Goal: Transaction & Acquisition: Download file/media

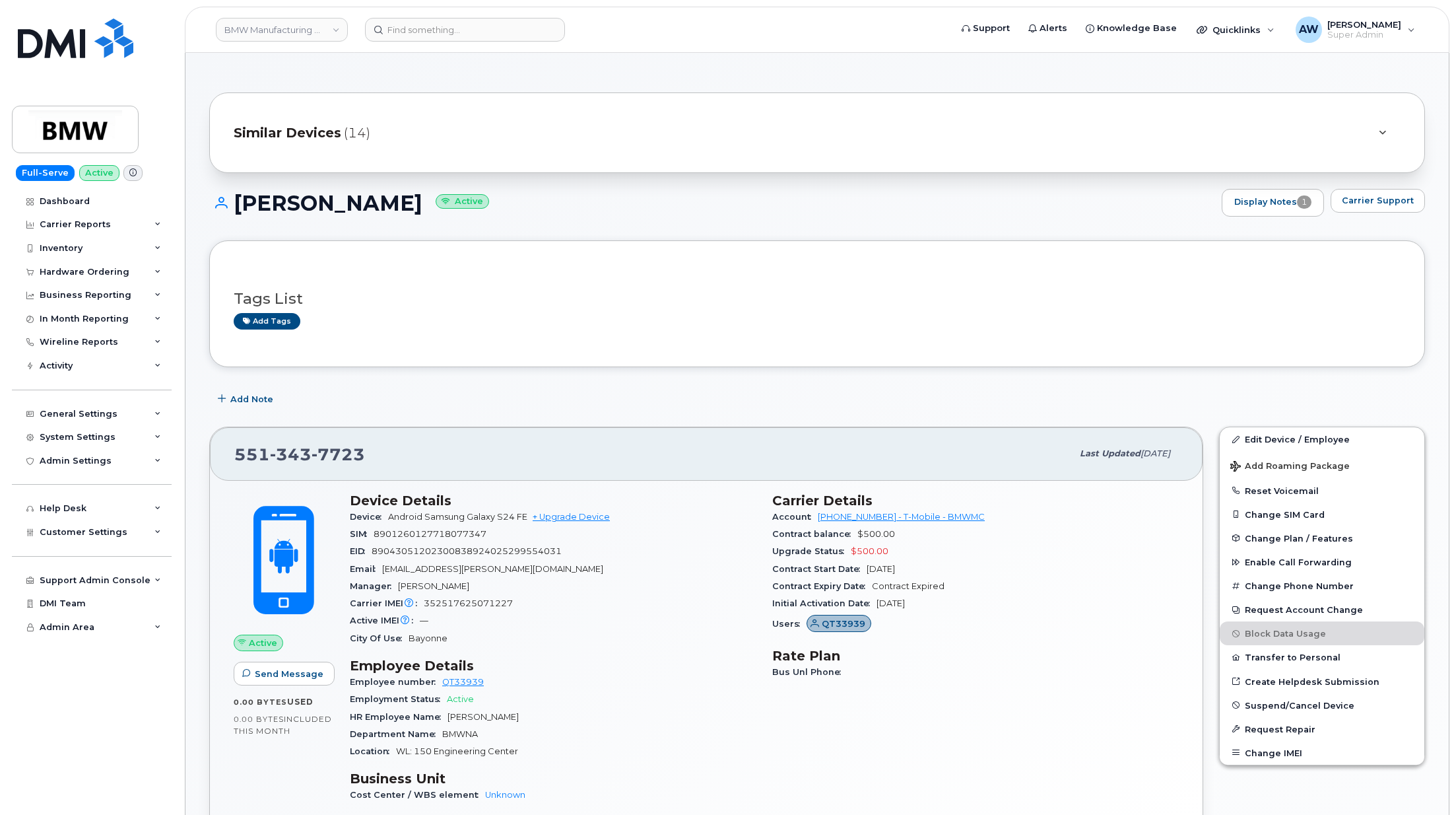
scroll to position [385, 0]
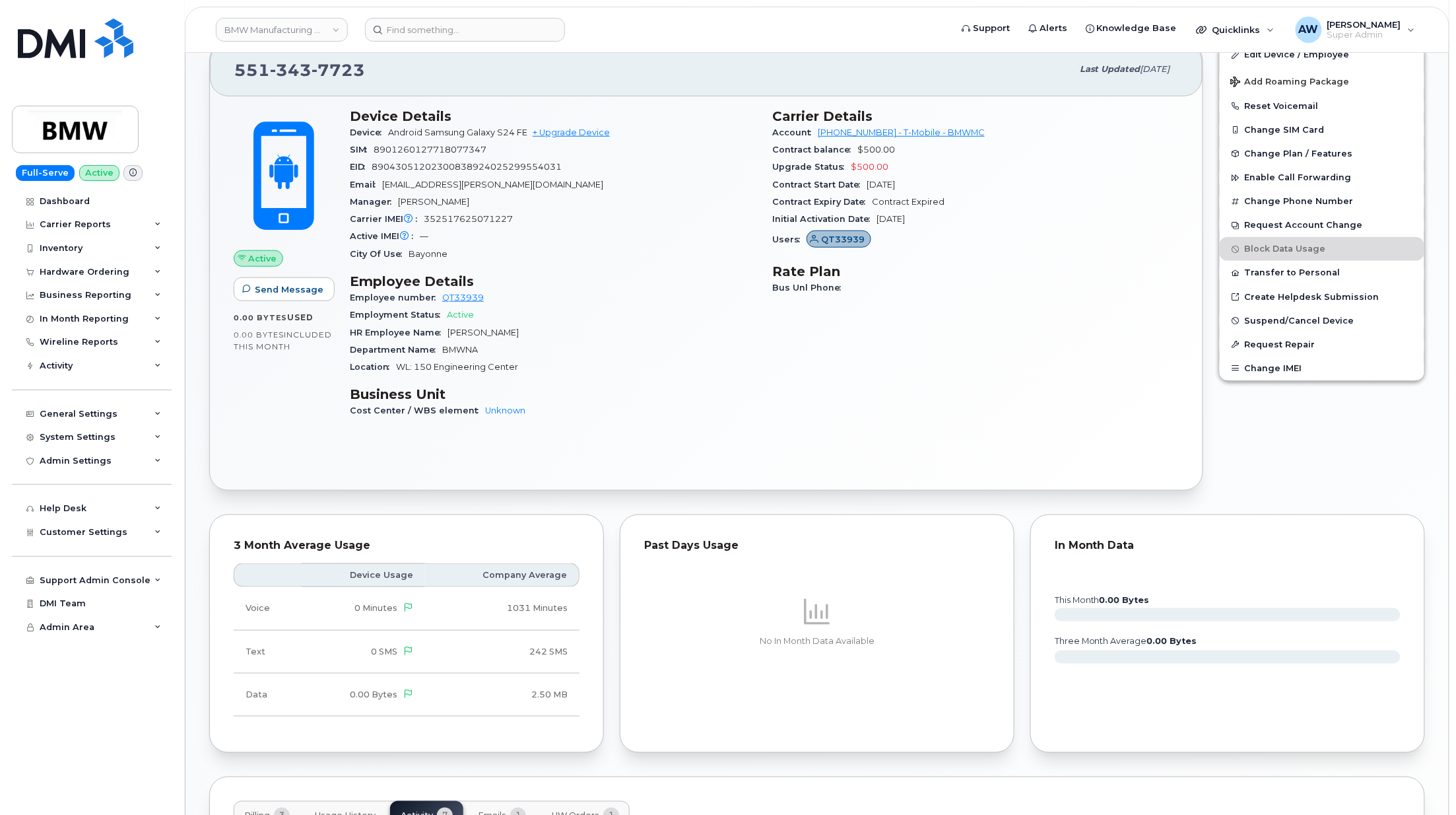
click at [262, 22] on link "BMW Manufacturing Co LLC" at bounding box center [282, 30] width 132 height 24
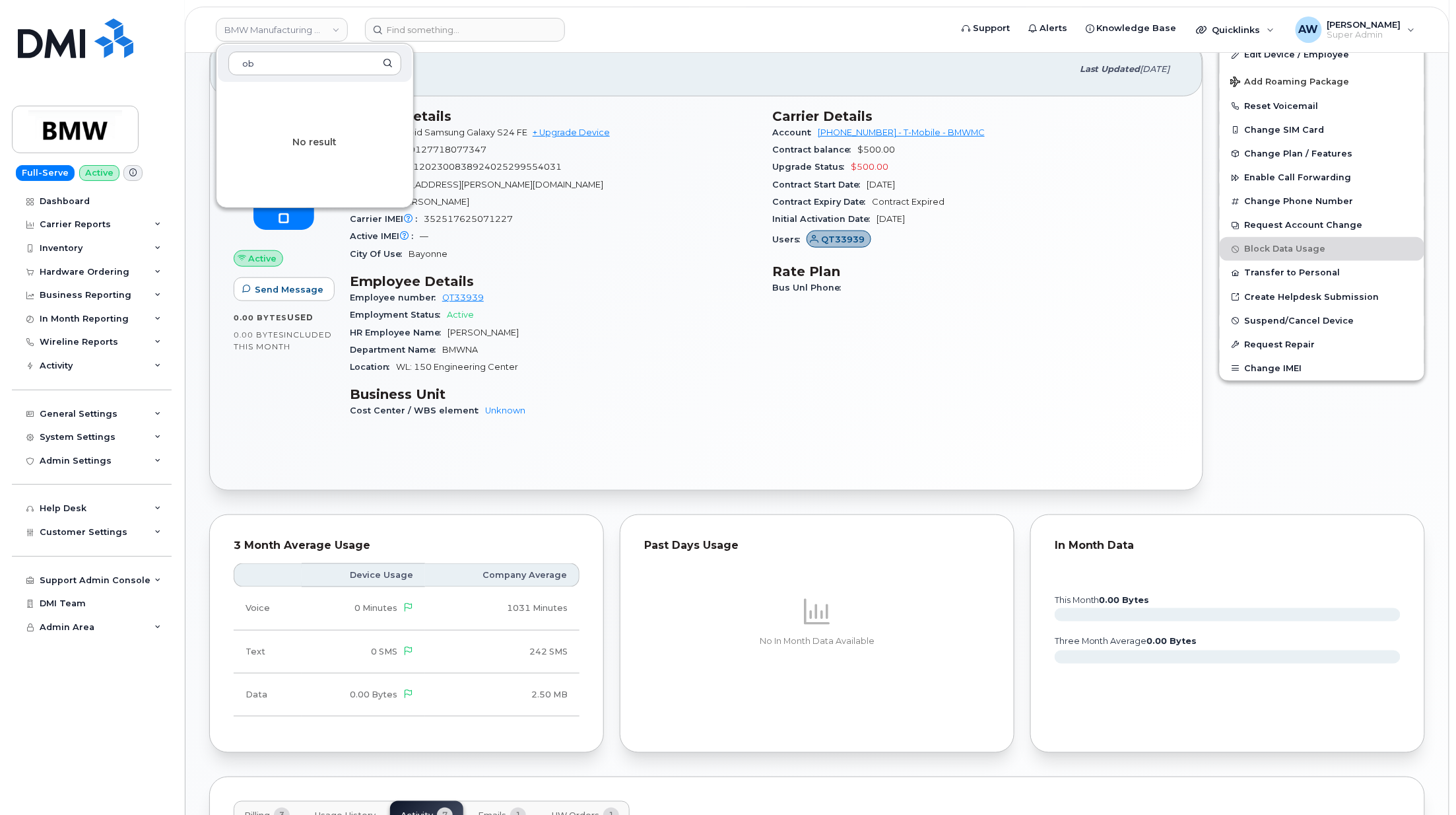
type input "o"
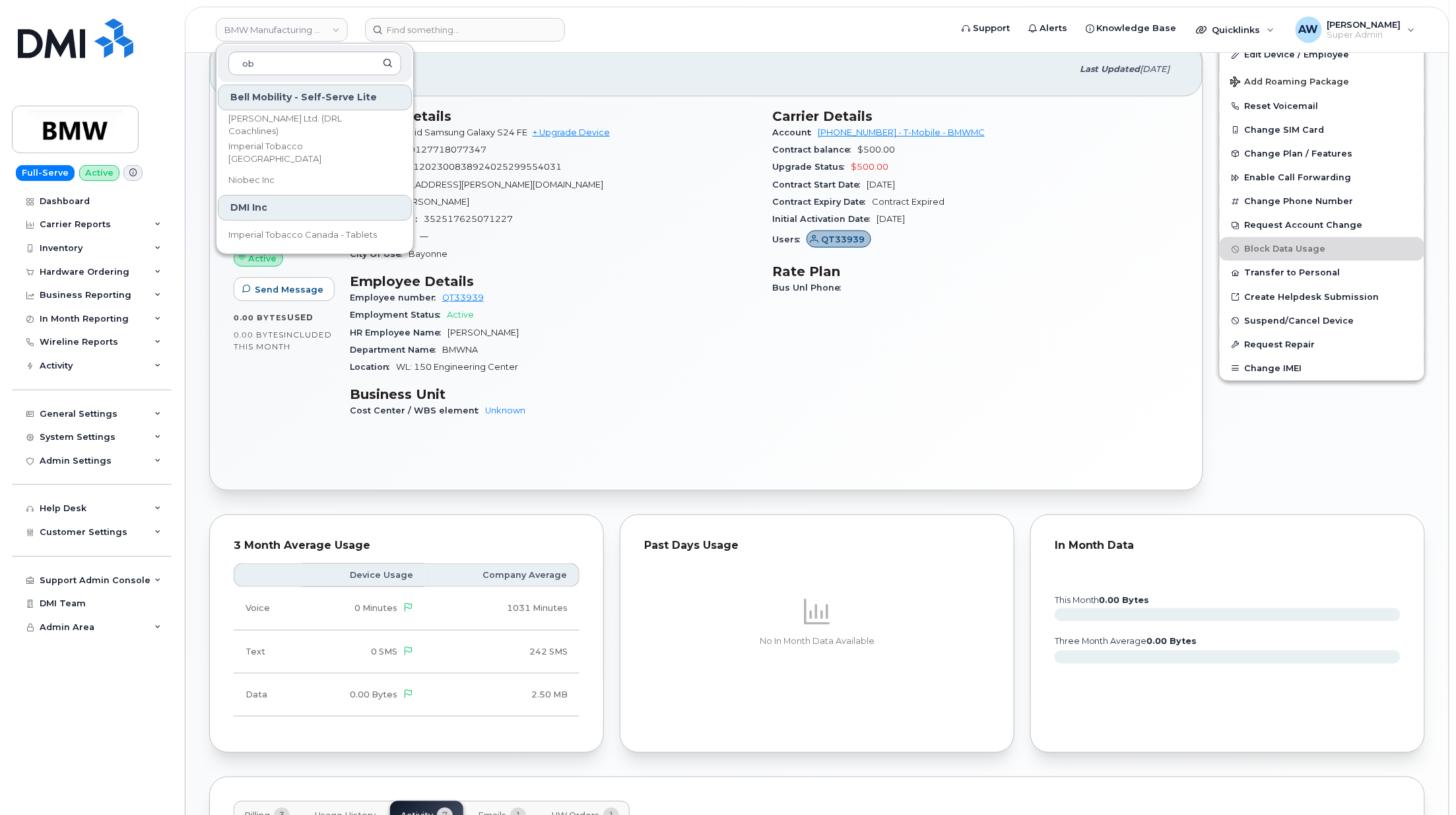
type input "o"
type input "energy"
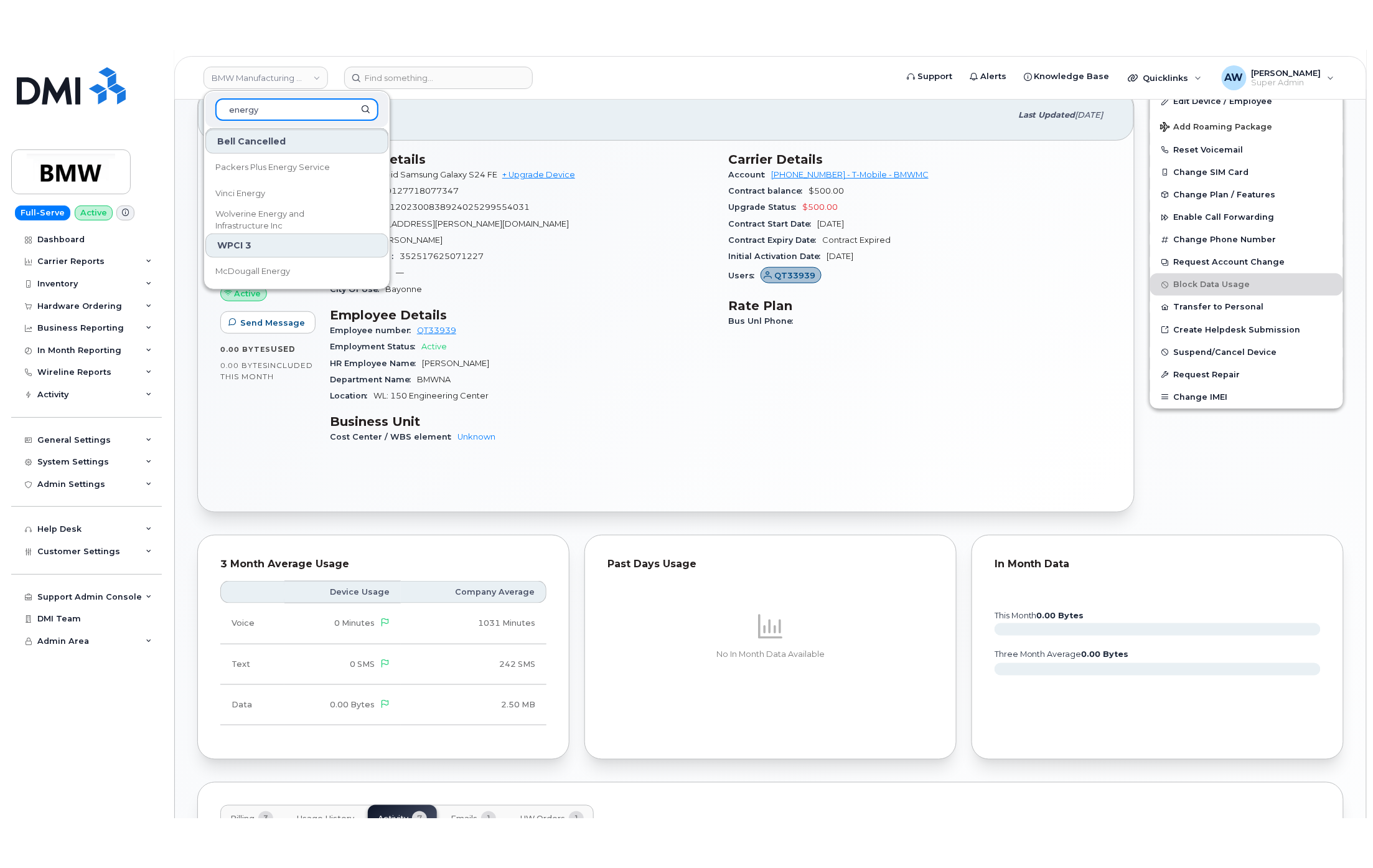
scroll to position [519, 0]
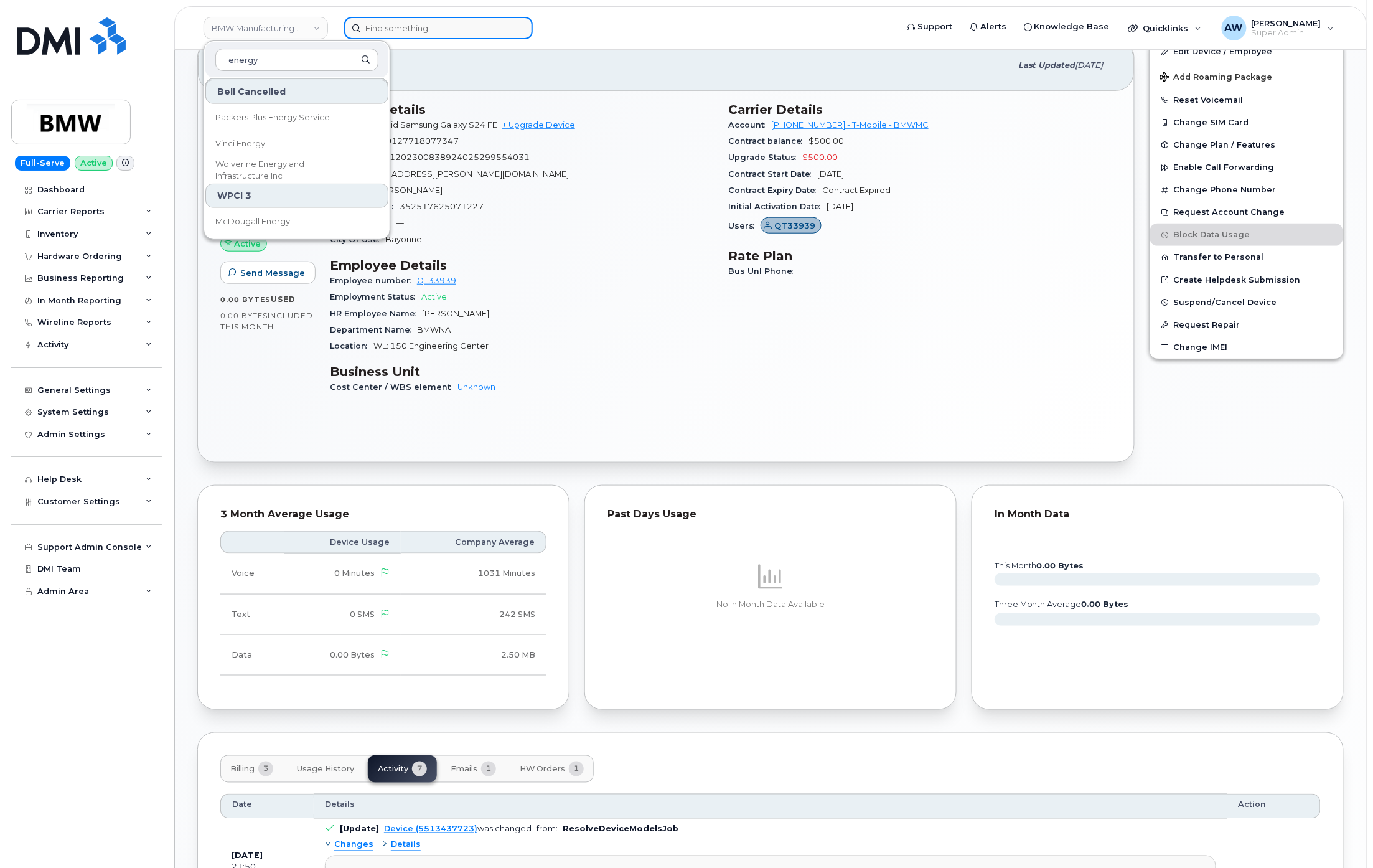
click at [438, 24] on input at bounding box center [438, 28] width 188 height 23
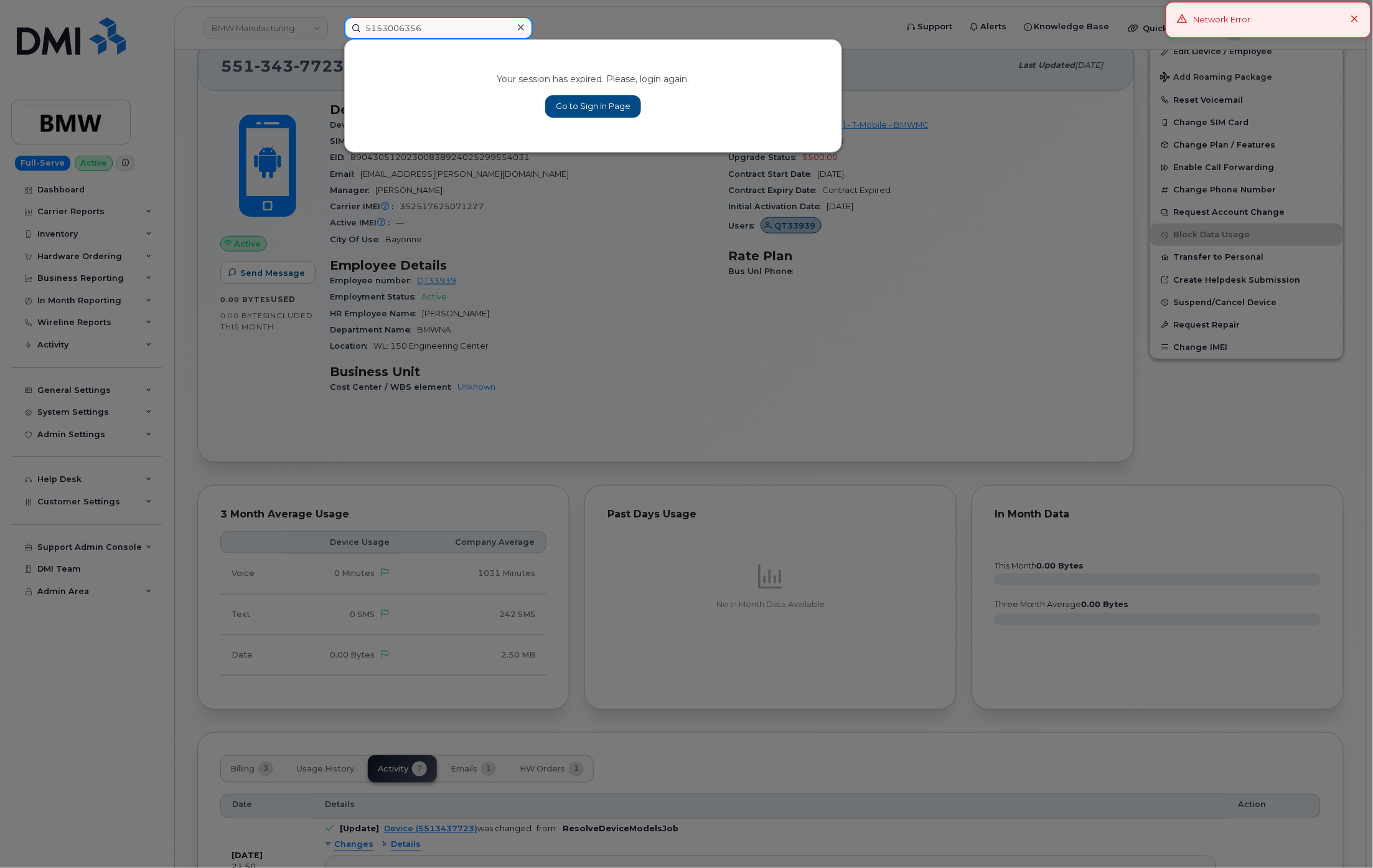
type input "5153006356"
click at [608, 110] on link "Go to Sign In Page" at bounding box center [593, 107] width 96 height 23
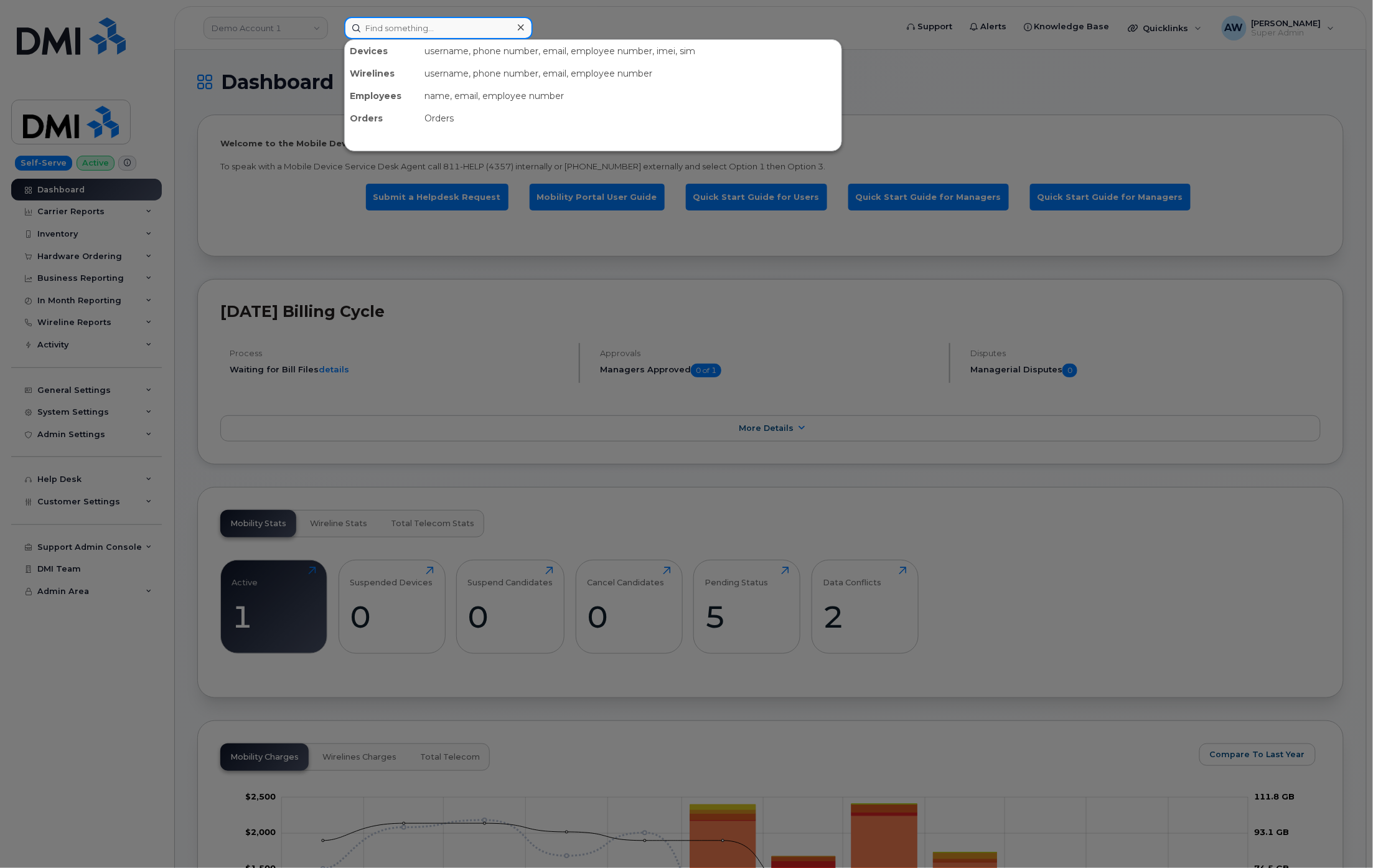
click at [427, 26] on input at bounding box center [438, 28] width 188 height 23
type input "5153006356"
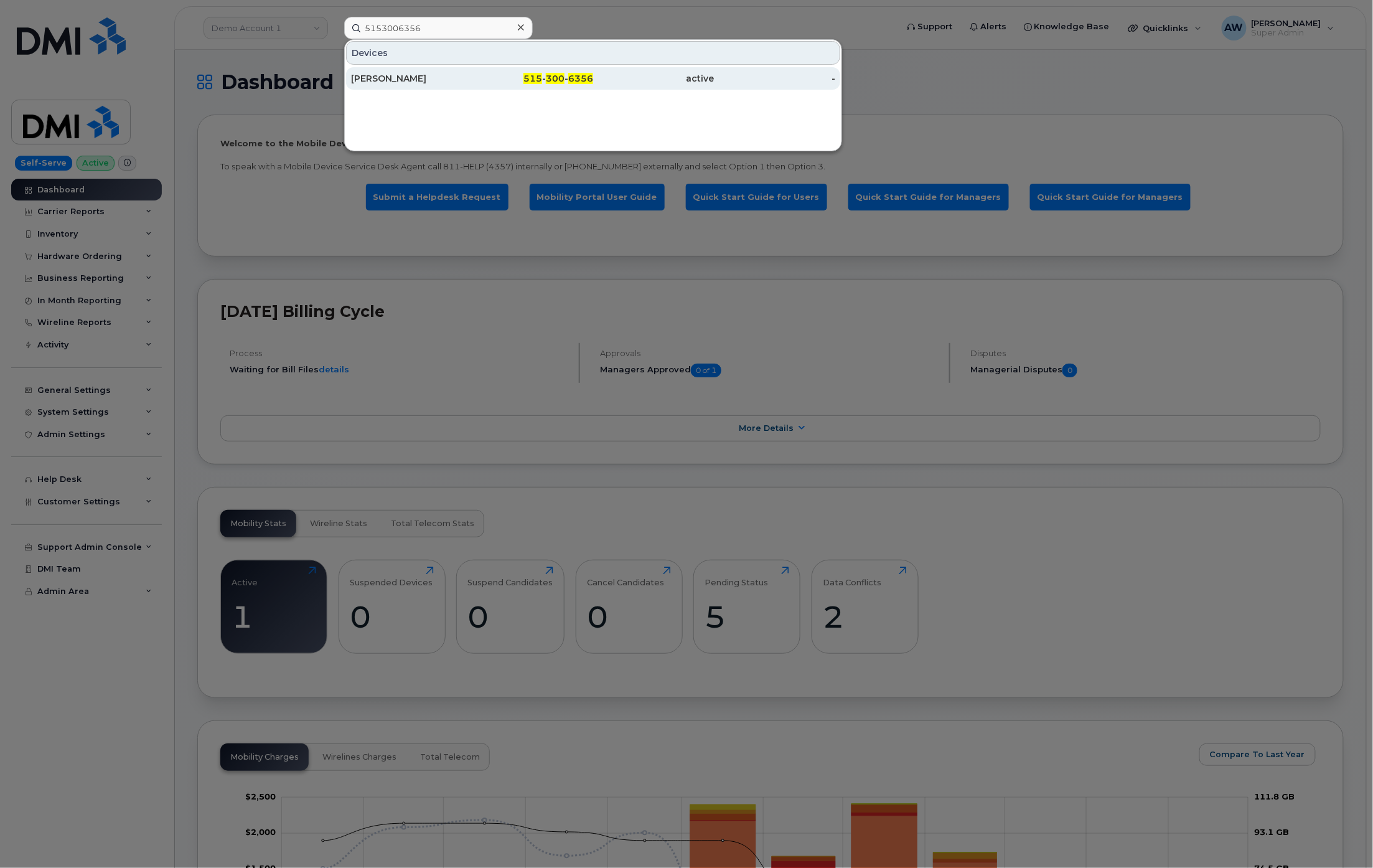
click at [426, 85] on div "[PERSON_NAME]" at bounding box center [411, 79] width 121 height 13
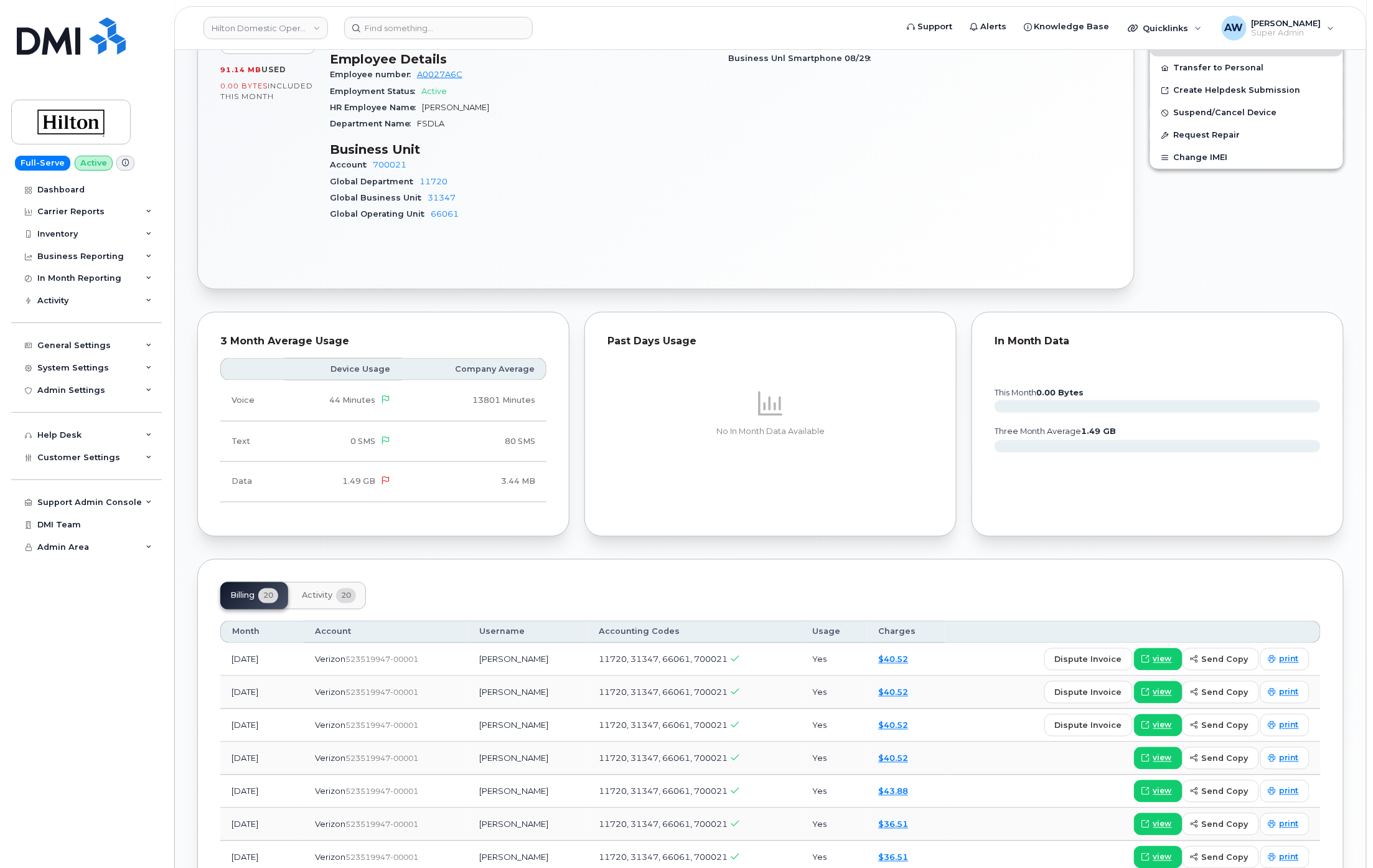
scroll to position [581, 0]
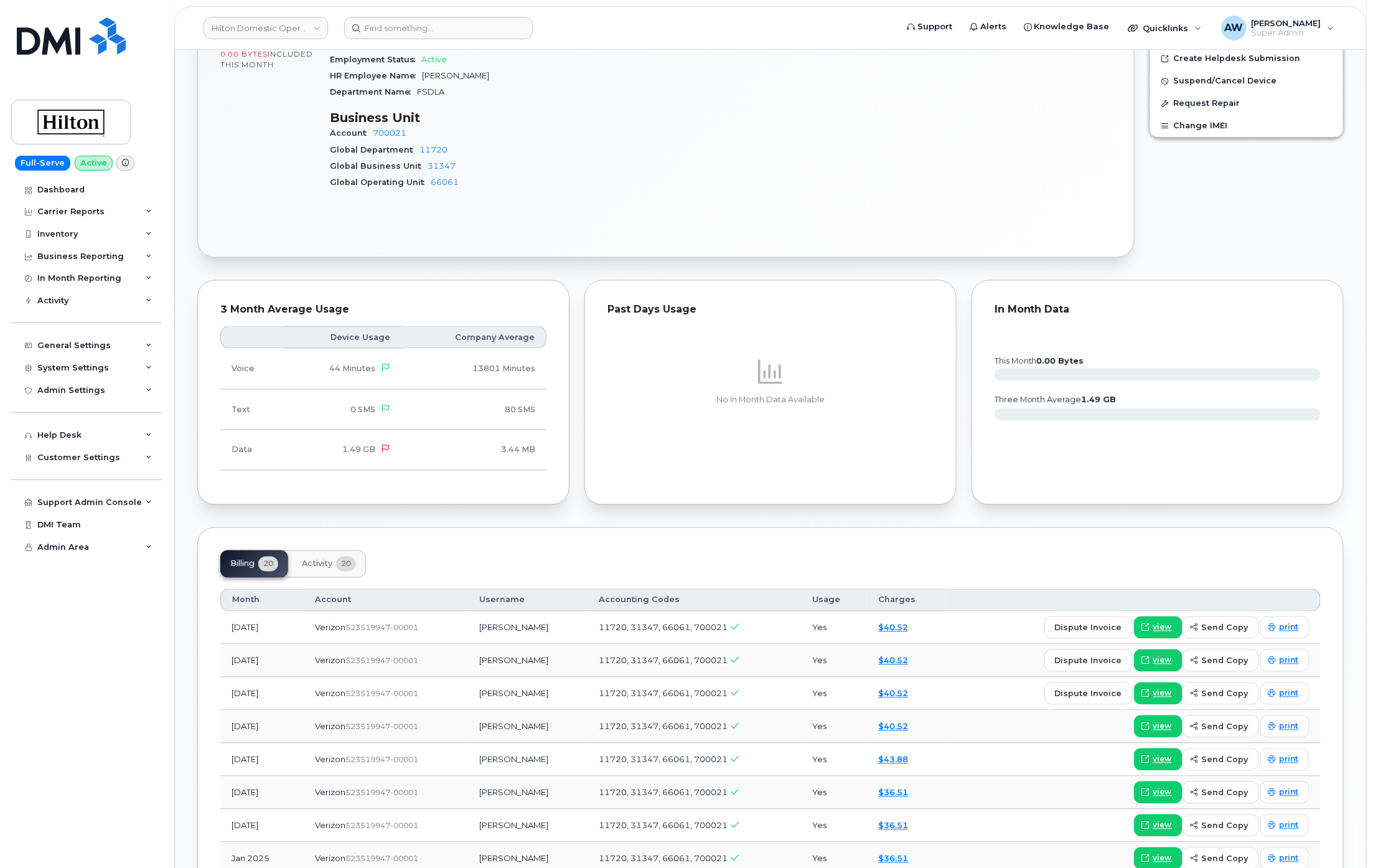
click at [336, 577] on button "Activity 20" at bounding box center [329, 564] width 74 height 28
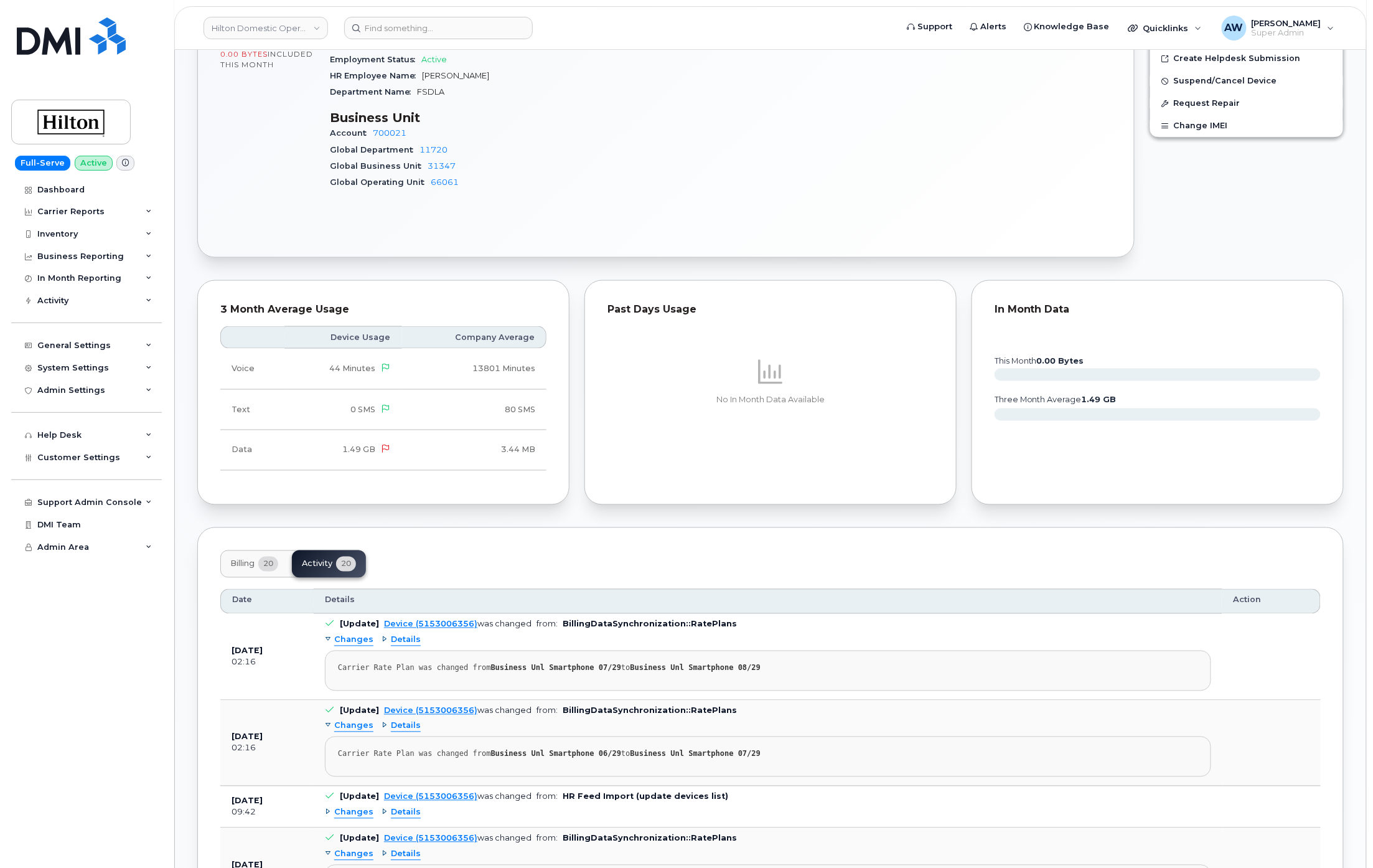
click at [272, 571] on span "20" at bounding box center [268, 564] width 20 height 15
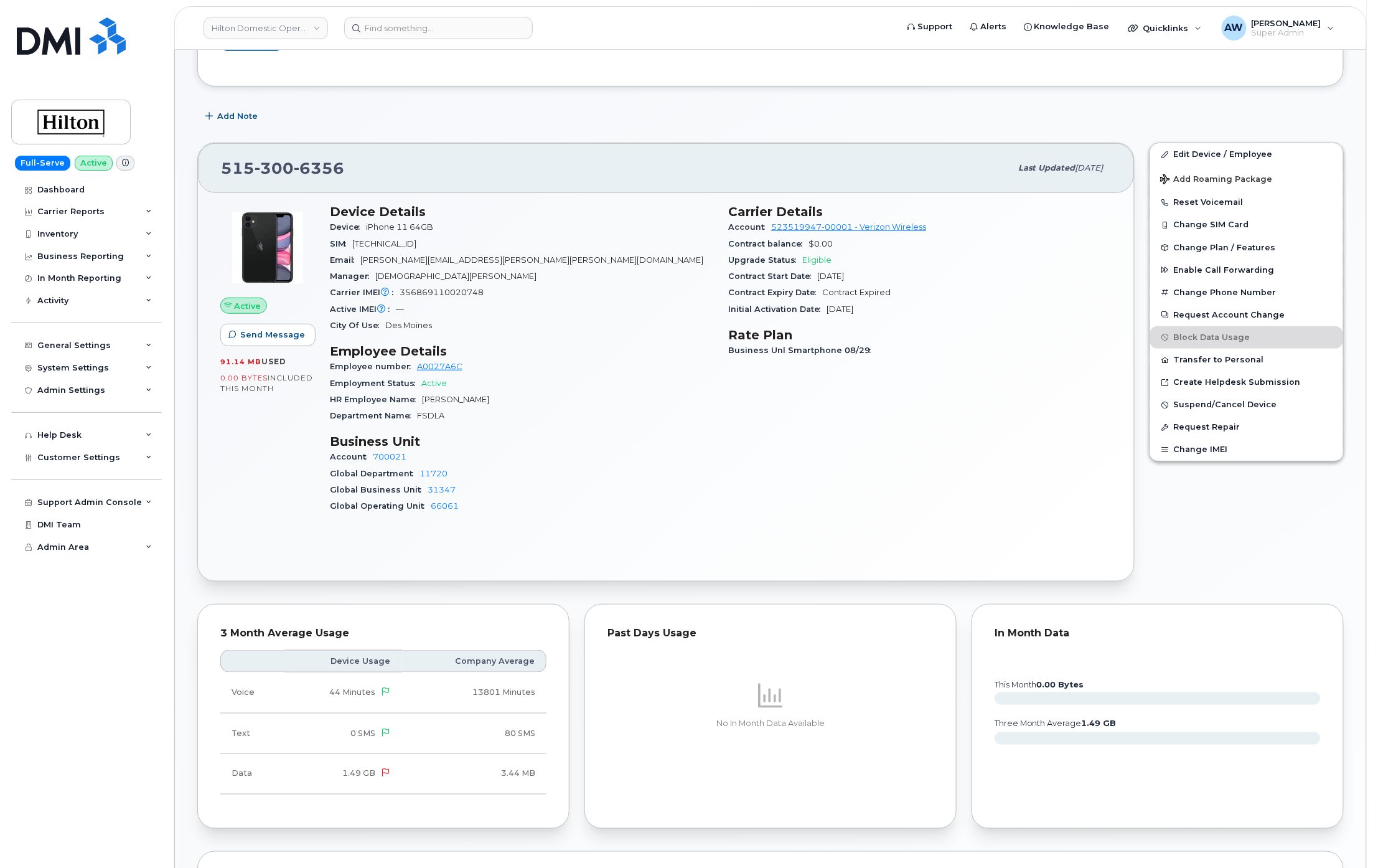
scroll to position [166, 0]
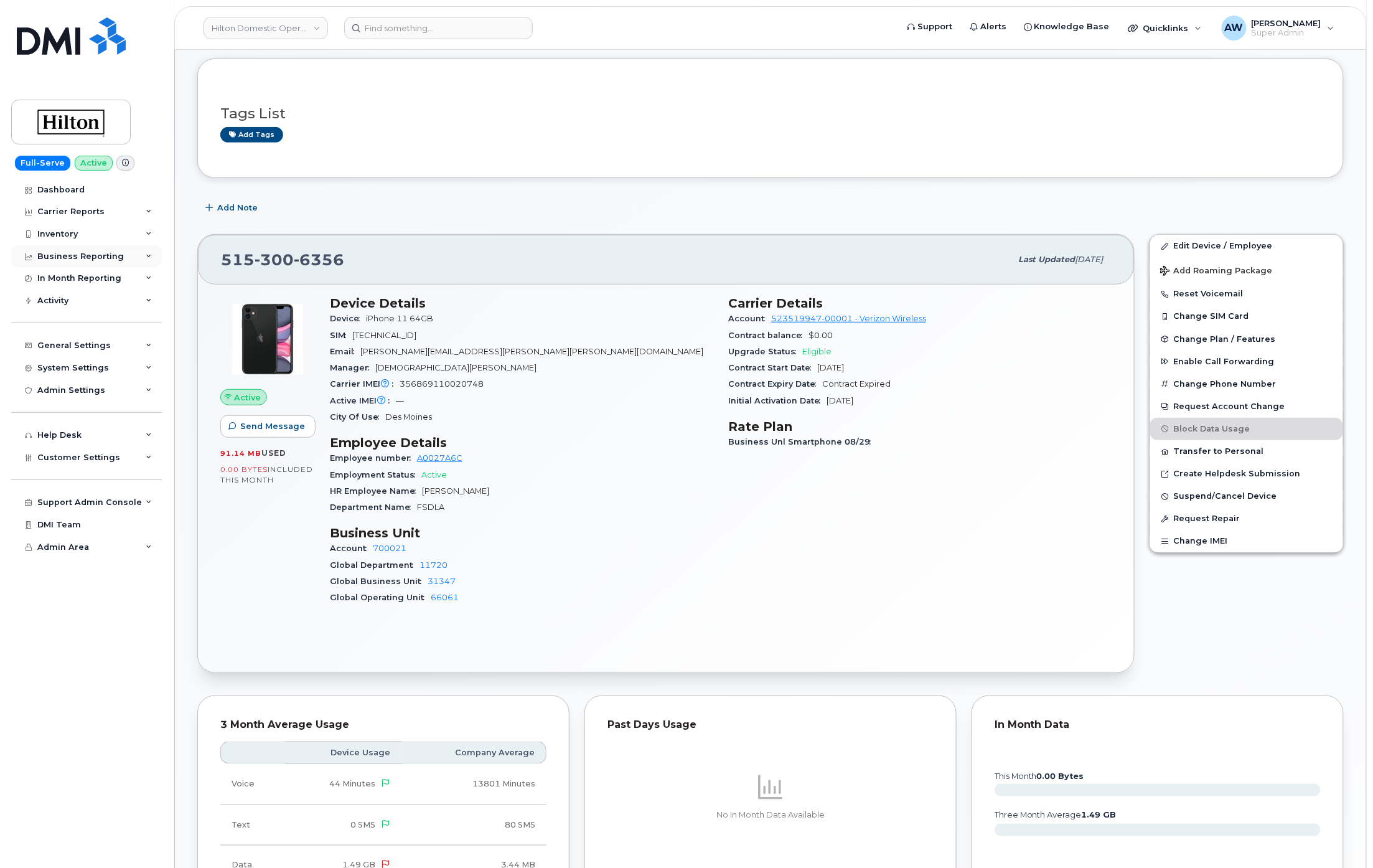
click at [112, 252] on div "Business Reporting" at bounding box center [80, 256] width 87 height 10
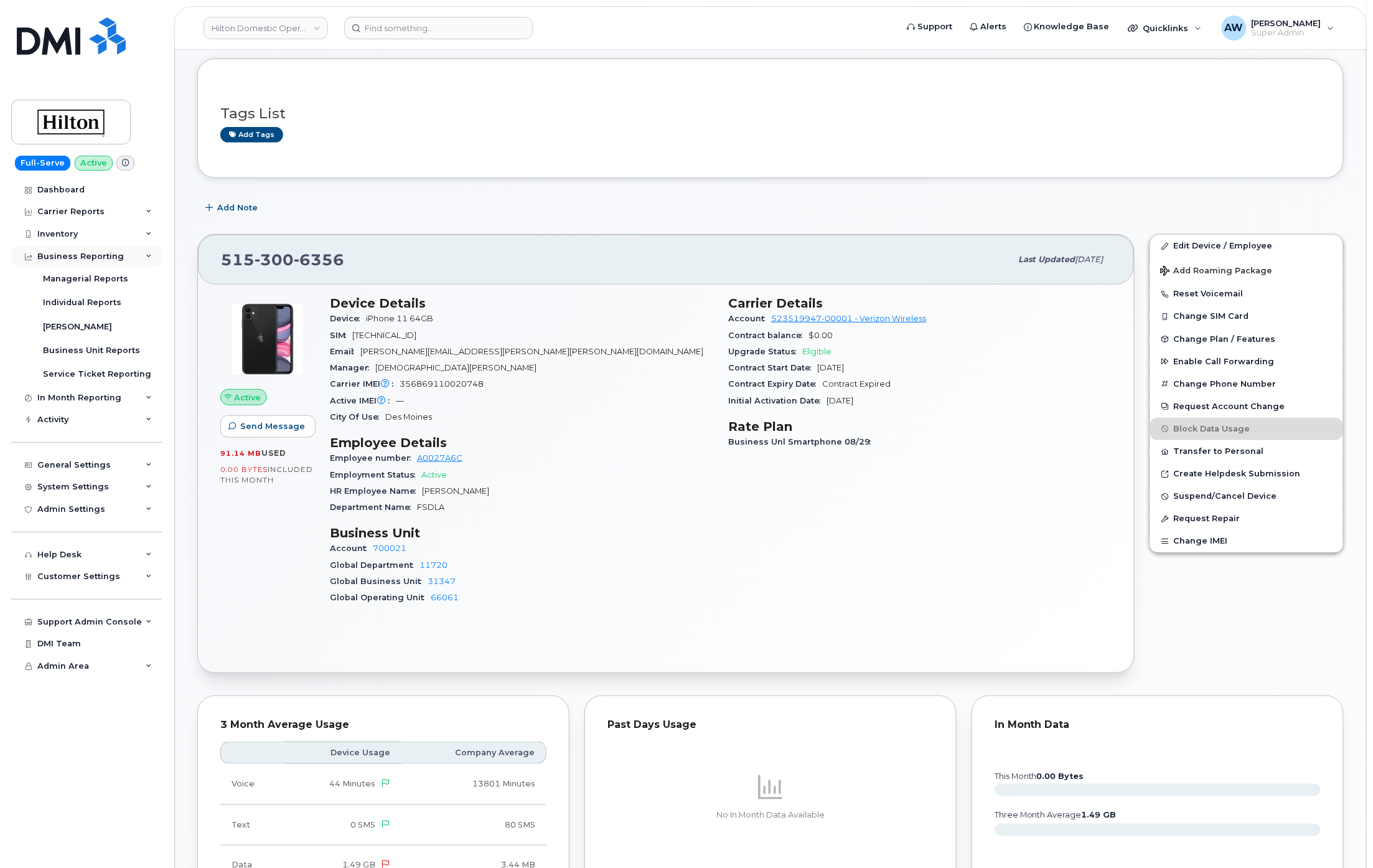
click at [112, 261] on div "Business Reporting" at bounding box center [87, 256] width 151 height 23
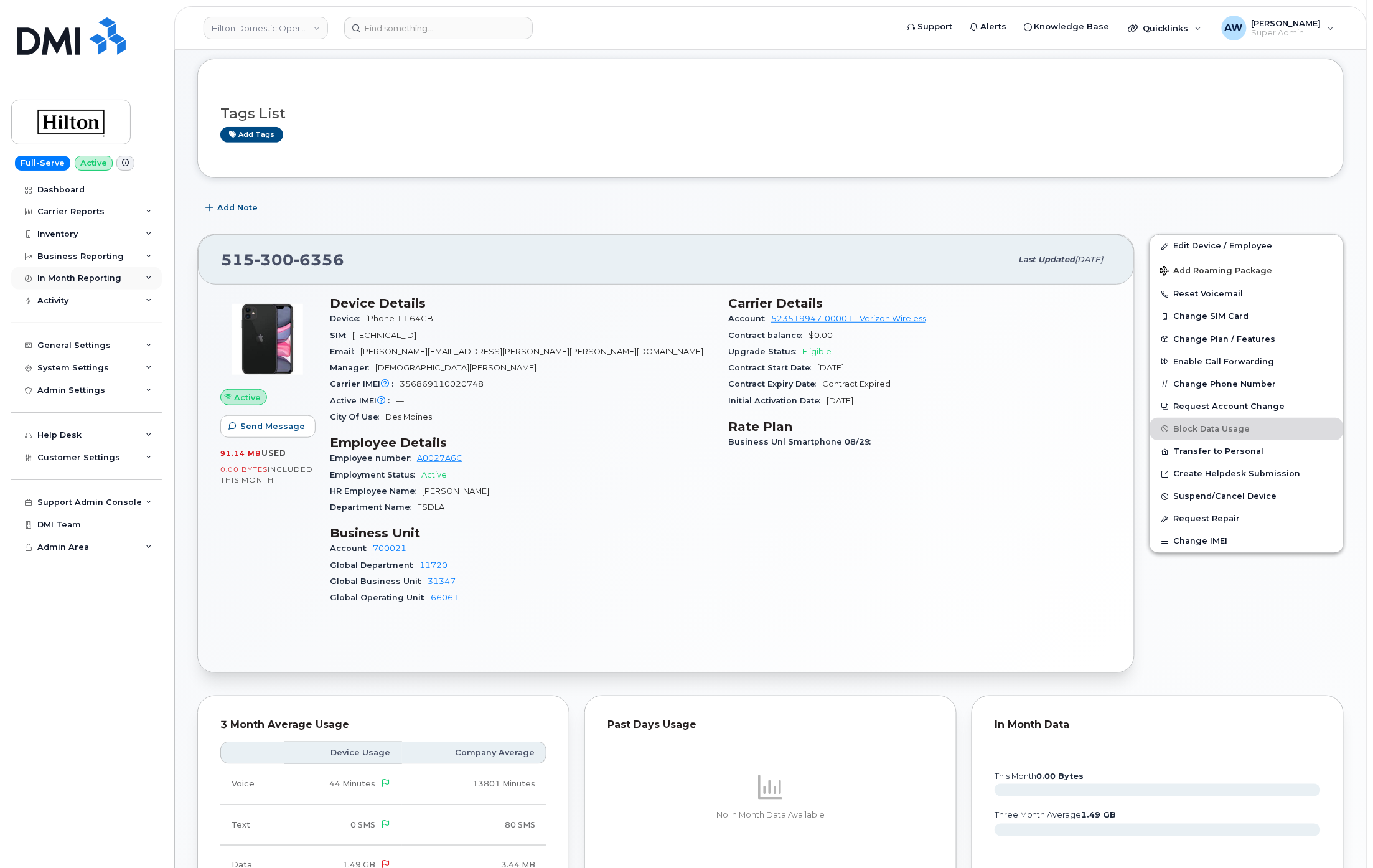
click at [108, 278] on div "In Month Reporting" at bounding box center [79, 278] width 84 height 10
click at [128, 341] on div "General Settings" at bounding box center [87, 345] width 151 height 23
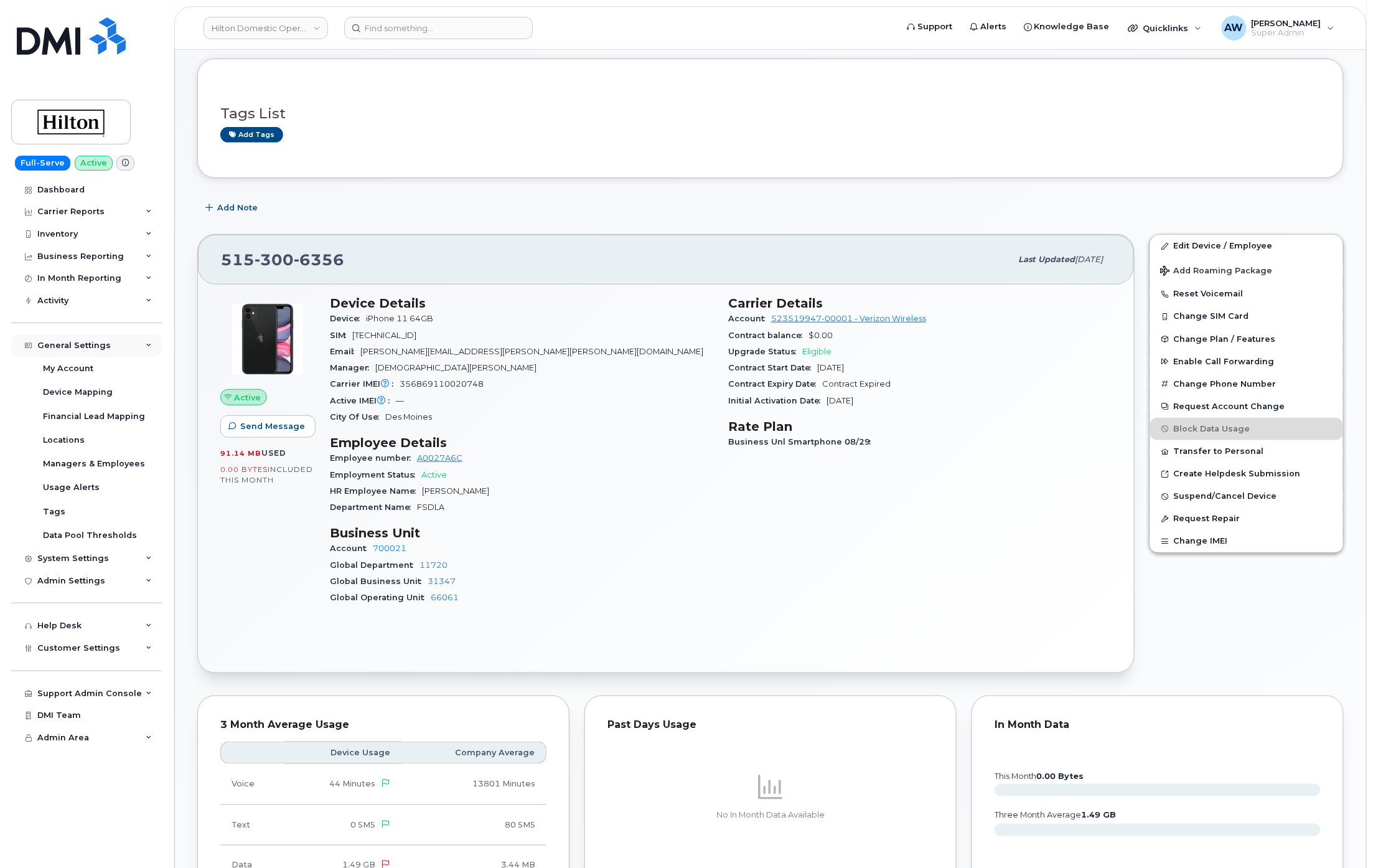
click at [128, 341] on div "General Settings" at bounding box center [87, 345] width 151 height 23
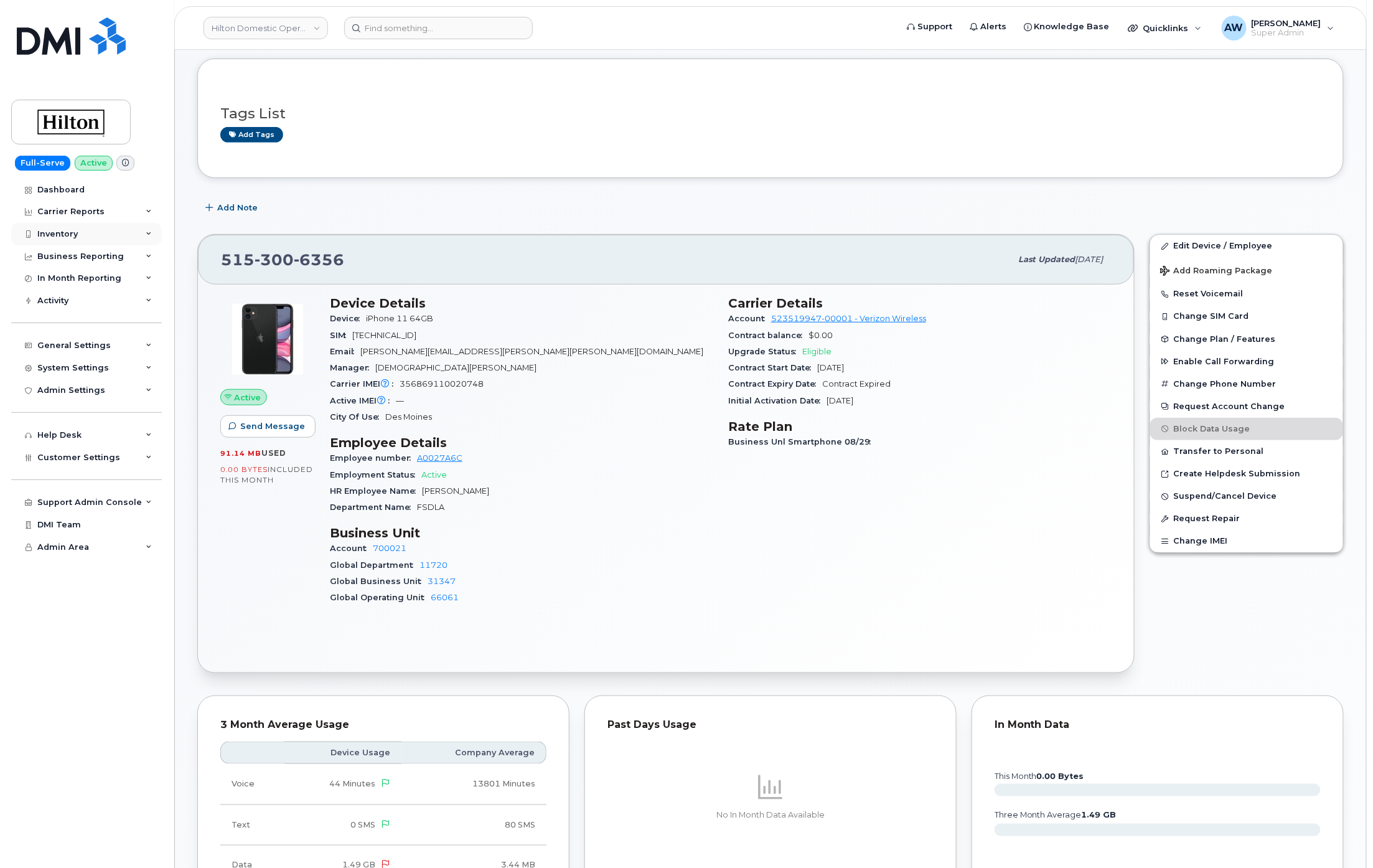
click at [128, 223] on div "Inventory" at bounding box center [87, 234] width 151 height 23
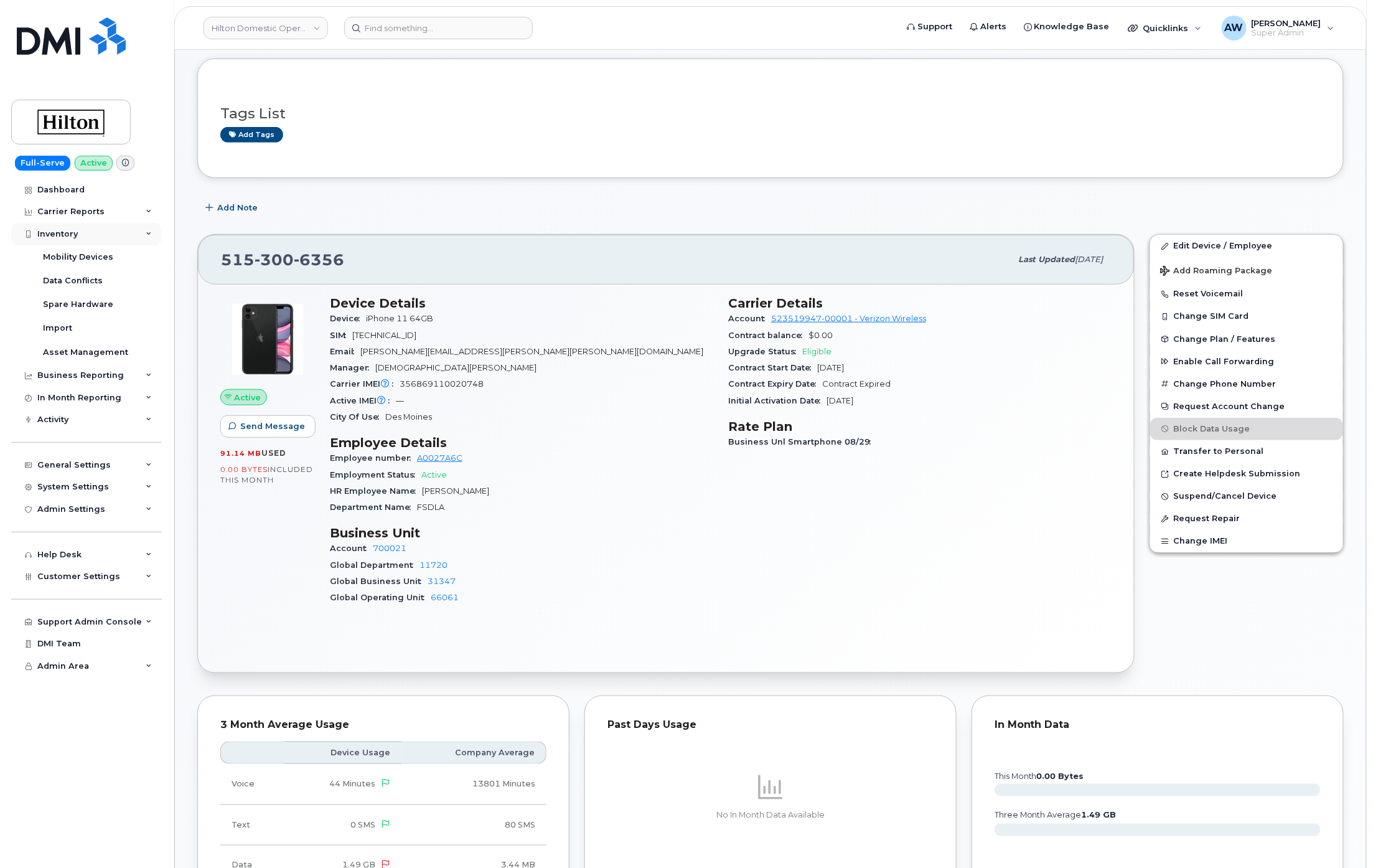
click at [128, 232] on div "Inventory" at bounding box center [87, 234] width 151 height 23
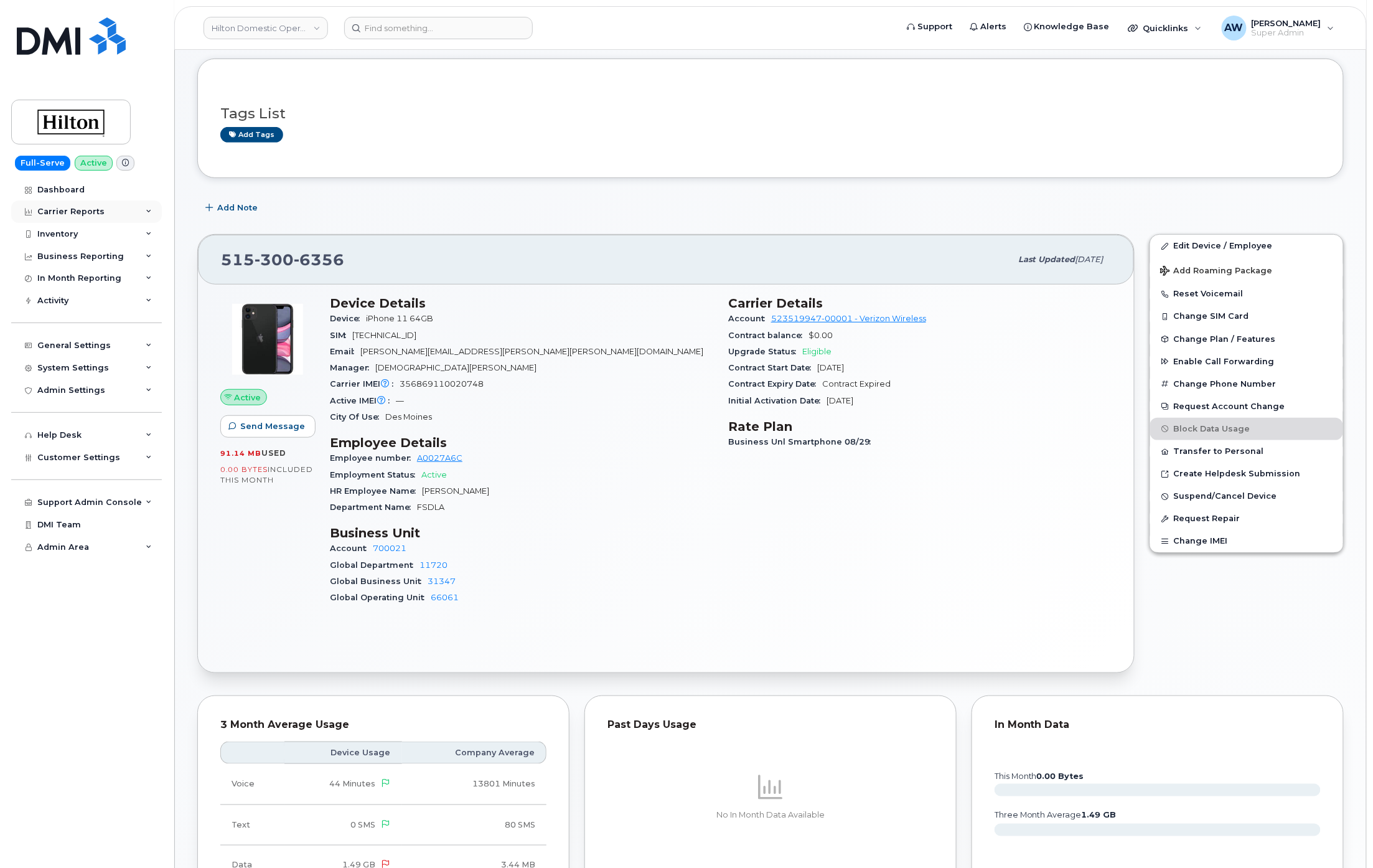
click at [128, 220] on div "Carrier Reports" at bounding box center [87, 212] width 151 height 23
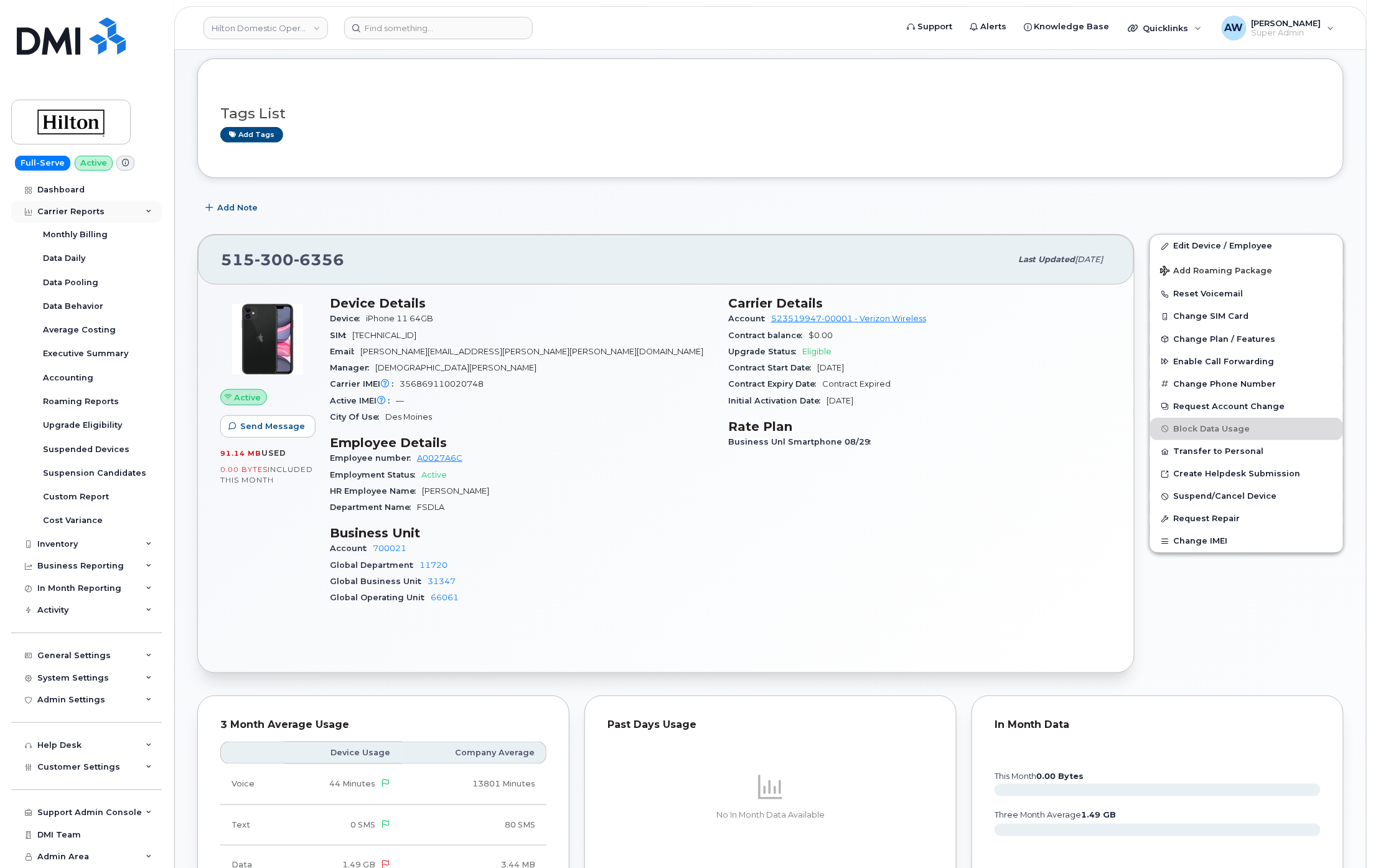
click at [128, 220] on div "Carrier Reports" at bounding box center [87, 212] width 151 height 23
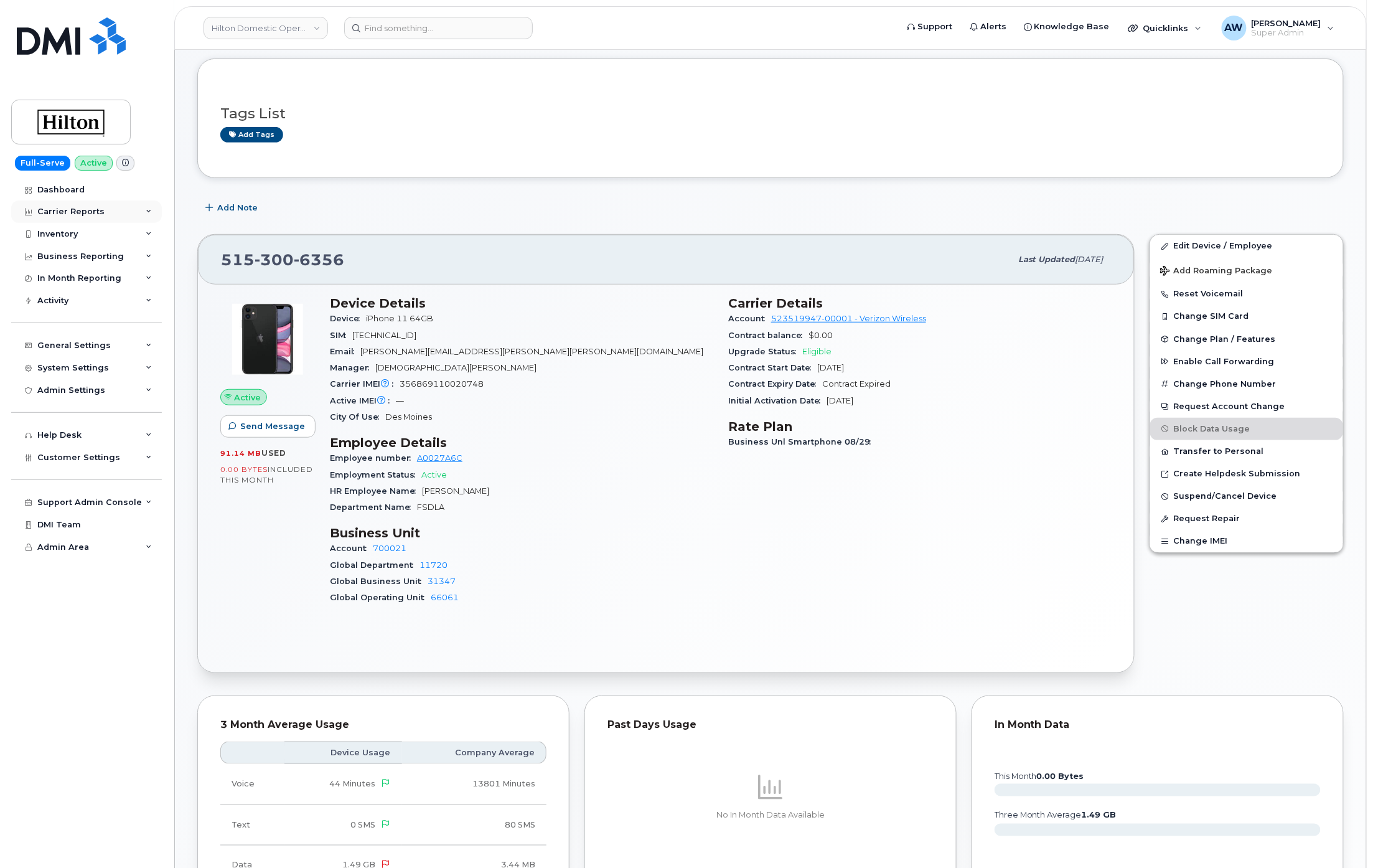
click at [128, 220] on div "Carrier Reports" at bounding box center [87, 212] width 151 height 23
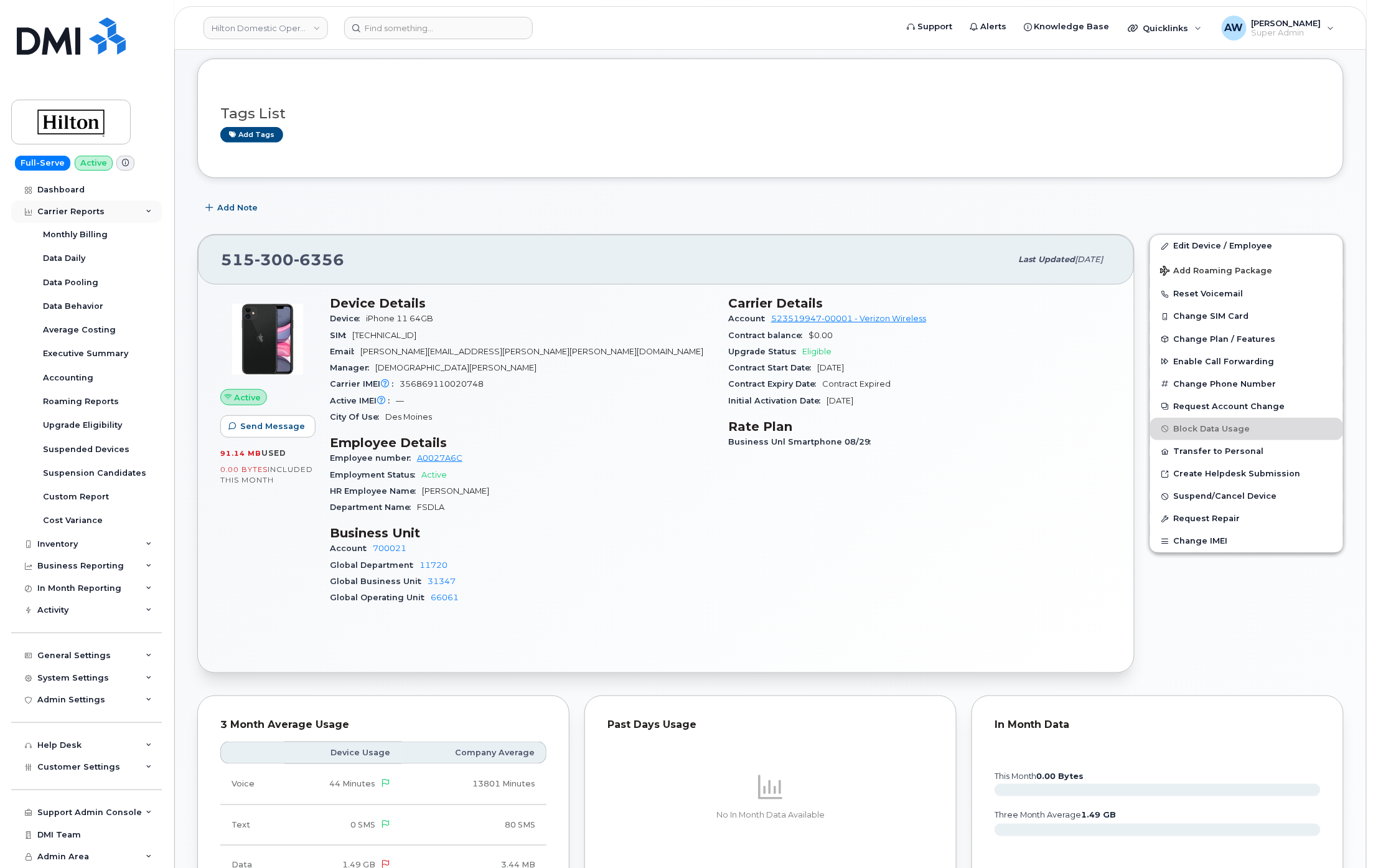
click at [128, 220] on div "Carrier Reports" at bounding box center [87, 212] width 151 height 23
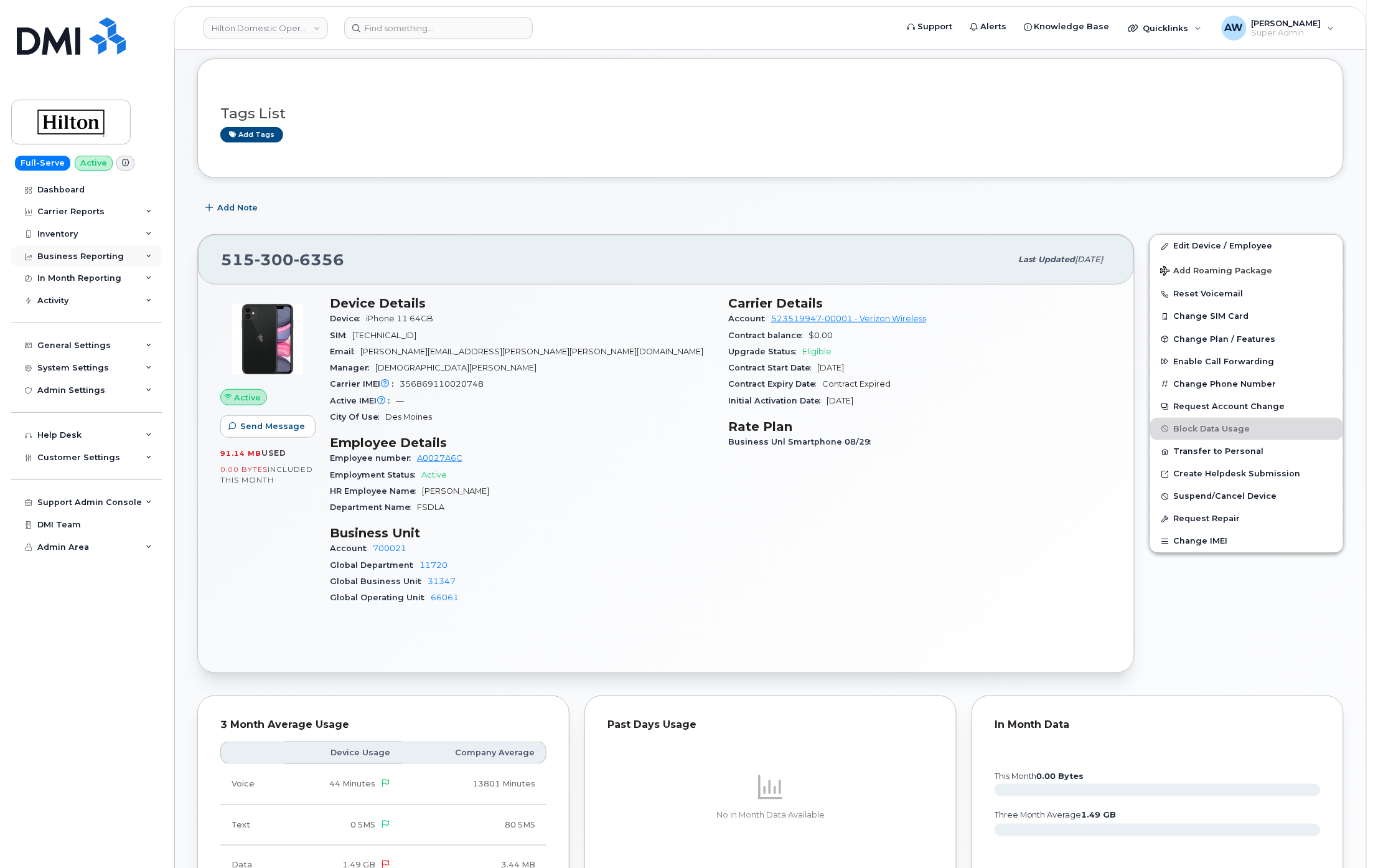
click at [126, 247] on div "Business Reporting" at bounding box center [87, 256] width 151 height 23
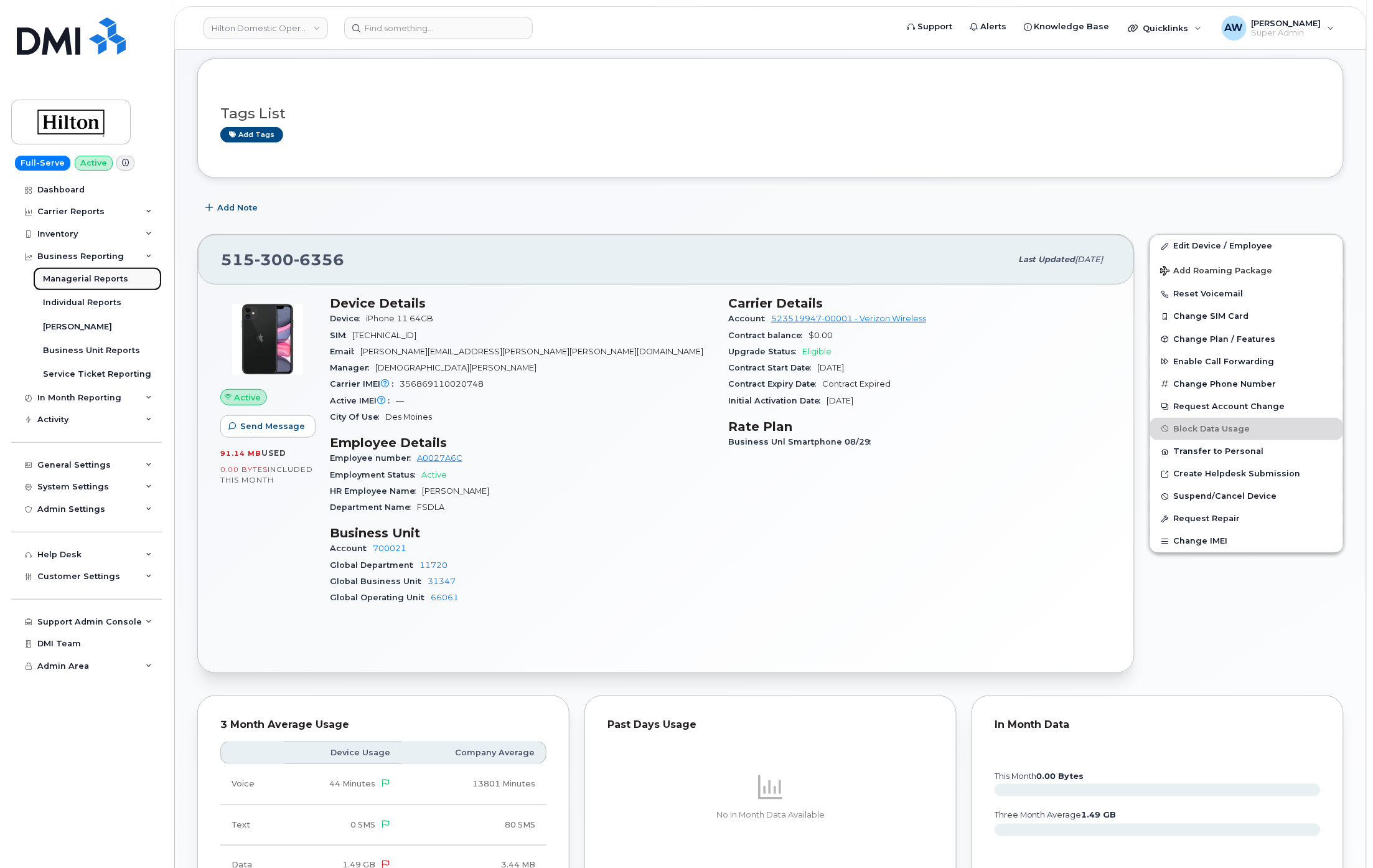
click at [122, 279] on div "Managerial Reports" at bounding box center [85, 279] width 85 height 11
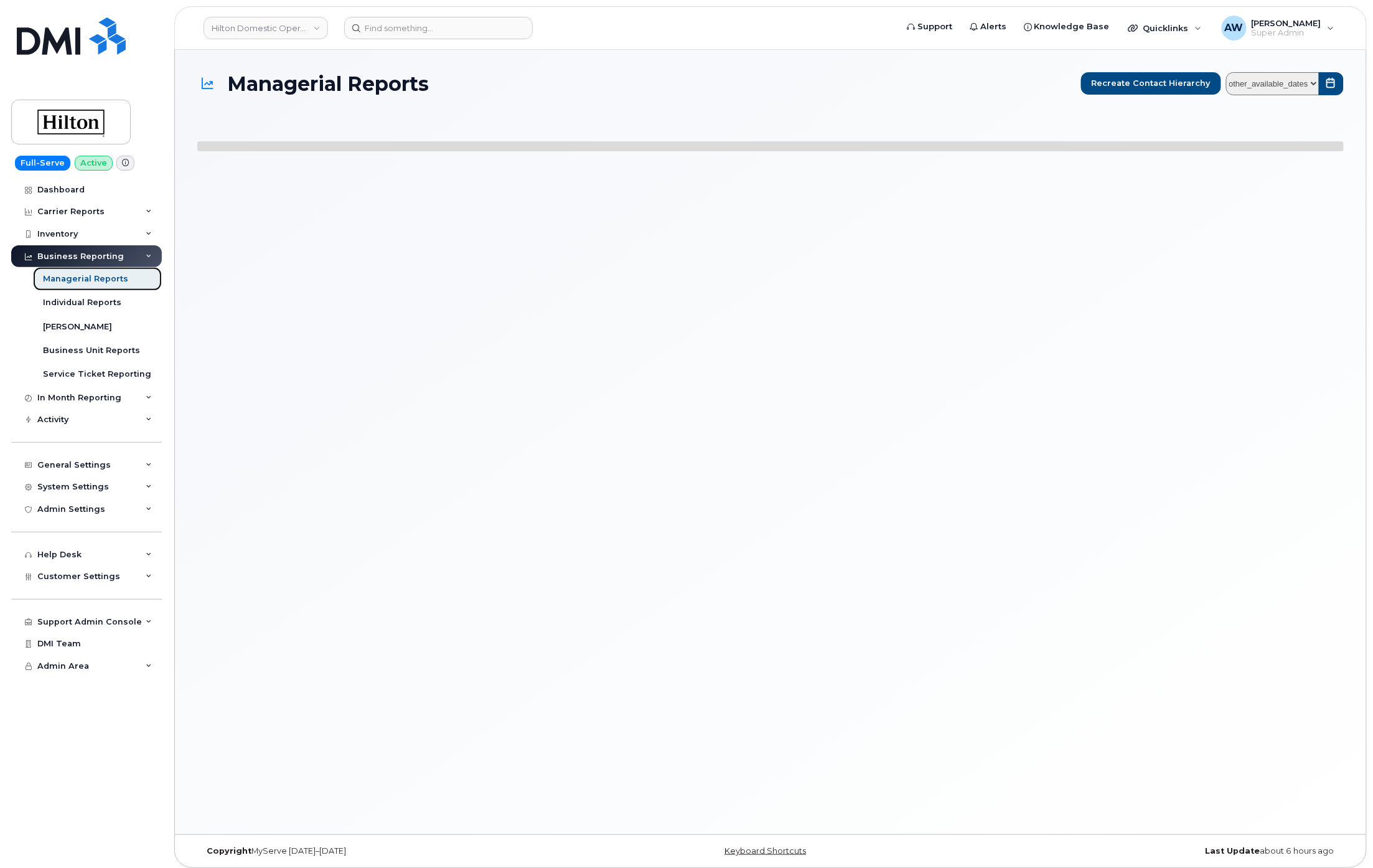
select select
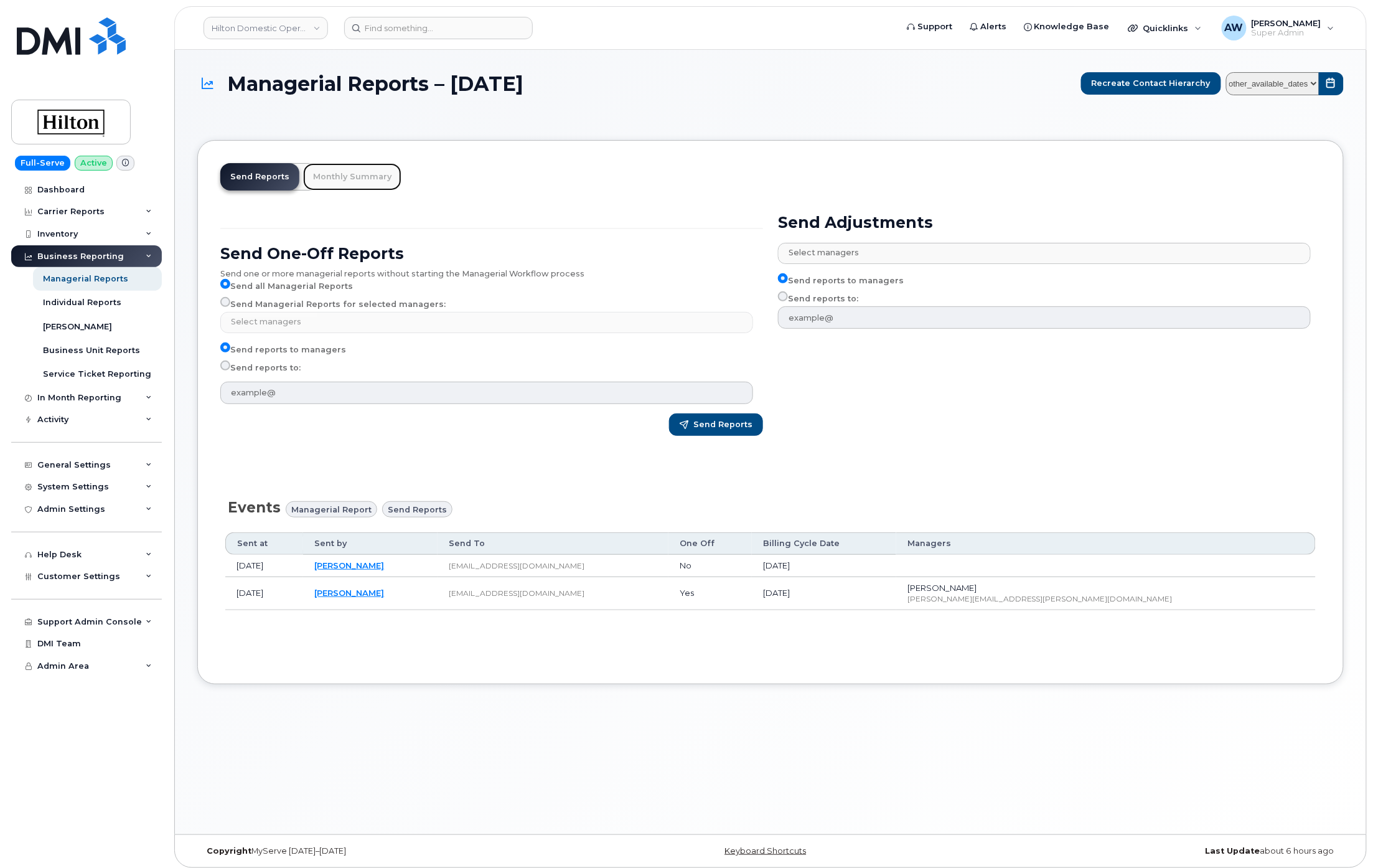
click at [357, 175] on link "Monthly Summary" at bounding box center [352, 177] width 99 height 28
click at [112, 342] on link "Business Unit Reports" at bounding box center [97, 350] width 129 height 24
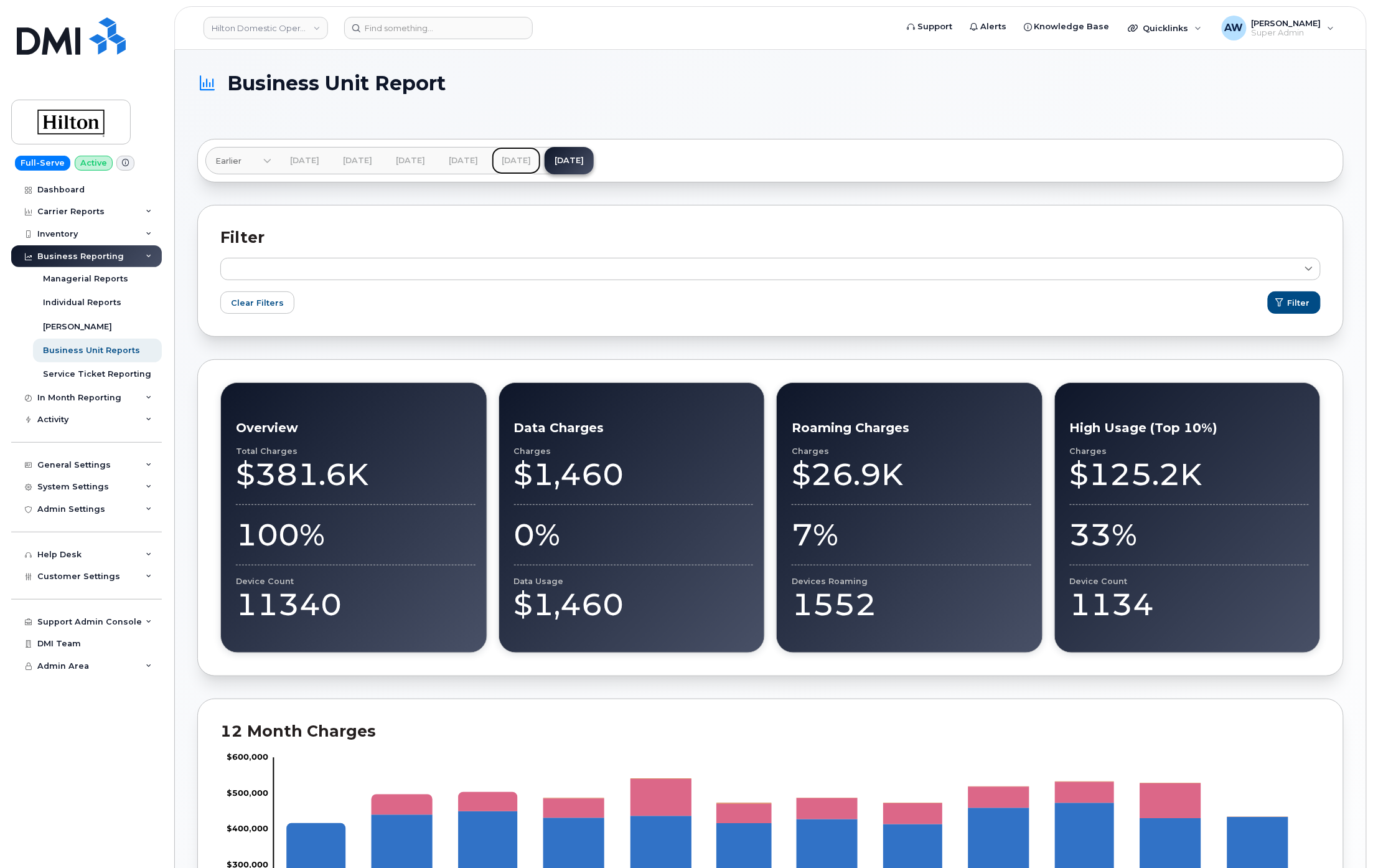
click at [541, 162] on link "Jul 2025" at bounding box center [516, 161] width 49 height 28
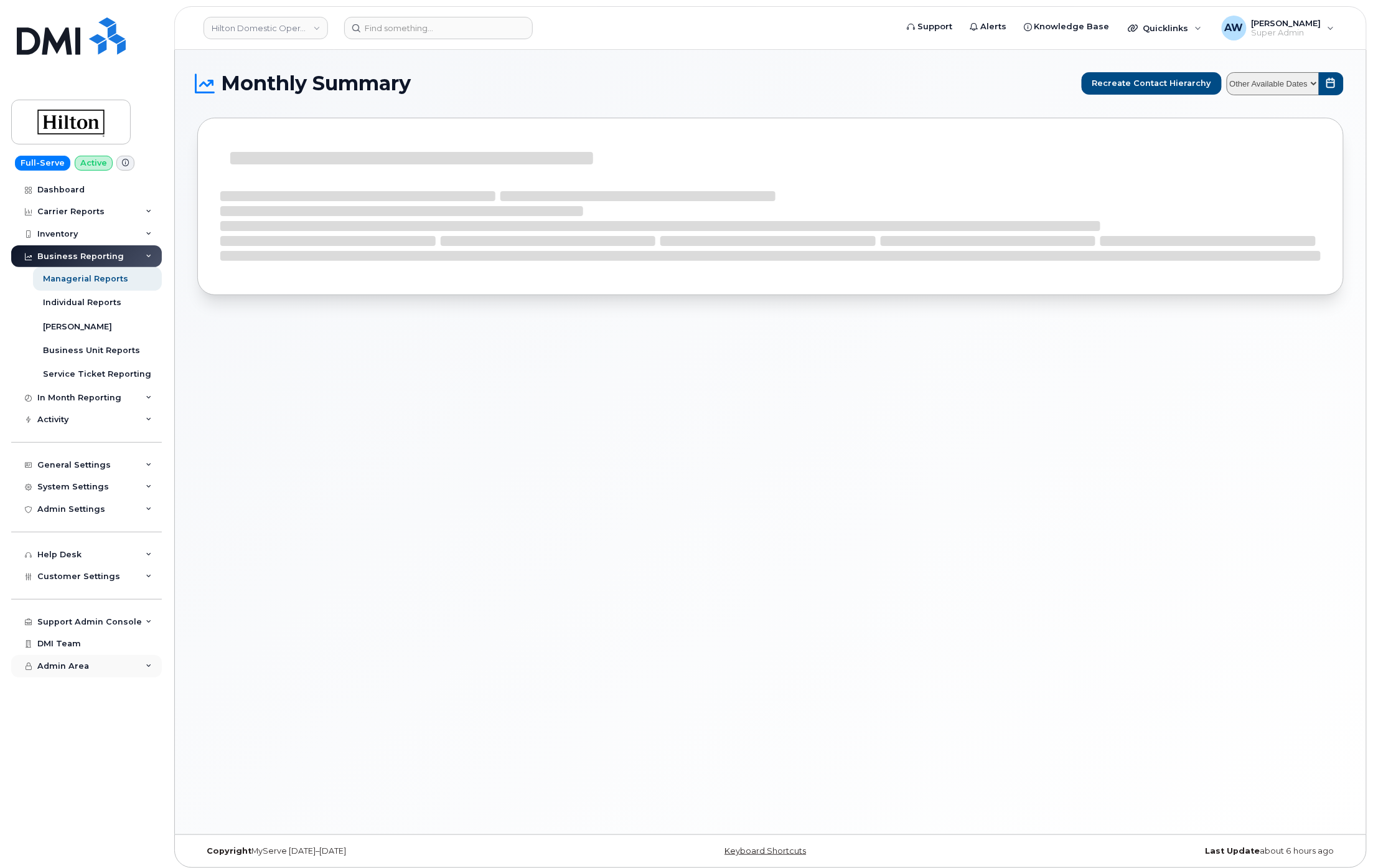
click at [146, 662] on div "Admin Area" at bounding box center [87, 666] width 151 height 23
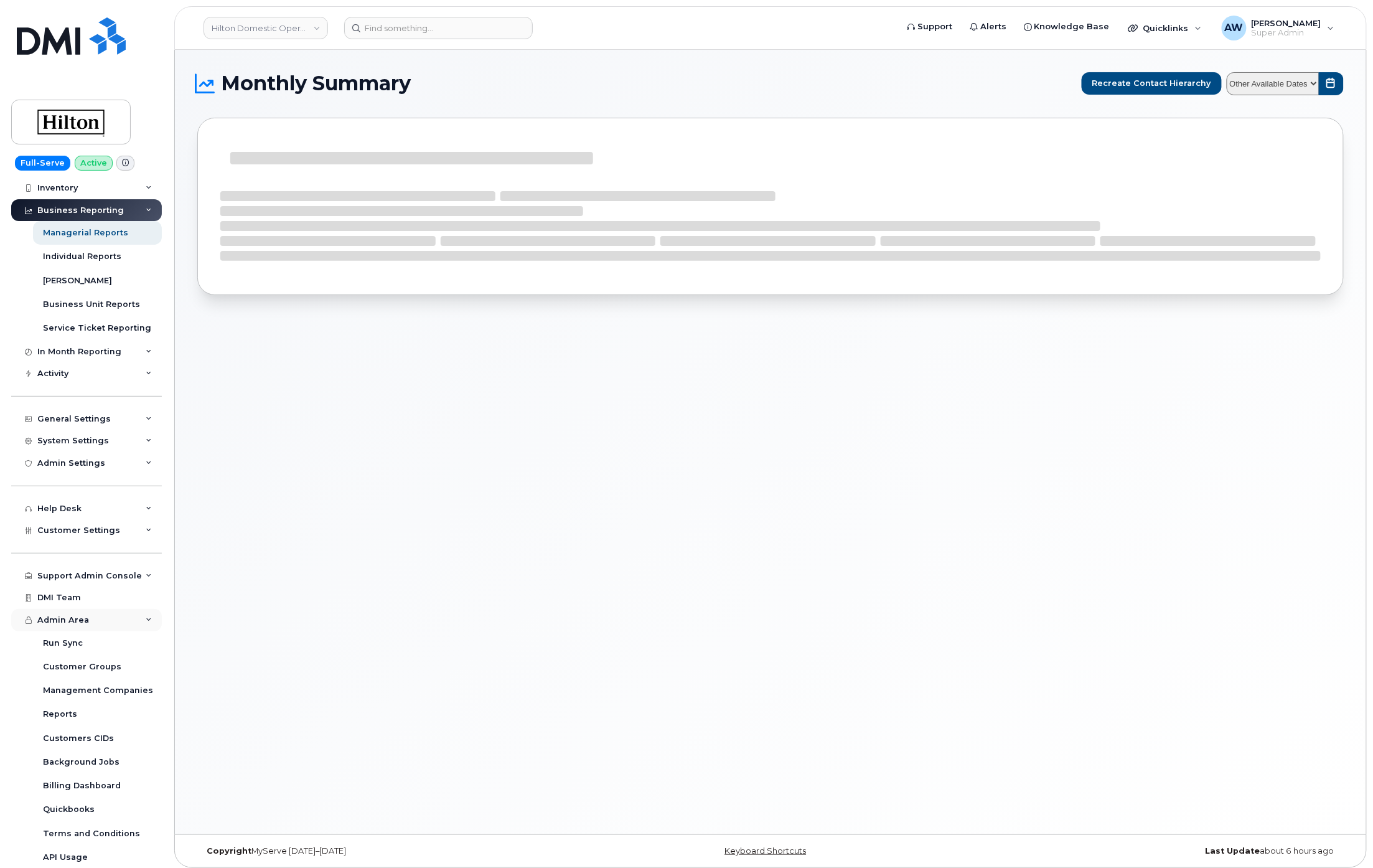
click at [140, 620] on div "Admin Area" at bounding box center [87, 620] width 151 height 23
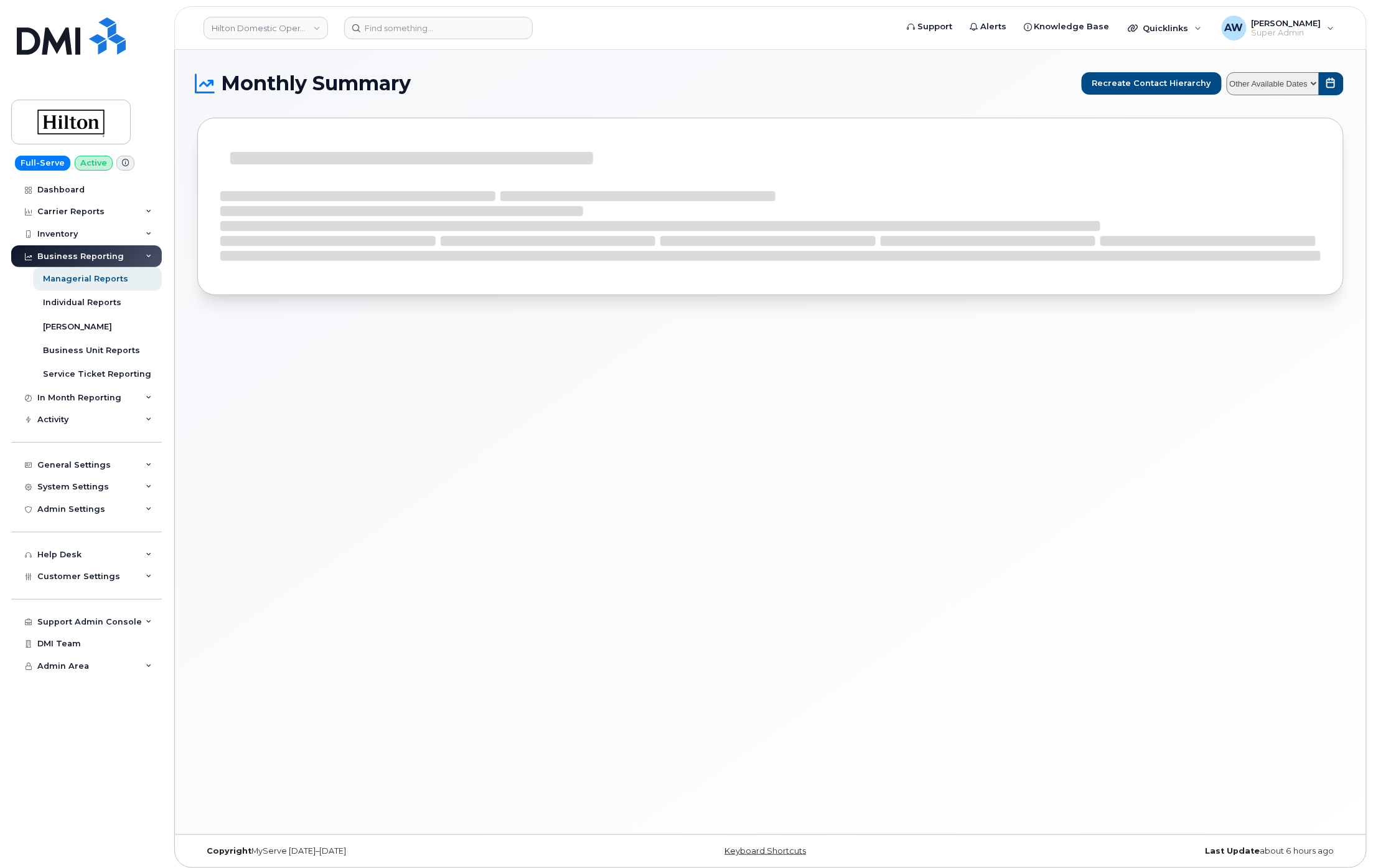
select select
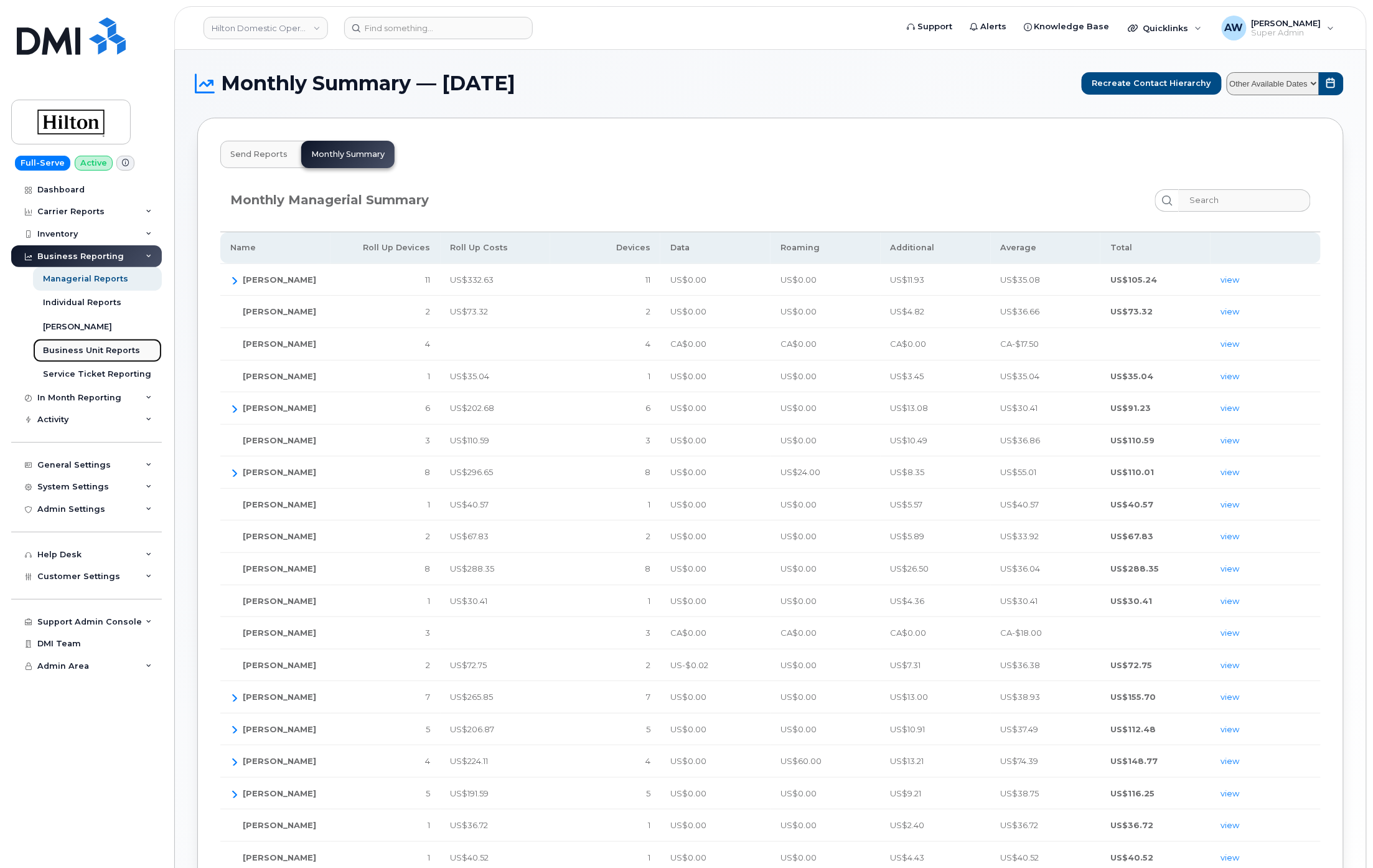
click at [100, 349] on div "Business Unit Reports" at bounding box center [91, 350] width 97 height 11
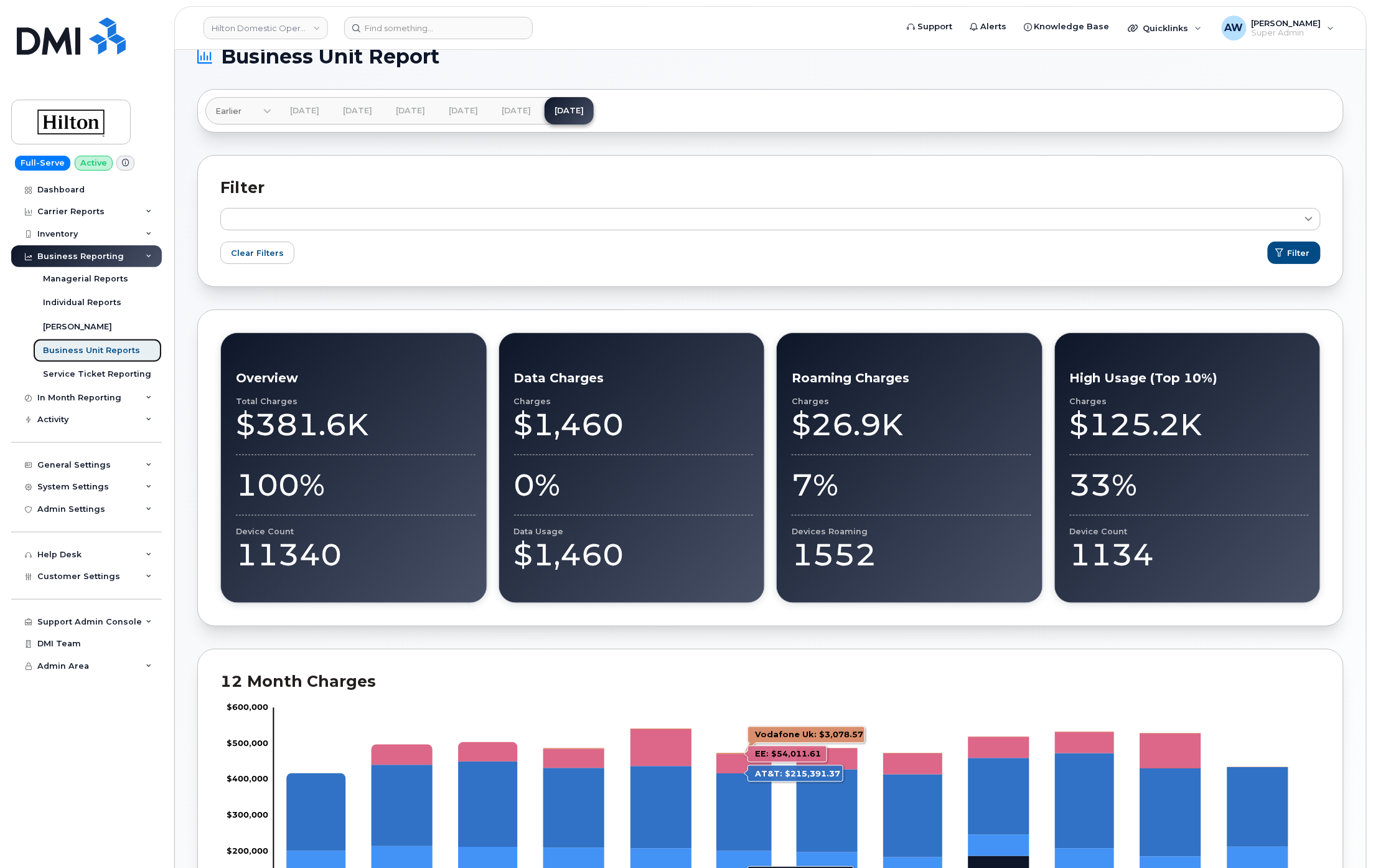
scroll to position [3, 0]
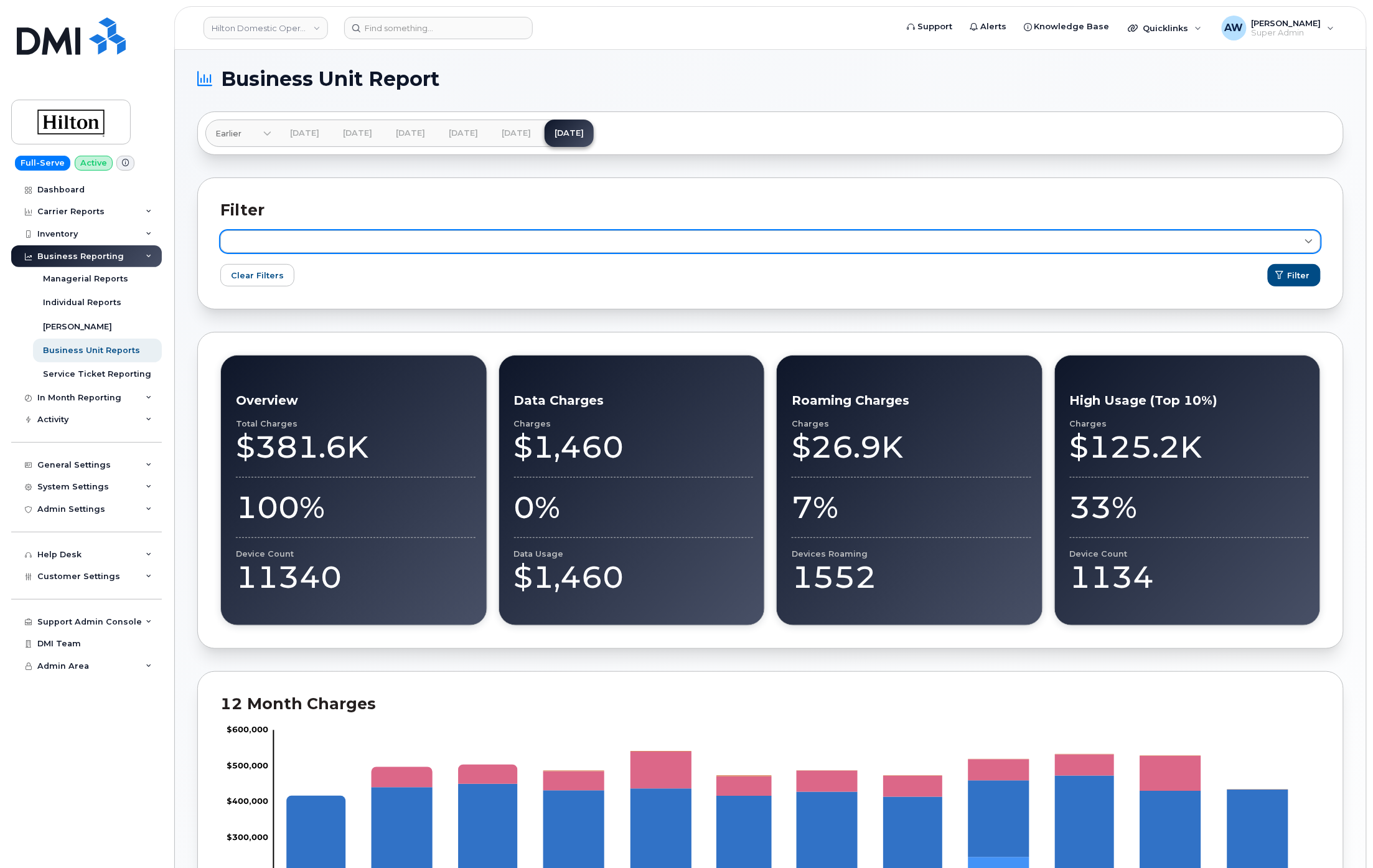
click at [835, 241] on link at bounding box center [771, 242] width 1100 height 23
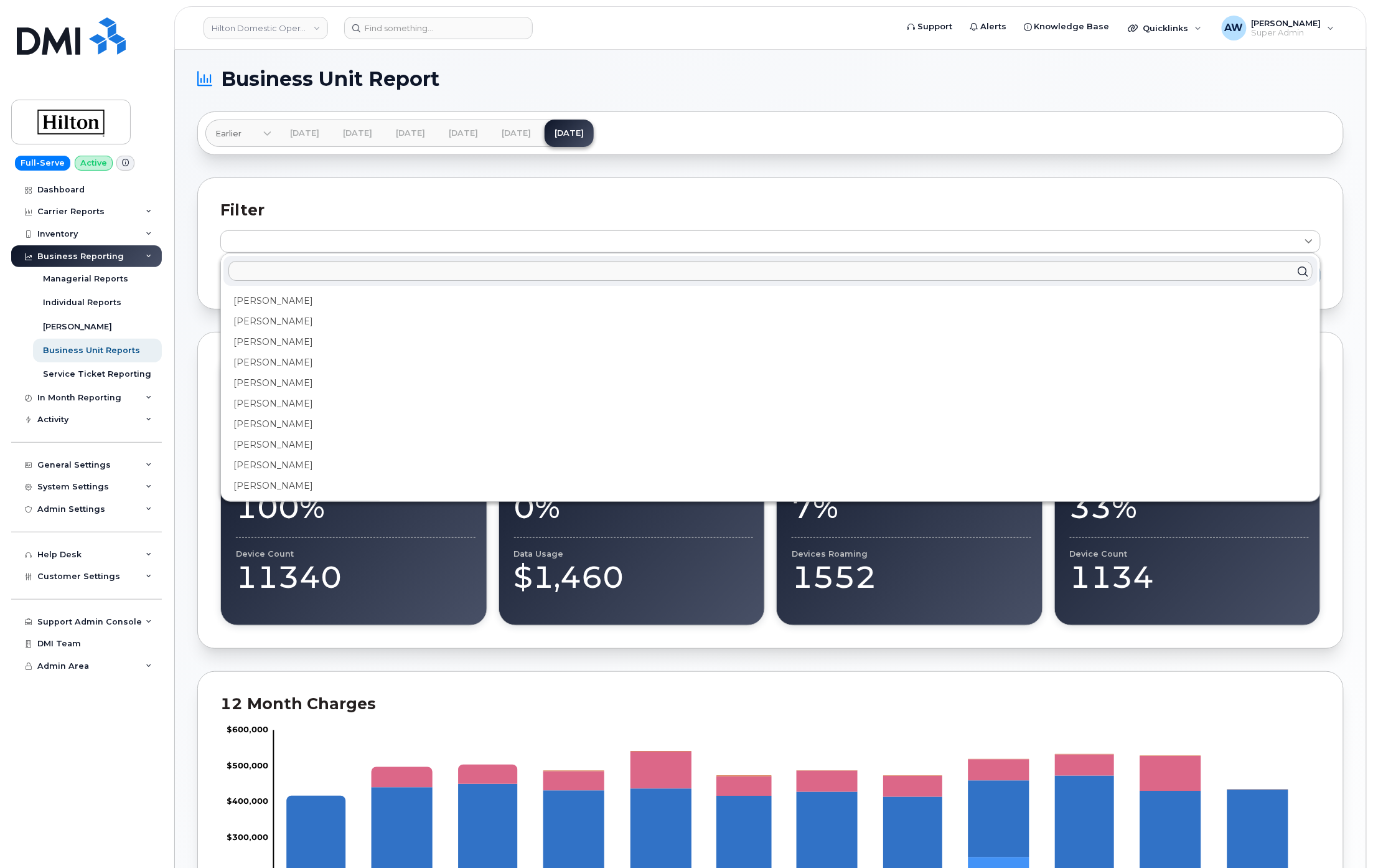
click at [898, 170] on section "Business Unit Report Earlier Feb 2025 Jan 2025 Dec 2024 Nov 2024 Oct 2024 Sep 2…" at bounding box center [770, 766] width 1146 height 1395
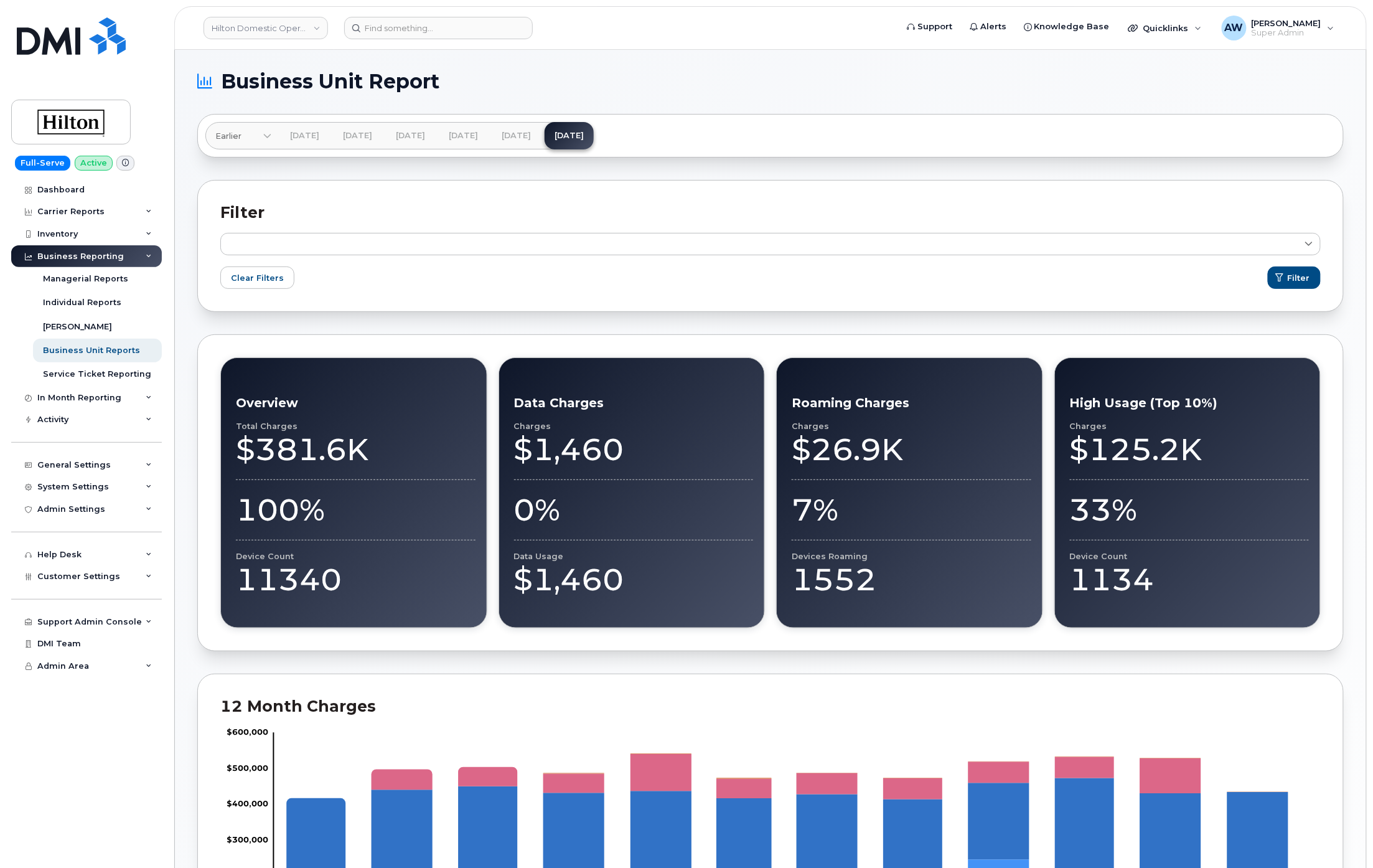
scroll to position [0, 0]
click at [152, 255] on div "Business Reporting" at bounding box center [87, 256] width 151 height 23
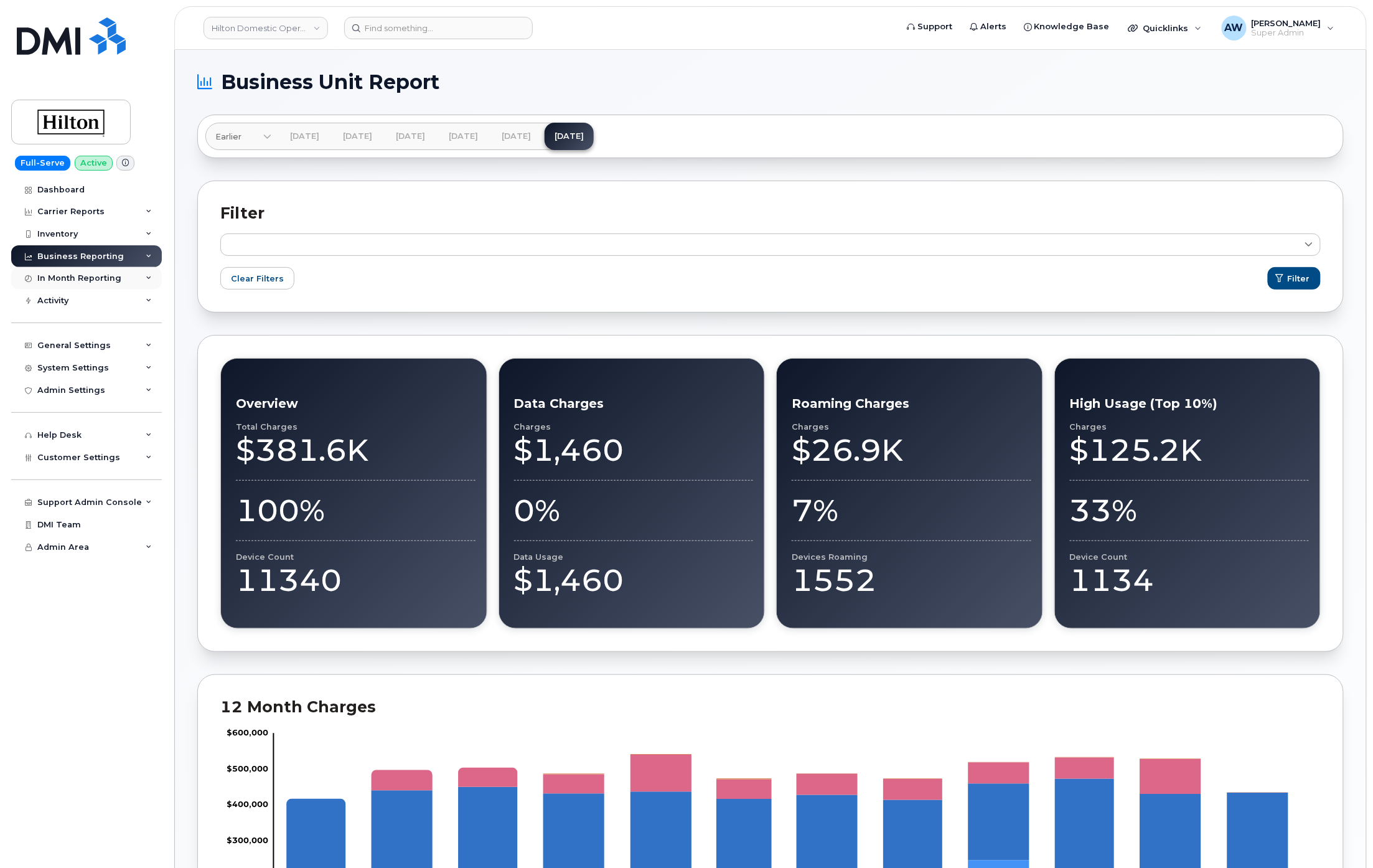
click at [151, 281] on icon at bounding box center [149, 278] width 6 height 6
click at [151, 298] on icon at bounding box center [149, 301] width 6 height 6
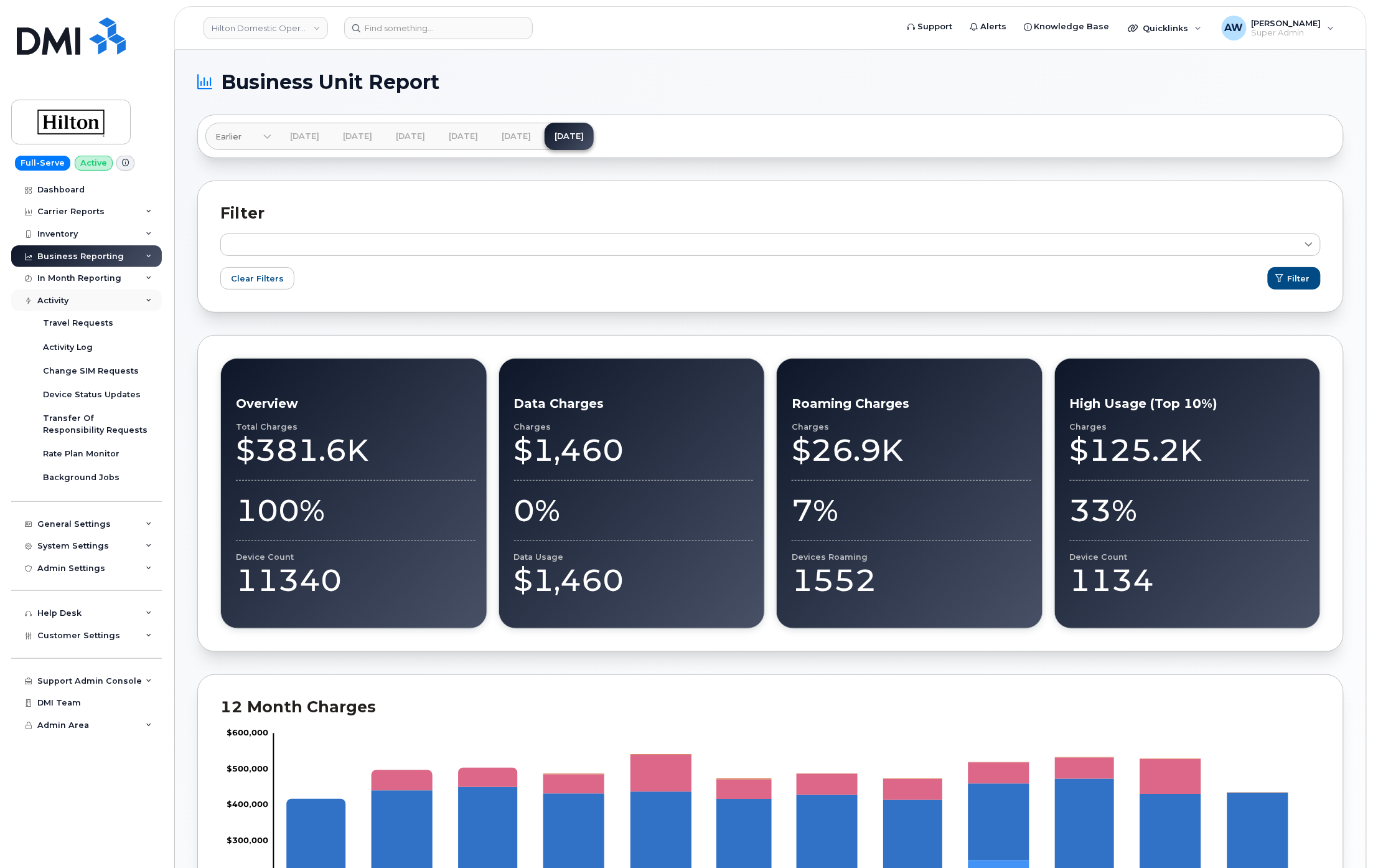
click at [151, 298] on icon at bounding box center [149, 301] width 6 height 6
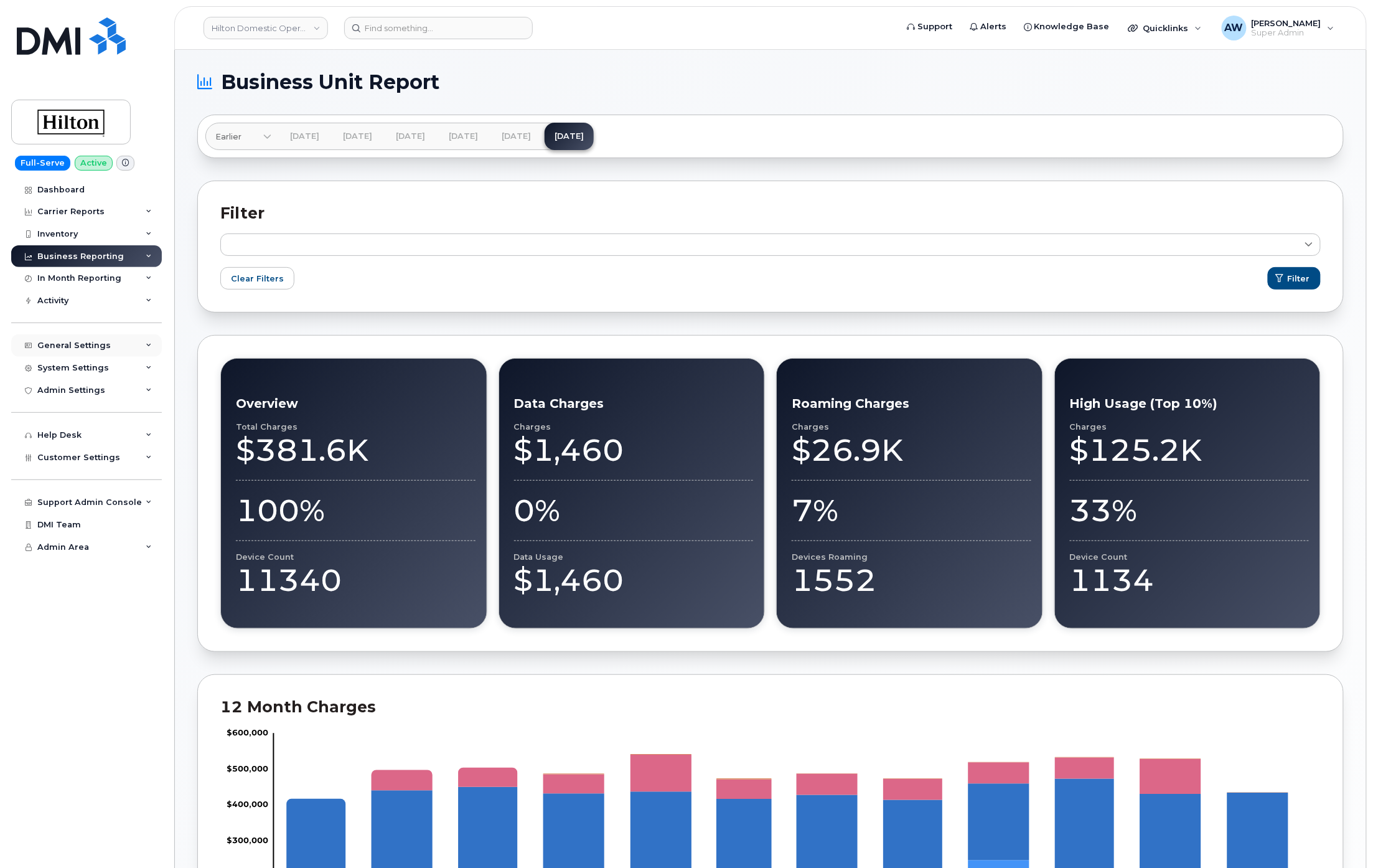
click at [143, 352] on div "General Settings" at bounding box center [87, 345] width 151 height 23
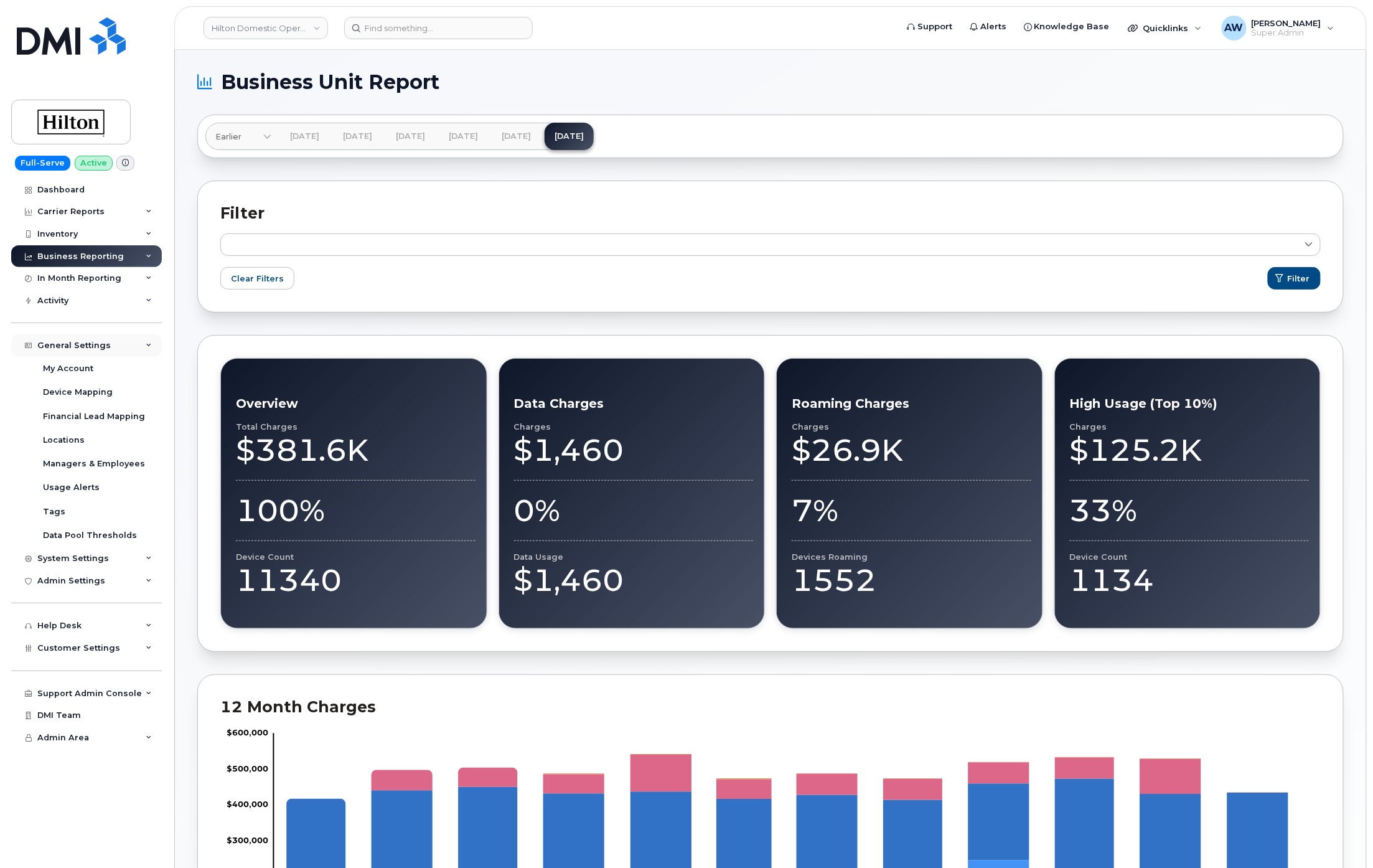
click at [143, 352] on div "General Settings" at bounding box center [87, 345] width 151 height 23
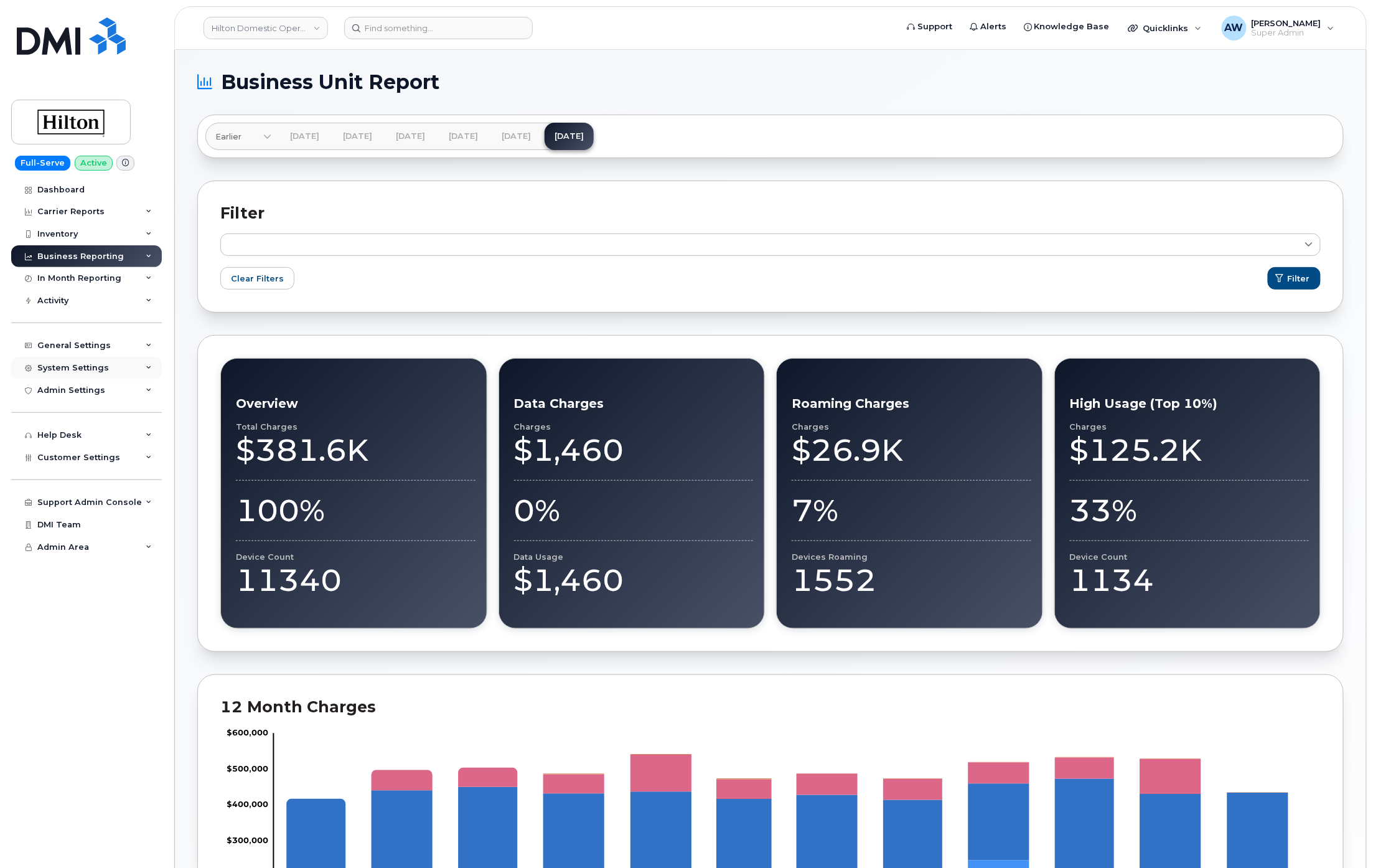
click at [144, 364] on div "System Settings" at bounding box center [87, 368] width 151 height 23
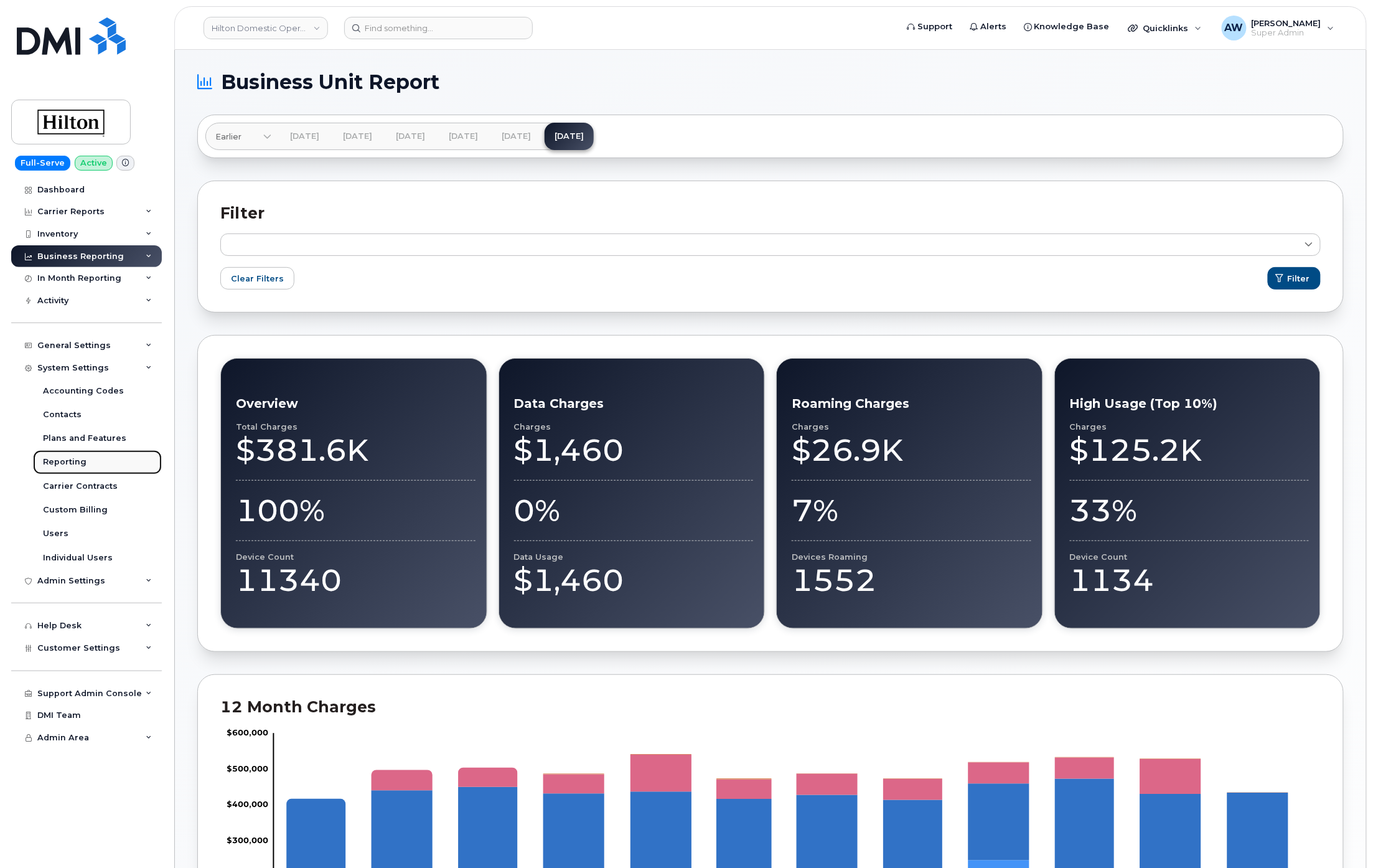
click at [112, 470] on link "Reporting" at bounding box center [97, 462] width 129 height 24
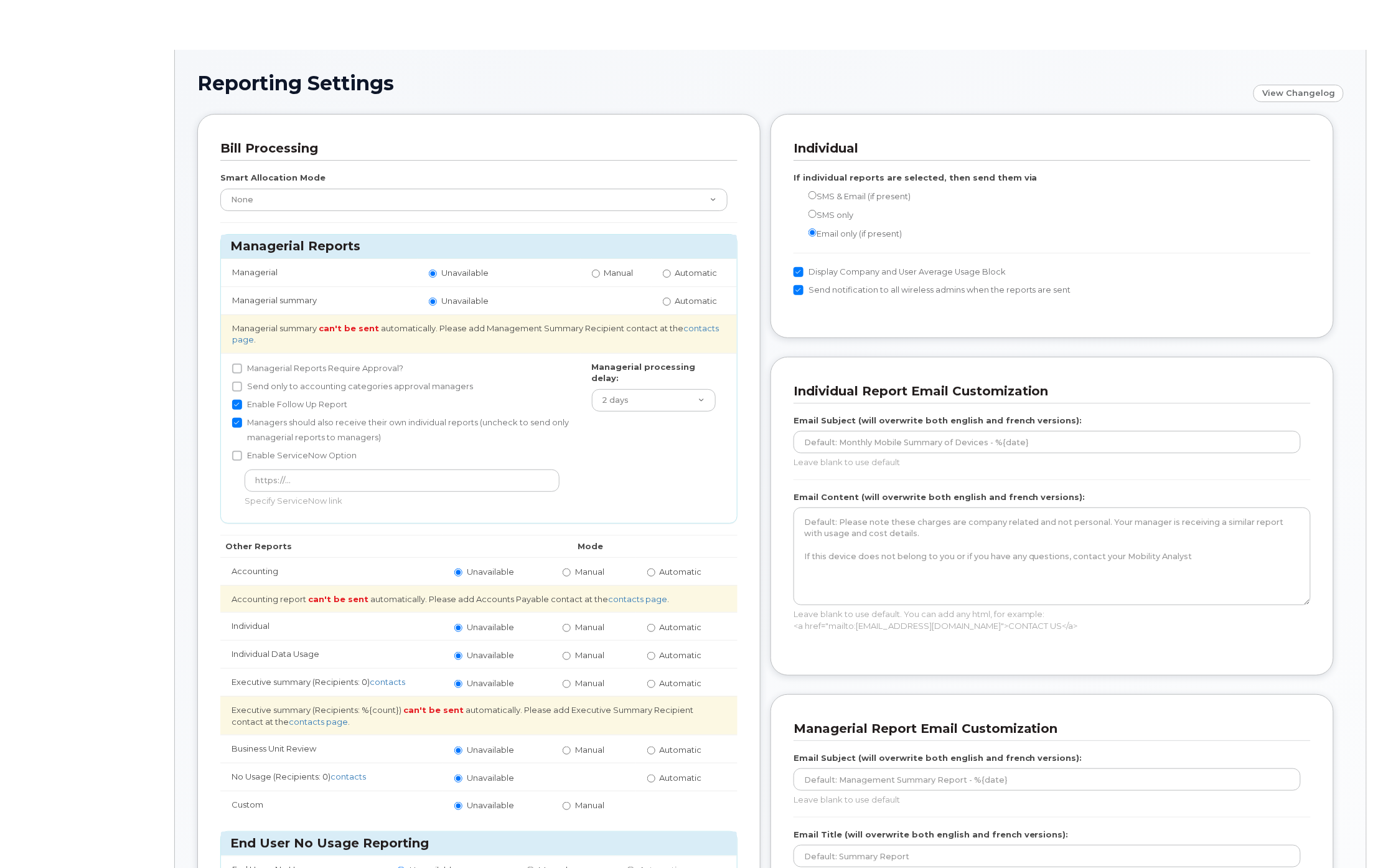
radio input "true"
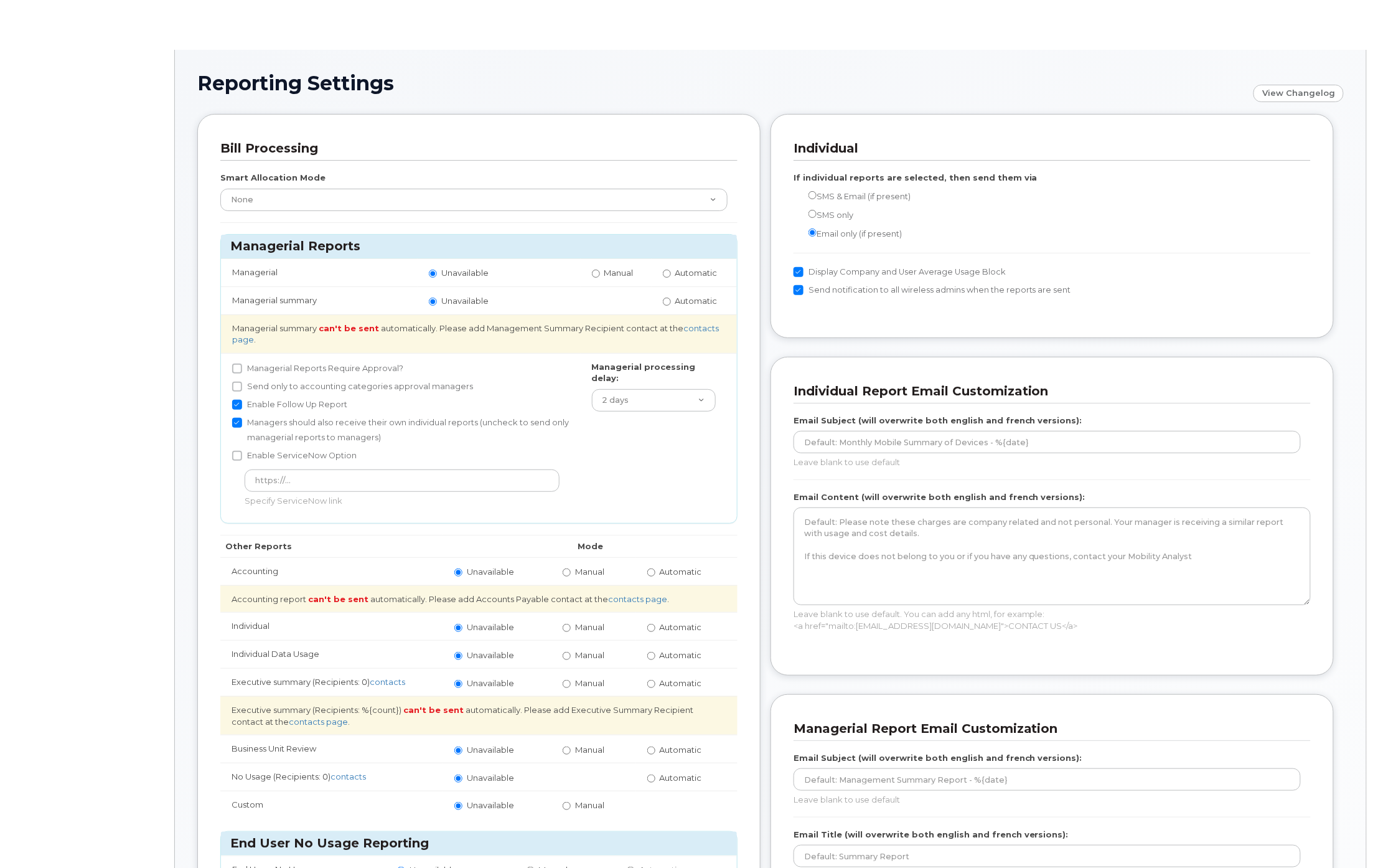
radio input "true"
radio input "false"
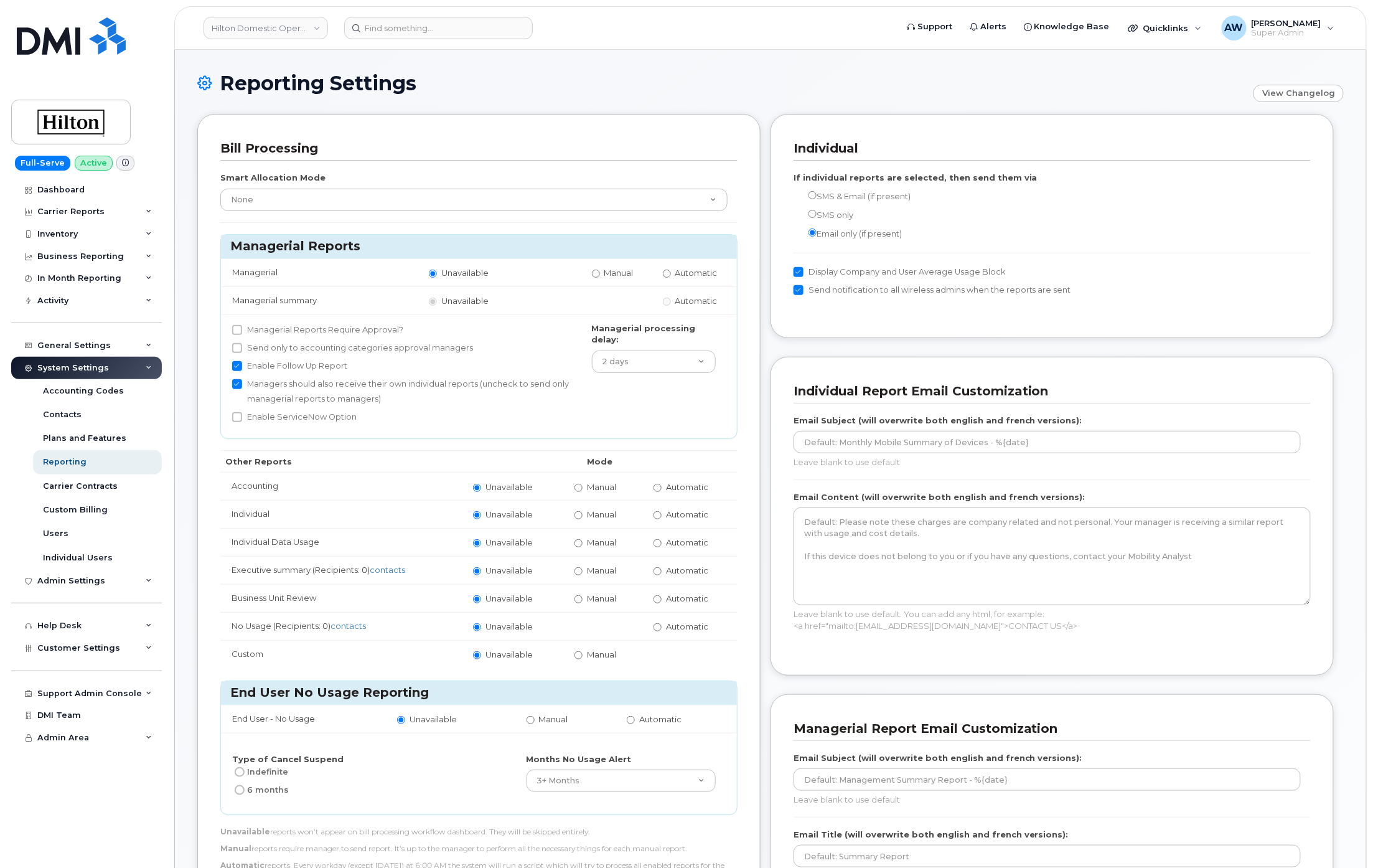
click at [141, 371] on div "System Settings" at bounding box center [87, 368] width 151 height 23
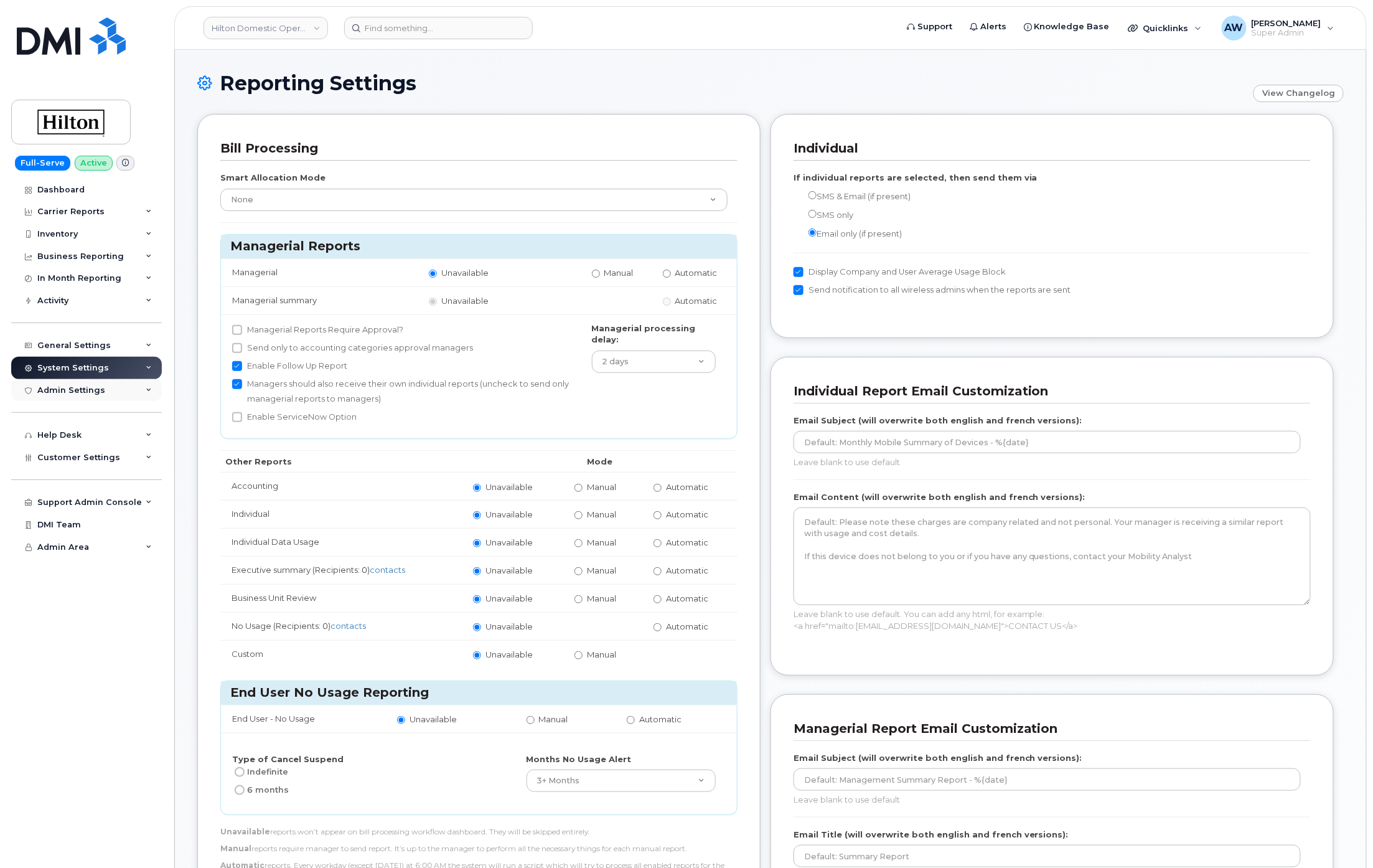
click at [135, 397] on div "Admin Settings" at bounding box center [87, 391] width 151 height 23
click at [141, 391] on div "Admin Settings" at bounding box center [87, 391] width 151 height 23
click at [134, 433] on div "Help Desk" at bounding box center [87, 435] width 151 height 23
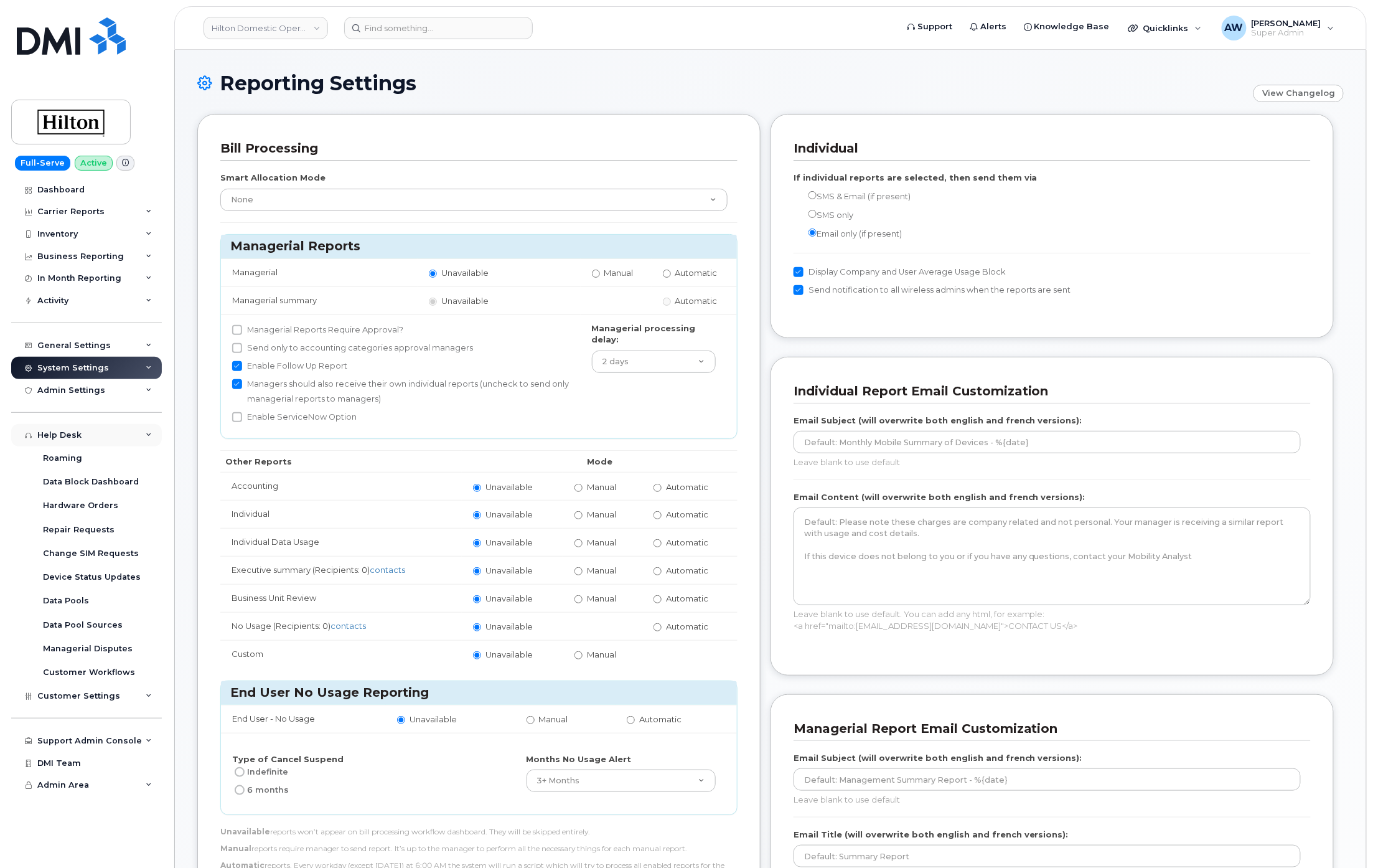
click at [134, 433] on div "Help Desk" at bounding box center [87, 435] width 151 height 23
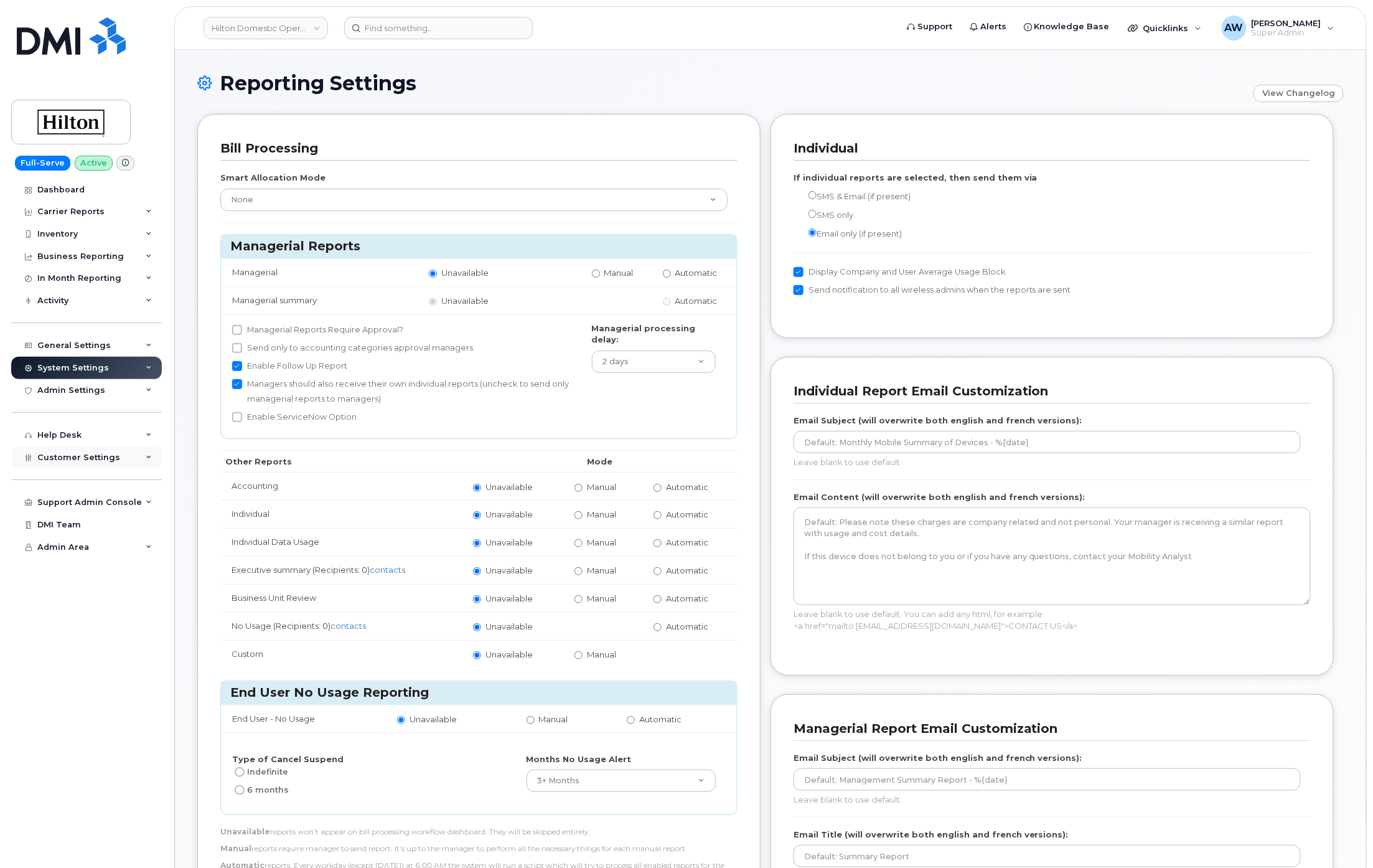
click at [135, 459] on div "Customer Settings" at bounding box center [87, 458] width 151 height 23
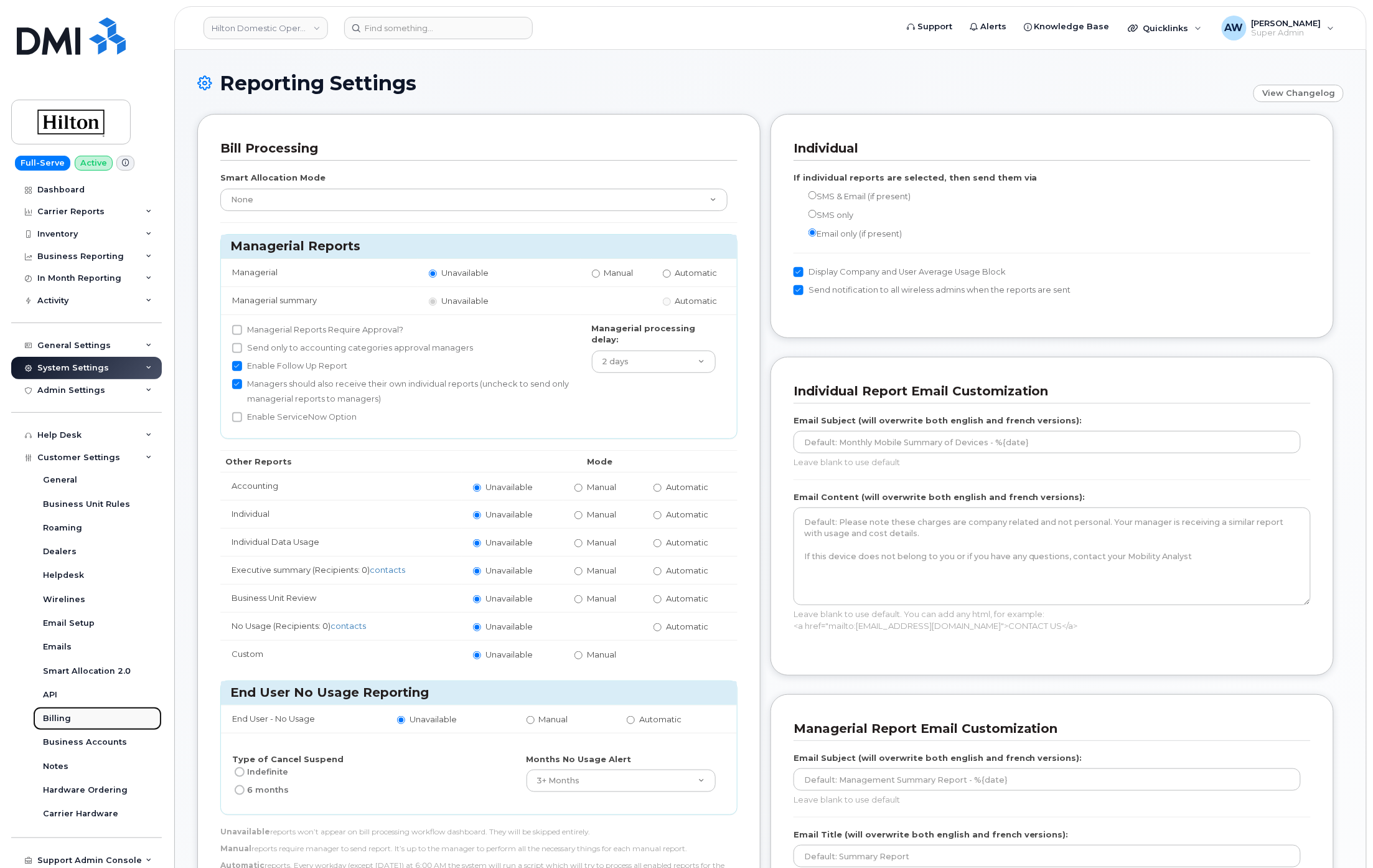
click at [100, 729] on link "Billing" at bounding box center [97, 719] width 129 height 24
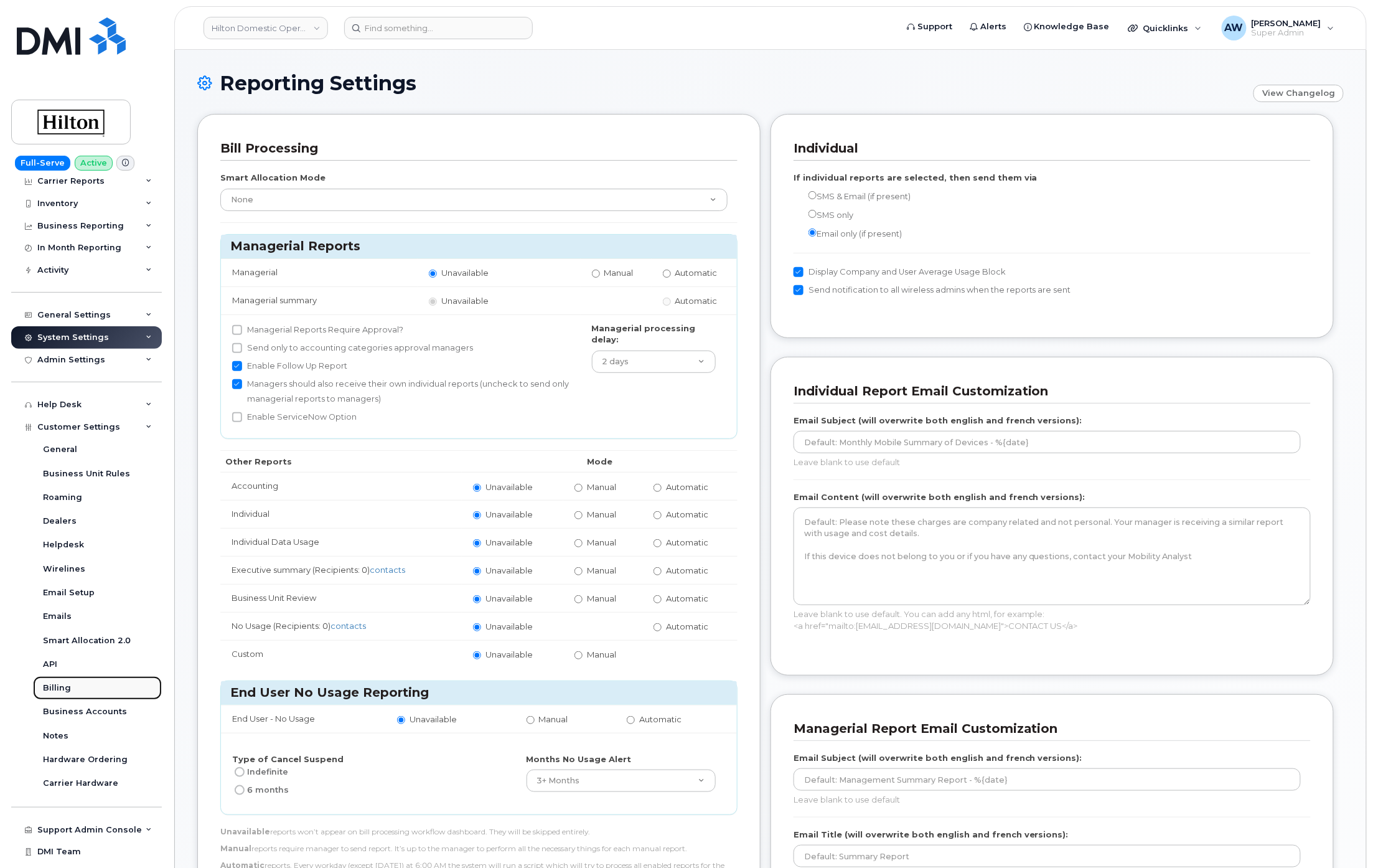
scroll to position [46, 0]
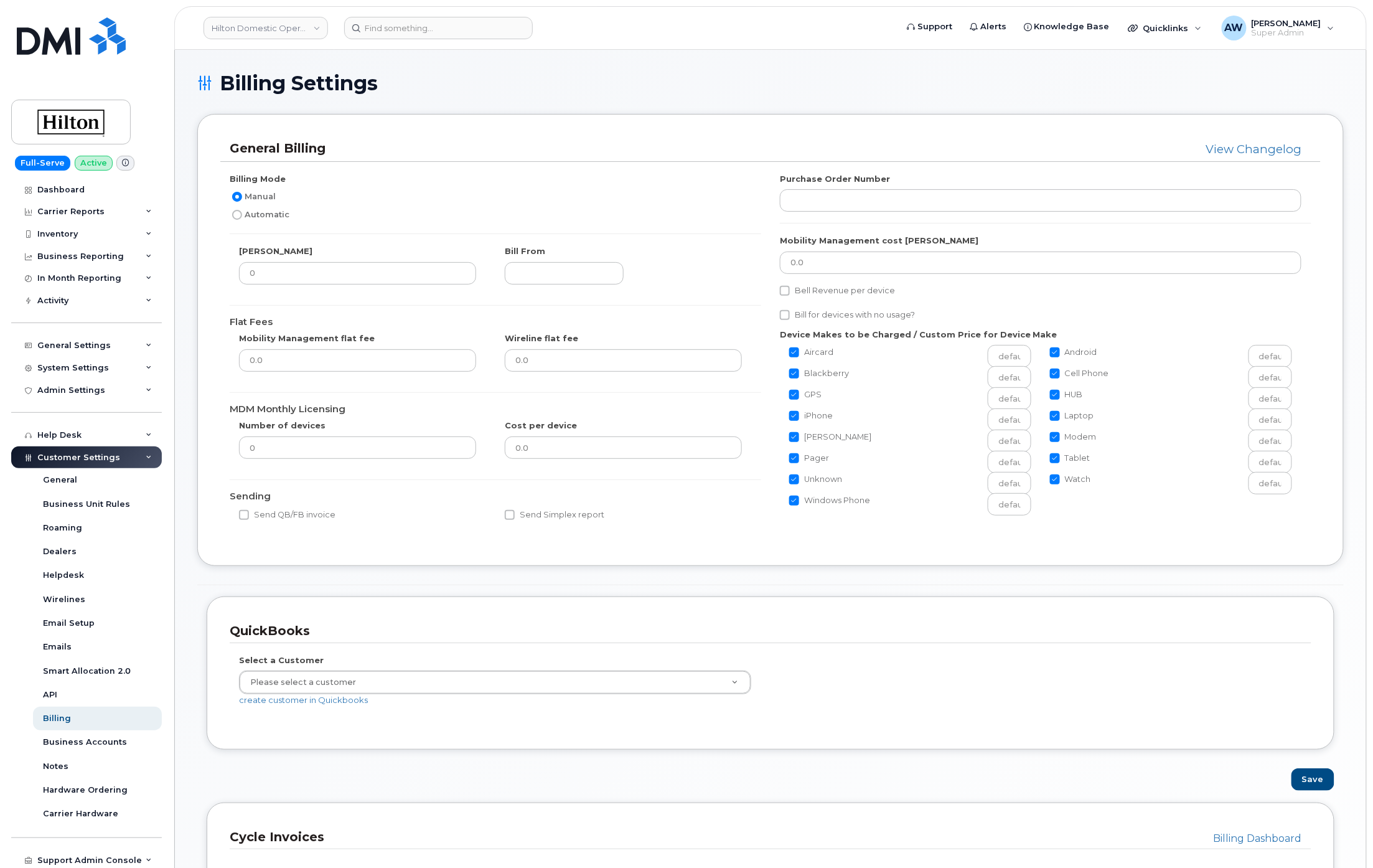
click at [138, 453] on div "Customer Settings" at bounding box center [87, 458] width 151 height 23
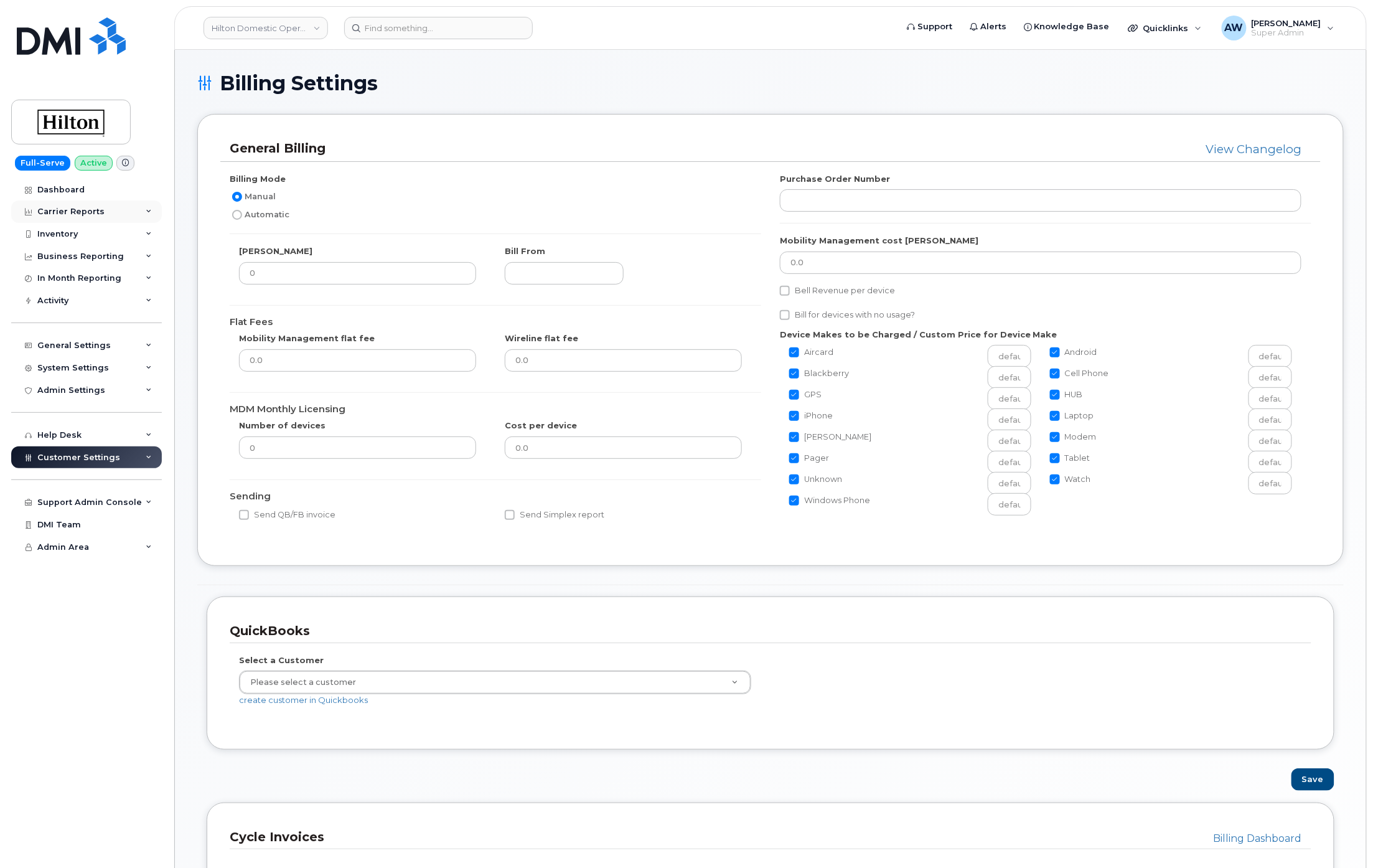
click at [128, 219] on div "Carrier Reports" at bounding box center [87, 212] width 151 height 23
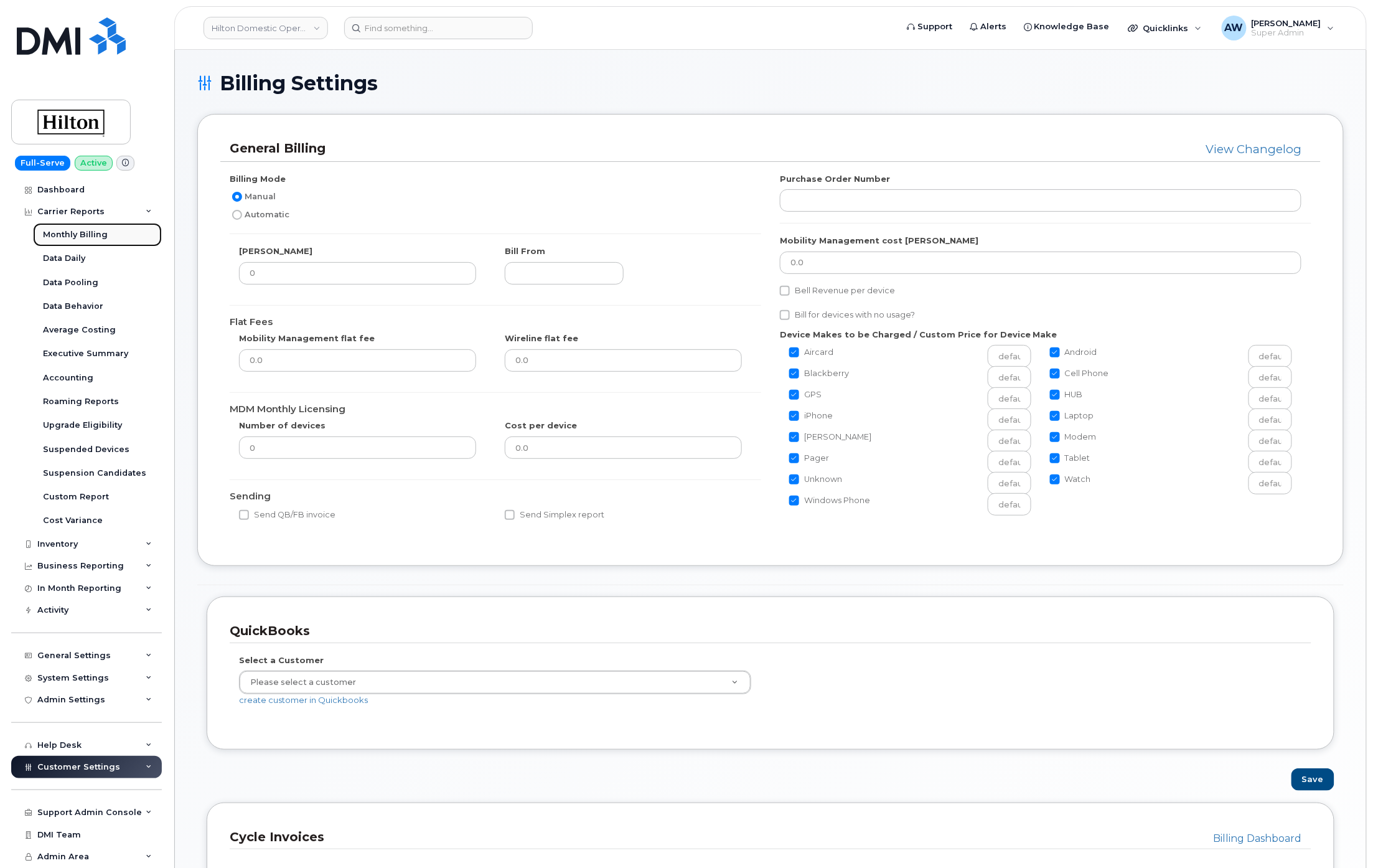
click at [122, 235] on link "Monthly Billing" at bounding box center [97, 235] width 129 height 24
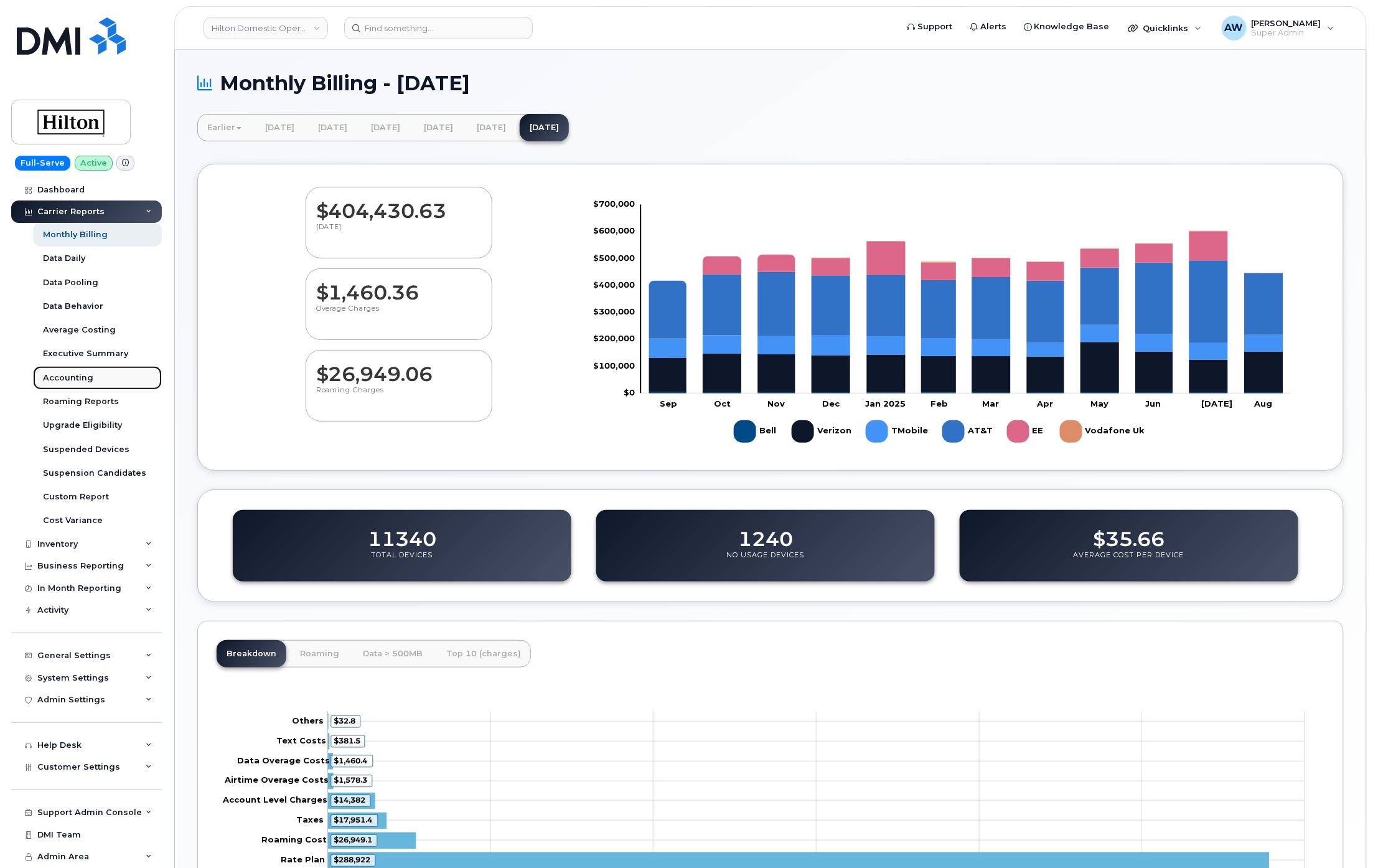
click at [104, 374] on link "Accounting" at bounding box center [97, 378] width 129 height 24
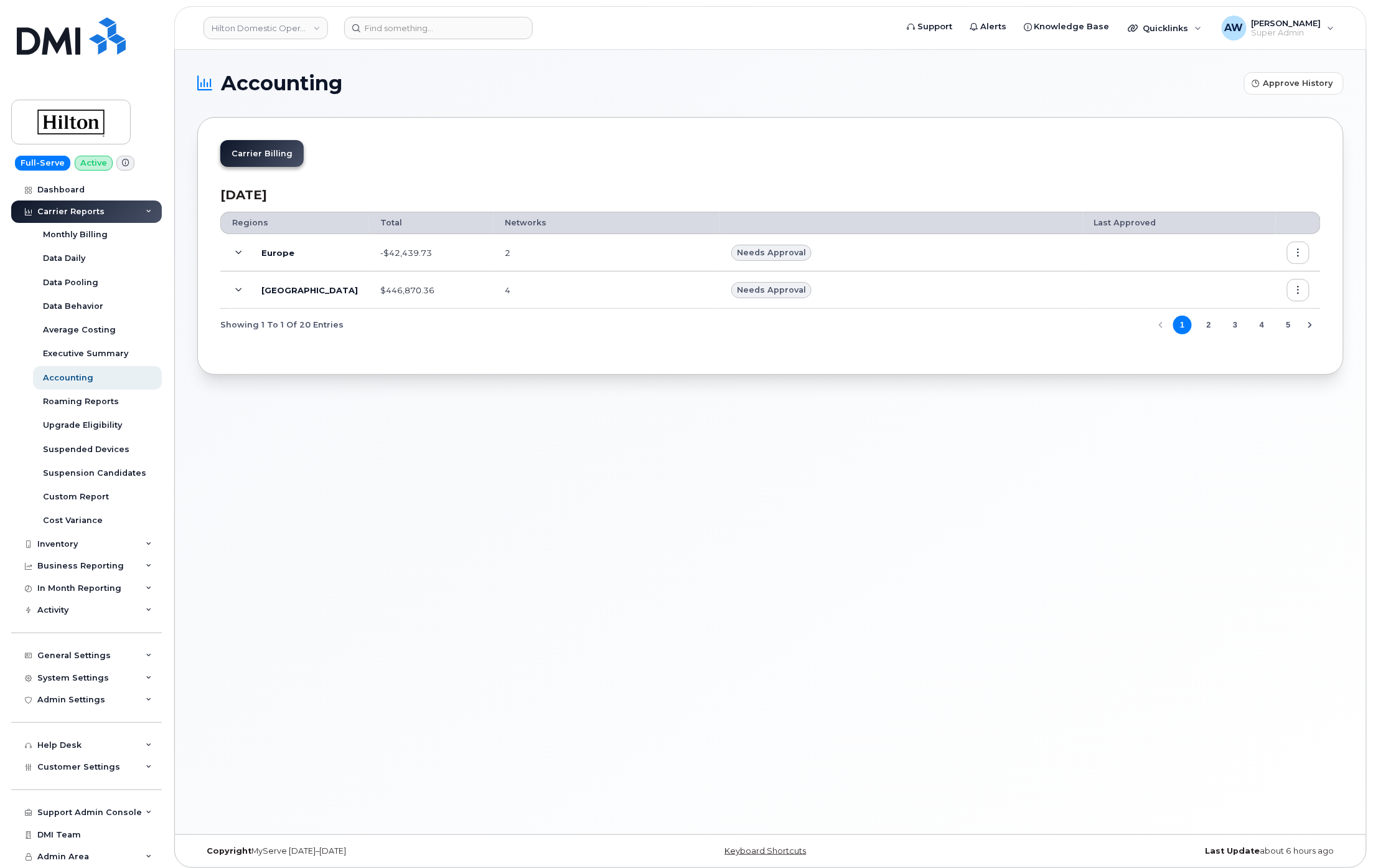
click at [237, 250] on icon at bounding box center [239, 252] width 7 height 7
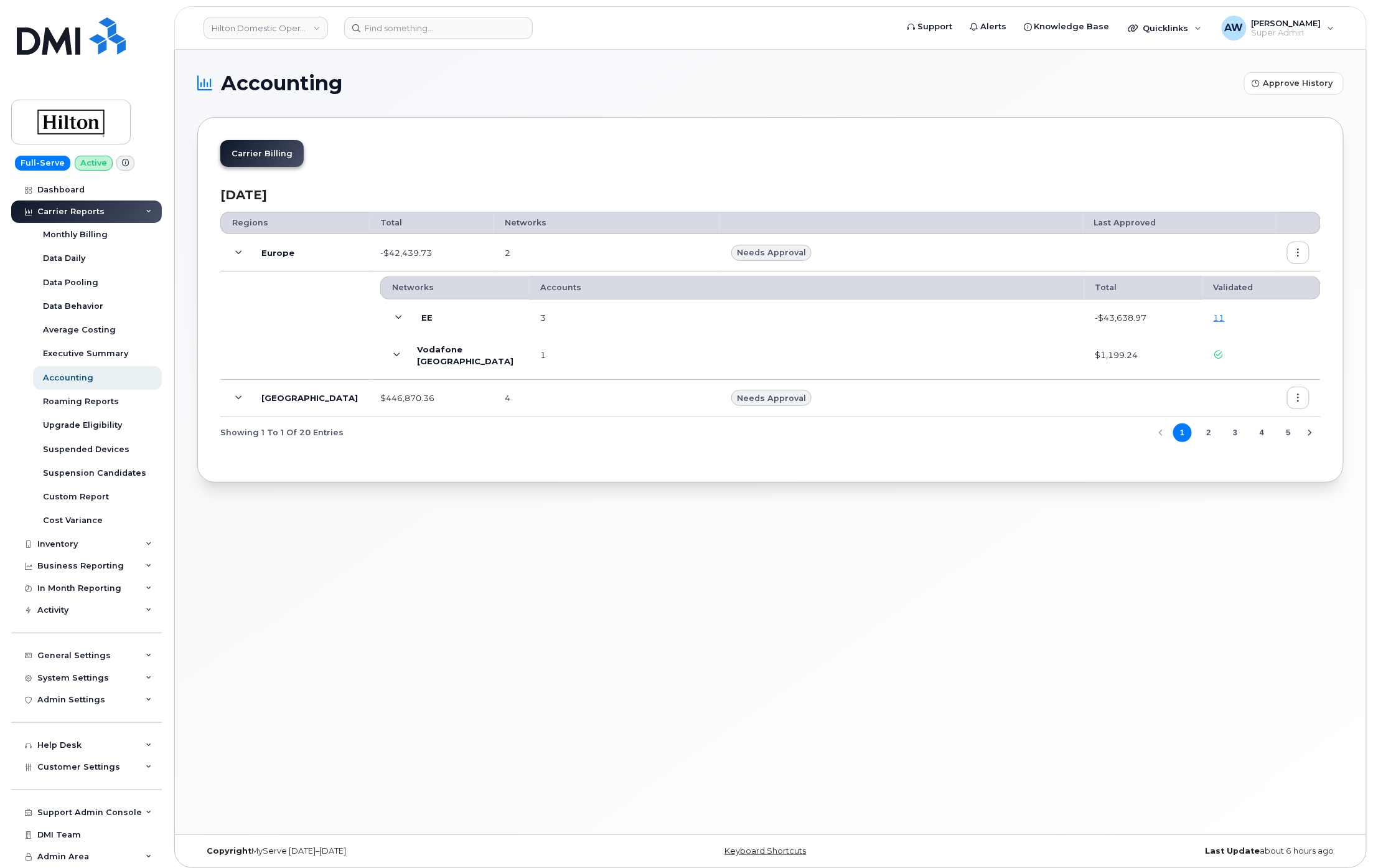
click at [391, 313] on span at bounding box center [399, 318] width 15 height 15
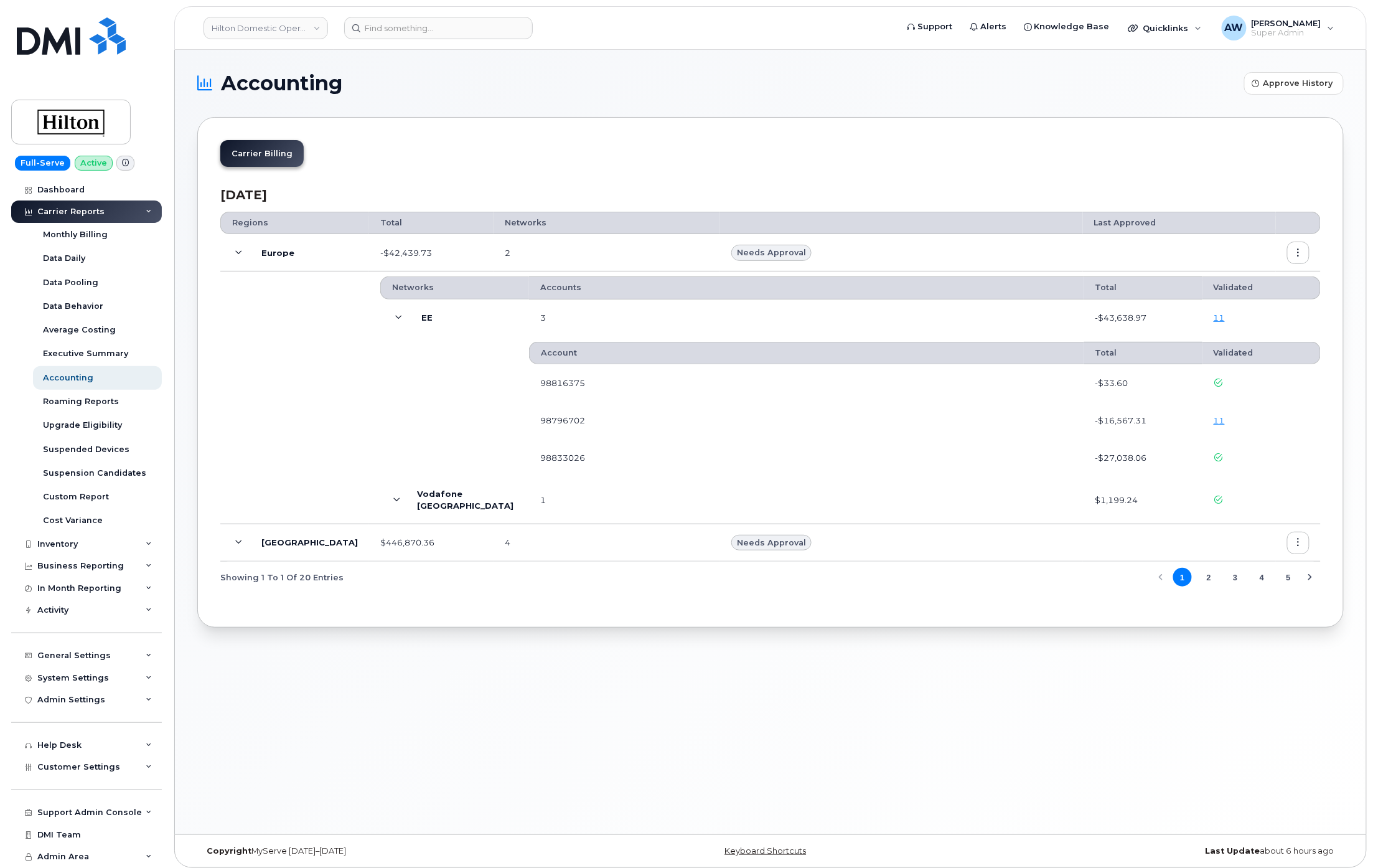
click at [391, 313] on span at bounding box center [399, 318] width 15 height 15
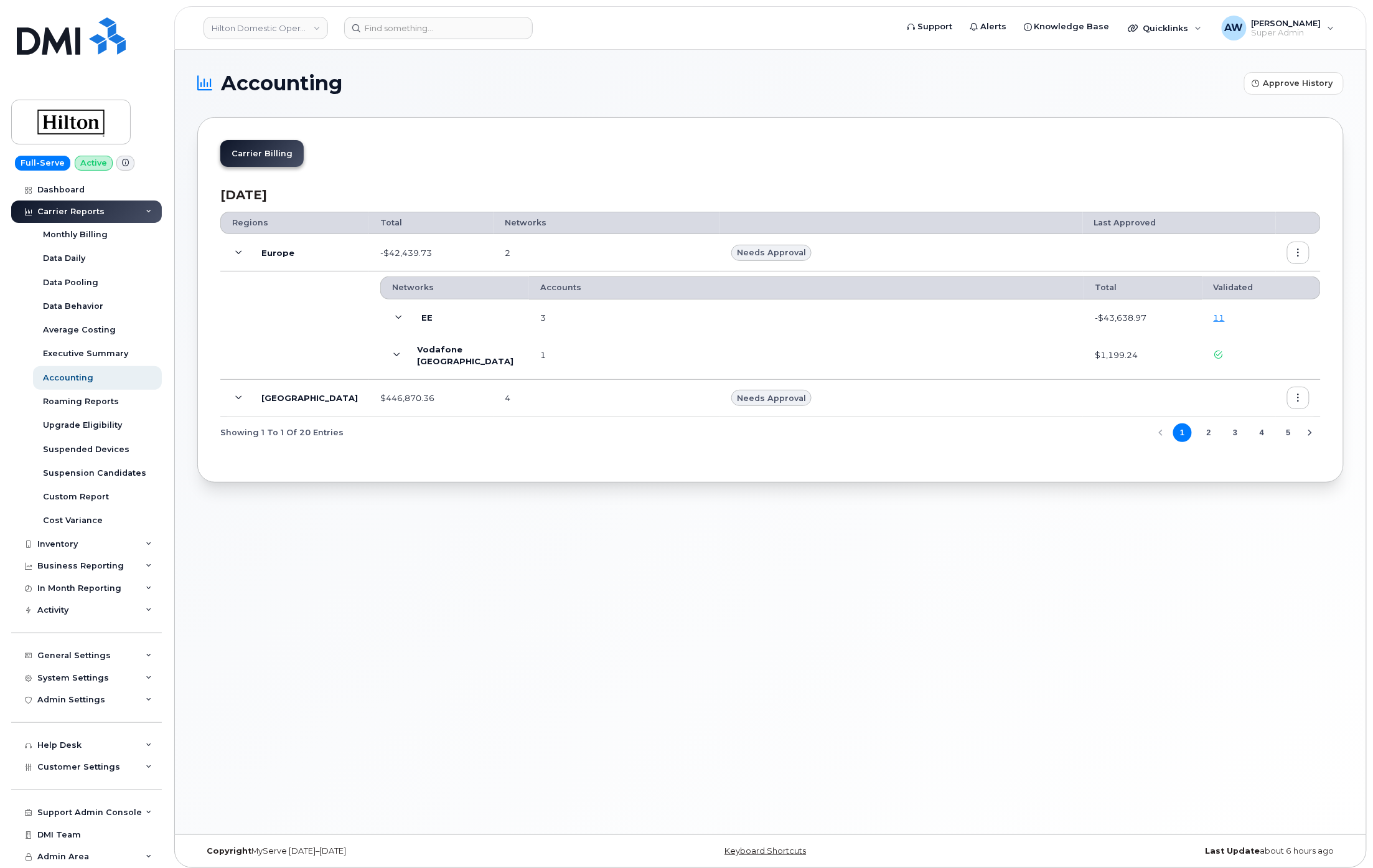
click at [391, 350] on span at bounding box center [396, 355] width 11 height 15
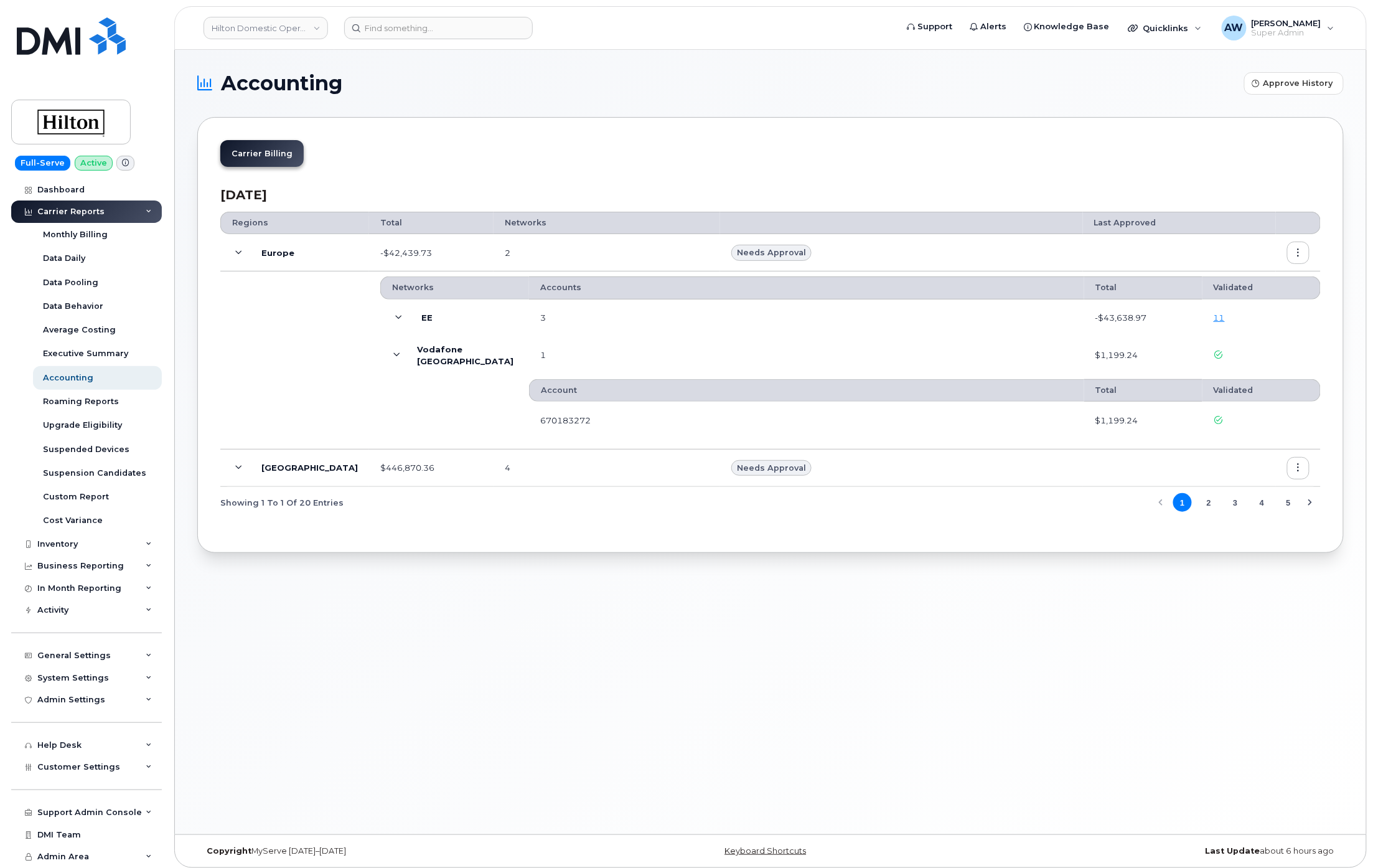
click at [391, 350] on span at bounding box center [396, 355] width 11 height 15
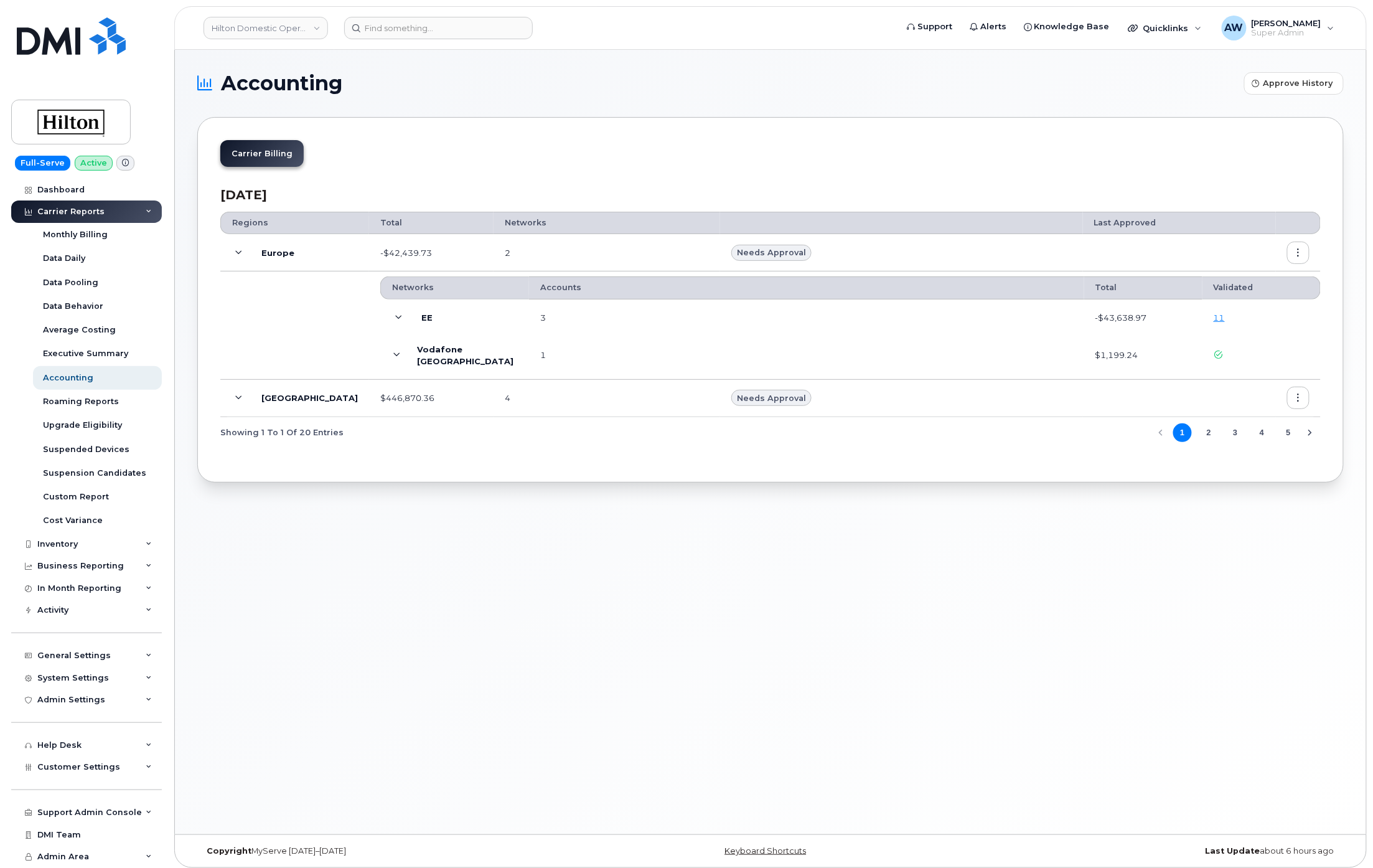
click at [238, 258] on span at bounding box center [239, 252] width 15 height 15
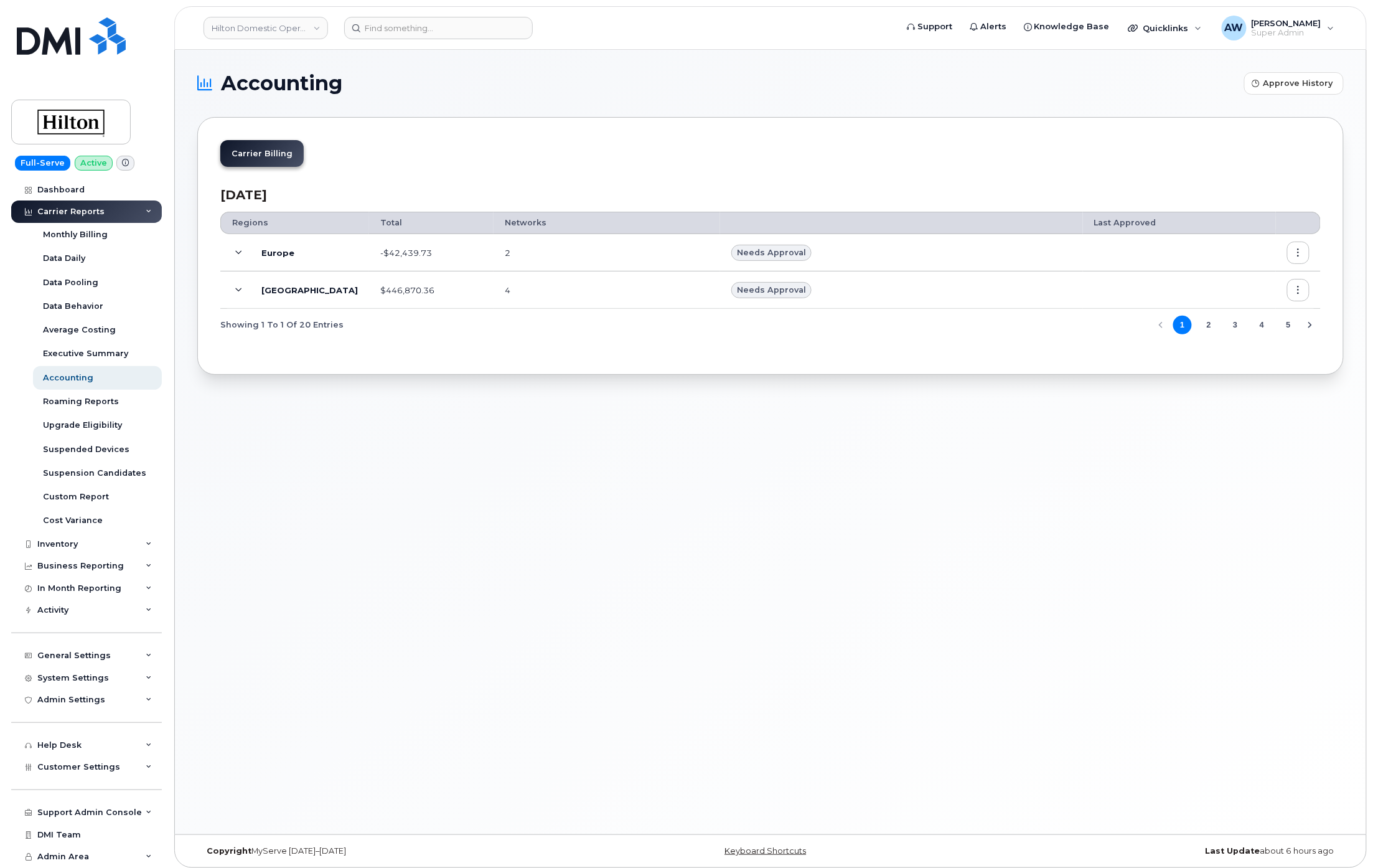
click at [238, 289] on icon at bounding box center [239, 290] width 7 height 7
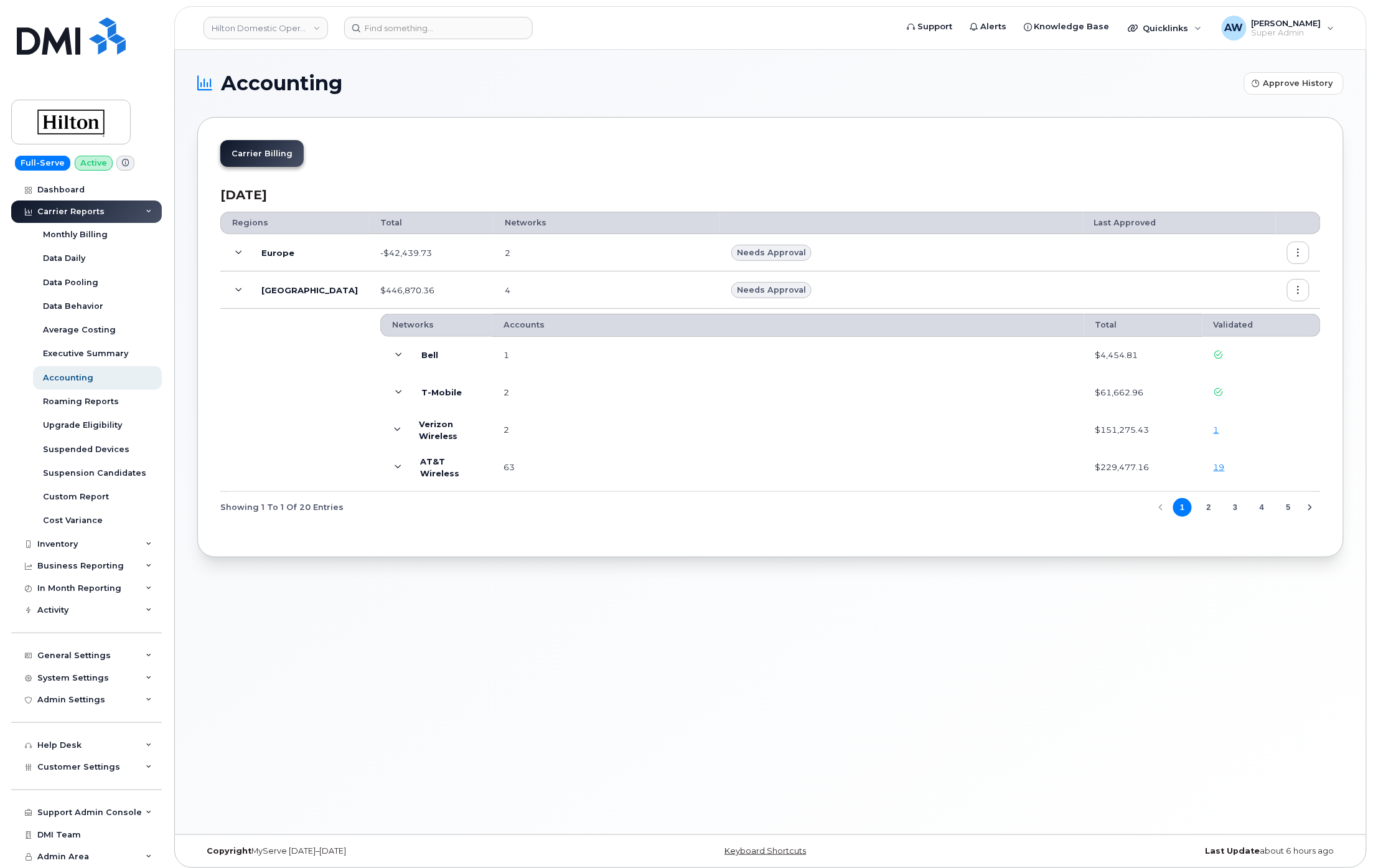
click at [394, 470] on icon at bounding box center [398, 467] width 7 height 7
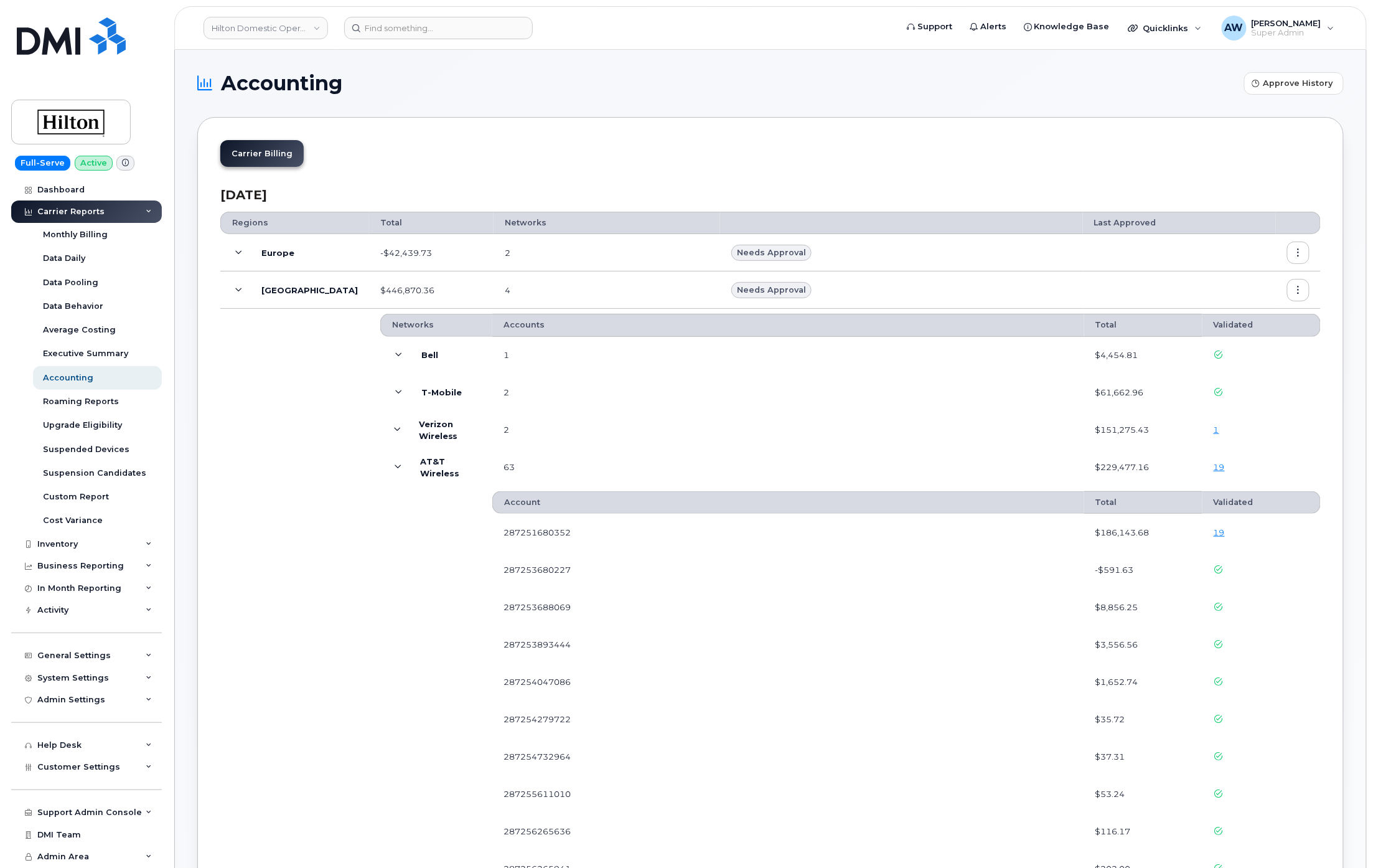
click at [394, 470] on icon at bounding box center [398, 467] width 7 height 7
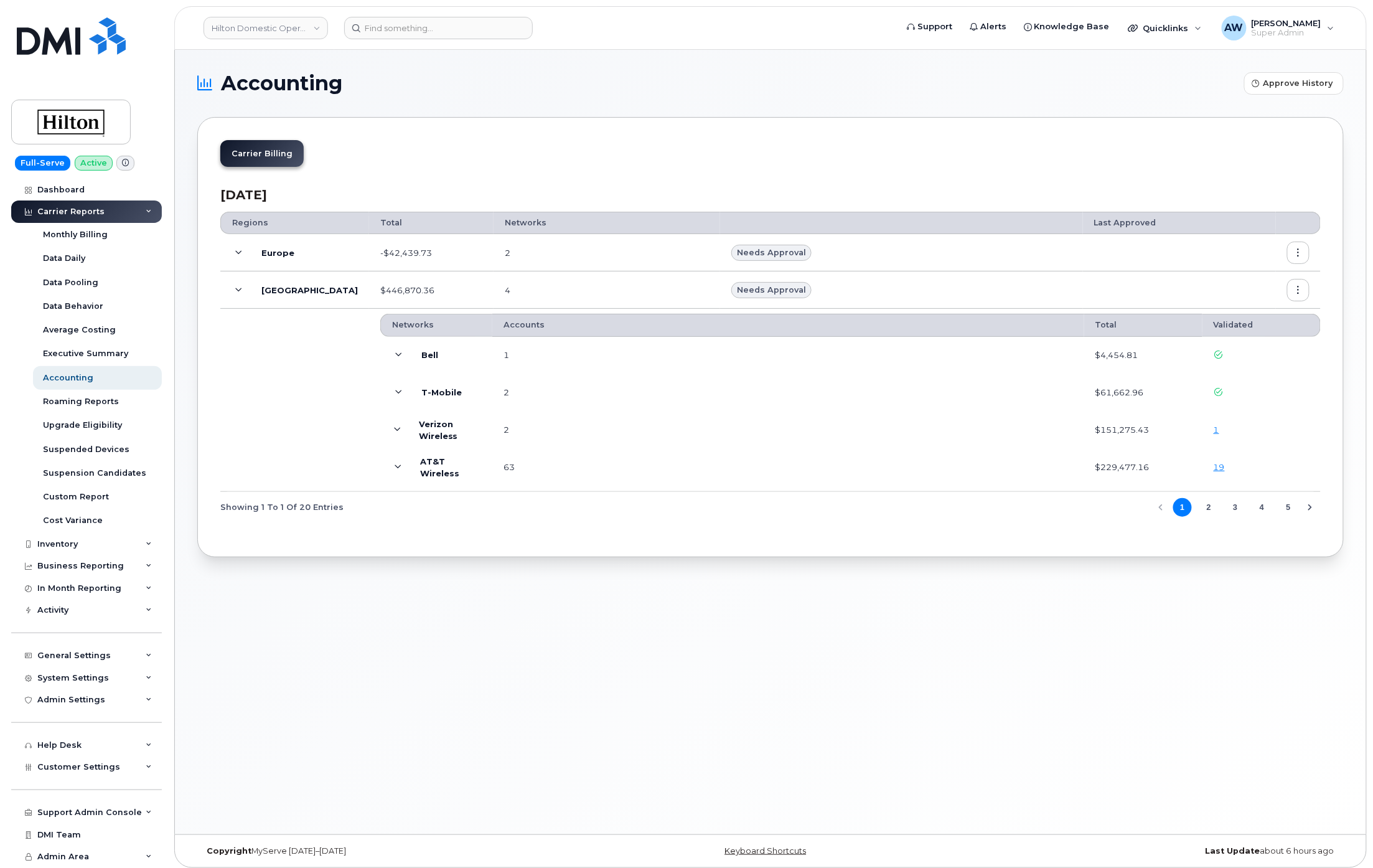
click at [394, 433] on icon at bounding box center [397, 430] width 7 height 7
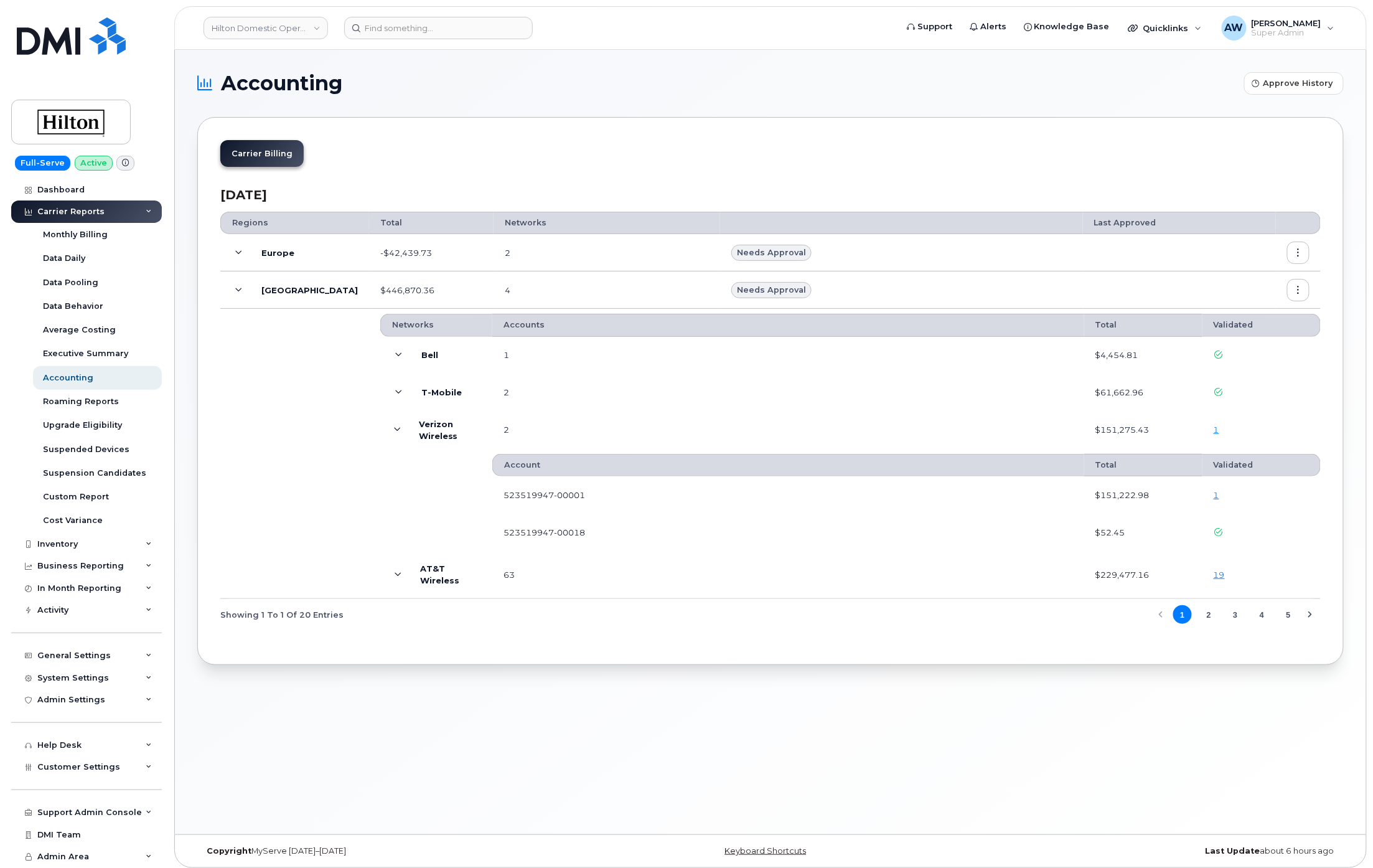
click at [1303, 297] on button "button" at bounding box center [1298, 290] width 23 height 23
click at [905, 688] on div "Accounting Approve History Carrier Billing August 2025 Regions Total Networks L…" at bounding box center [770, 442] width 1191 height 784
click at [1298, 293] on icon "button" at bounding box center [1298, 290] width 8 height 8
click at [1247, 370] on span "Download" at bounding box center [1241, 366] width 48 height 11
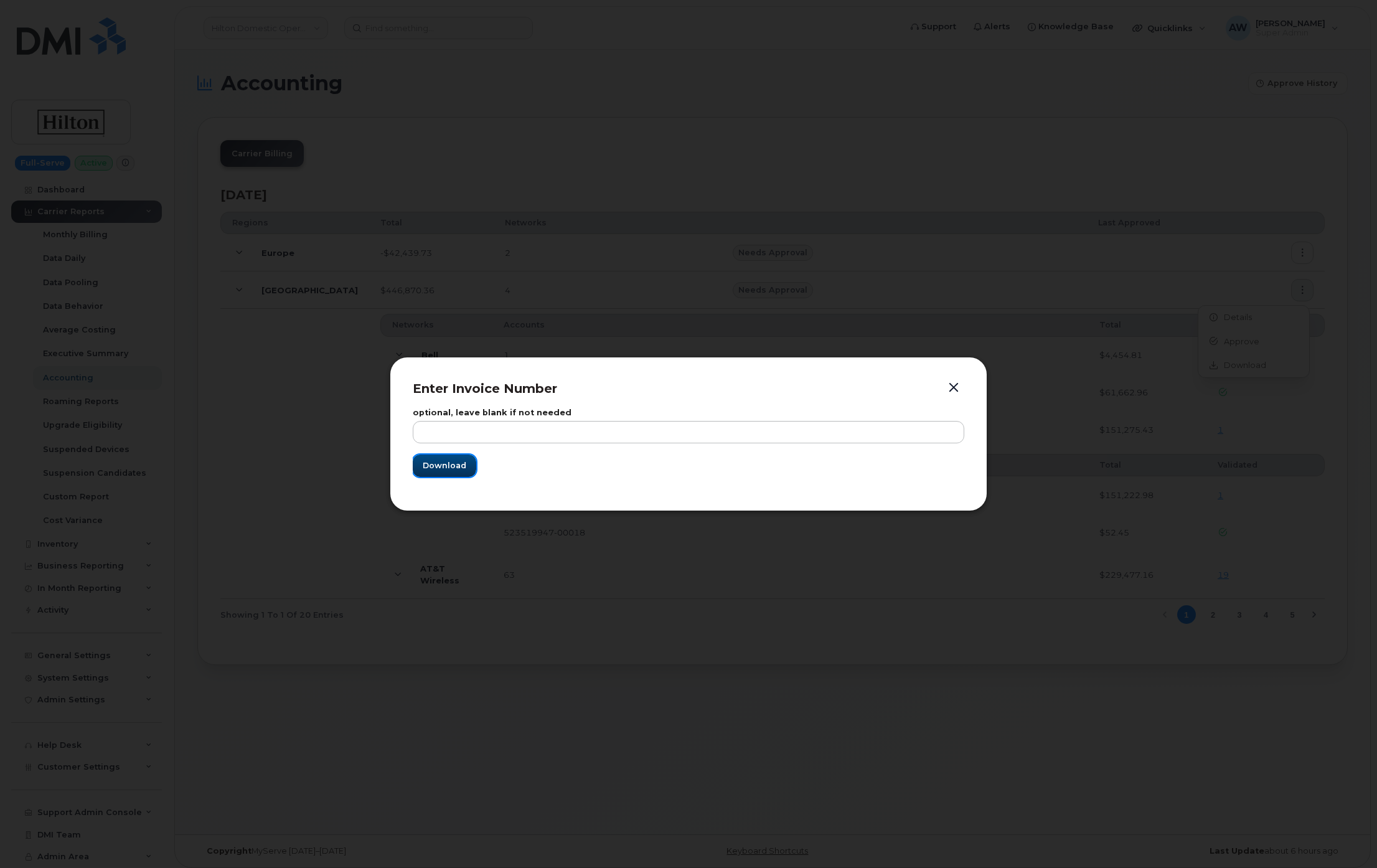
click at [449, 469] on span "Download" at bounding box center [444, 465] width 43 height 12
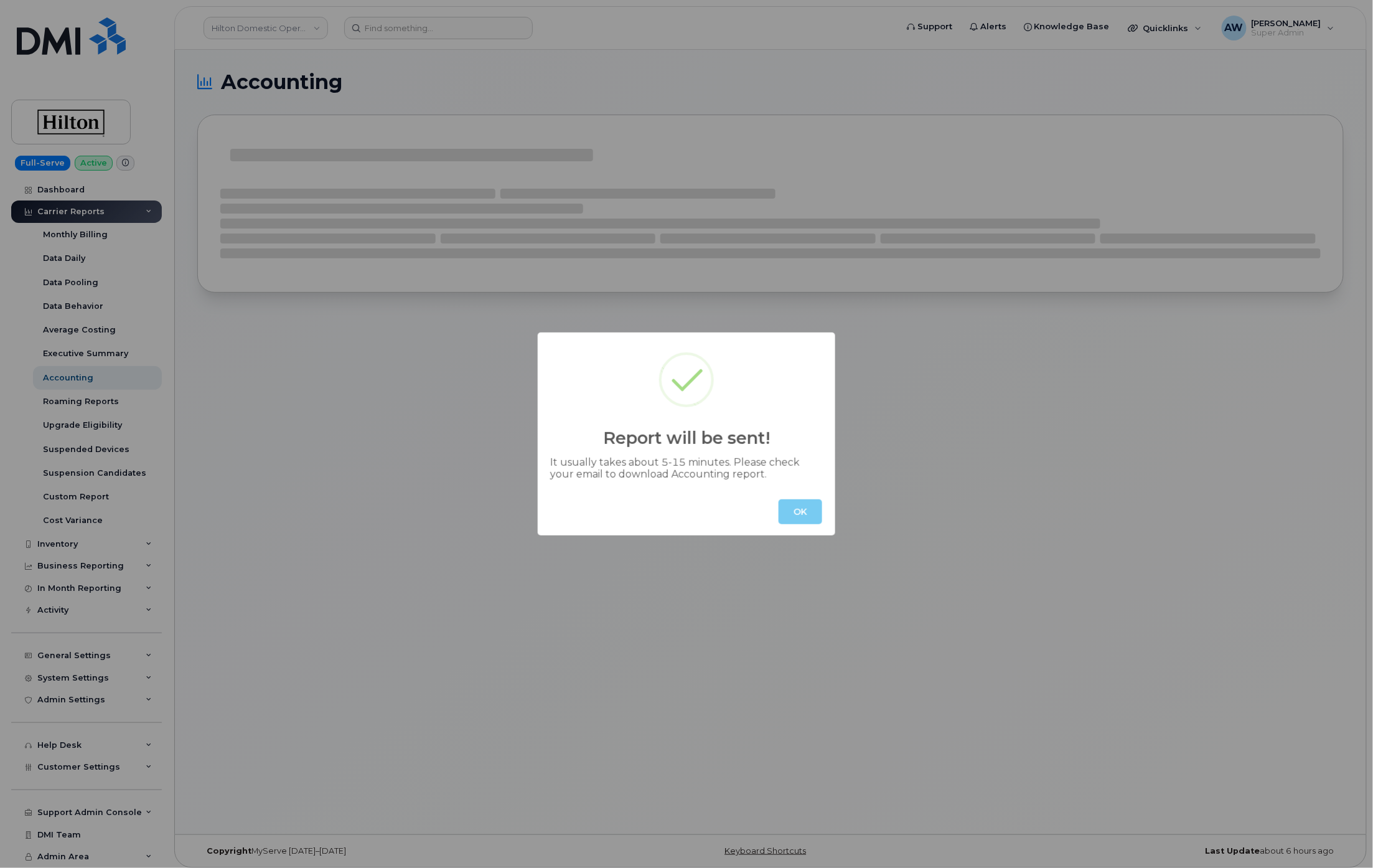
click at [805, 521] on button "OK" at bounding box center [800, 512] width 43 height 25
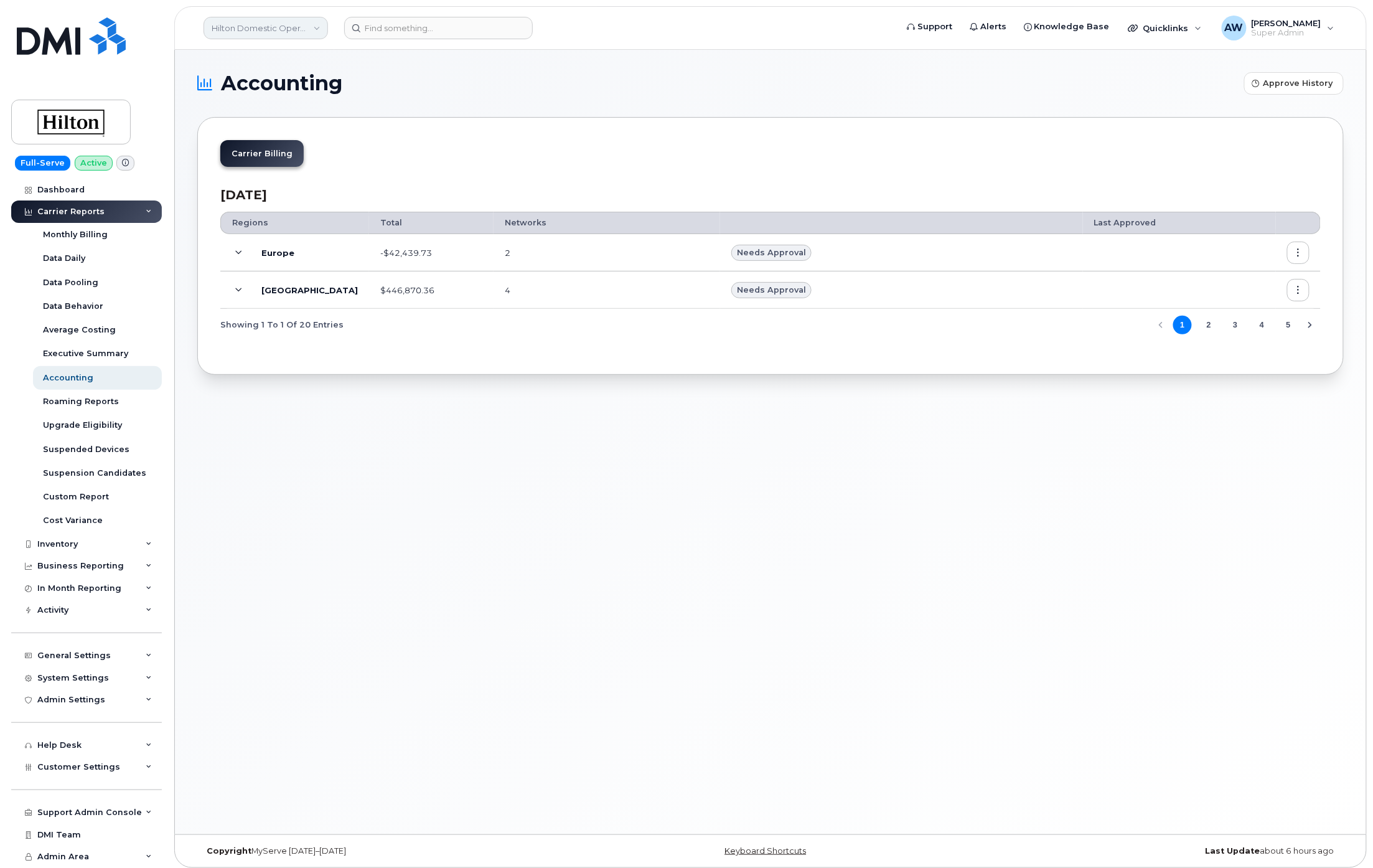
click at [298, 30] on link "Hilton Domestic Operating Company Inc" at bounding box center [266, 28] width 124 height 23
type input "kiew"
click at [272, 171] on span "Kiewit Corporation" at bounding box center [253, 170] width 76 height 13
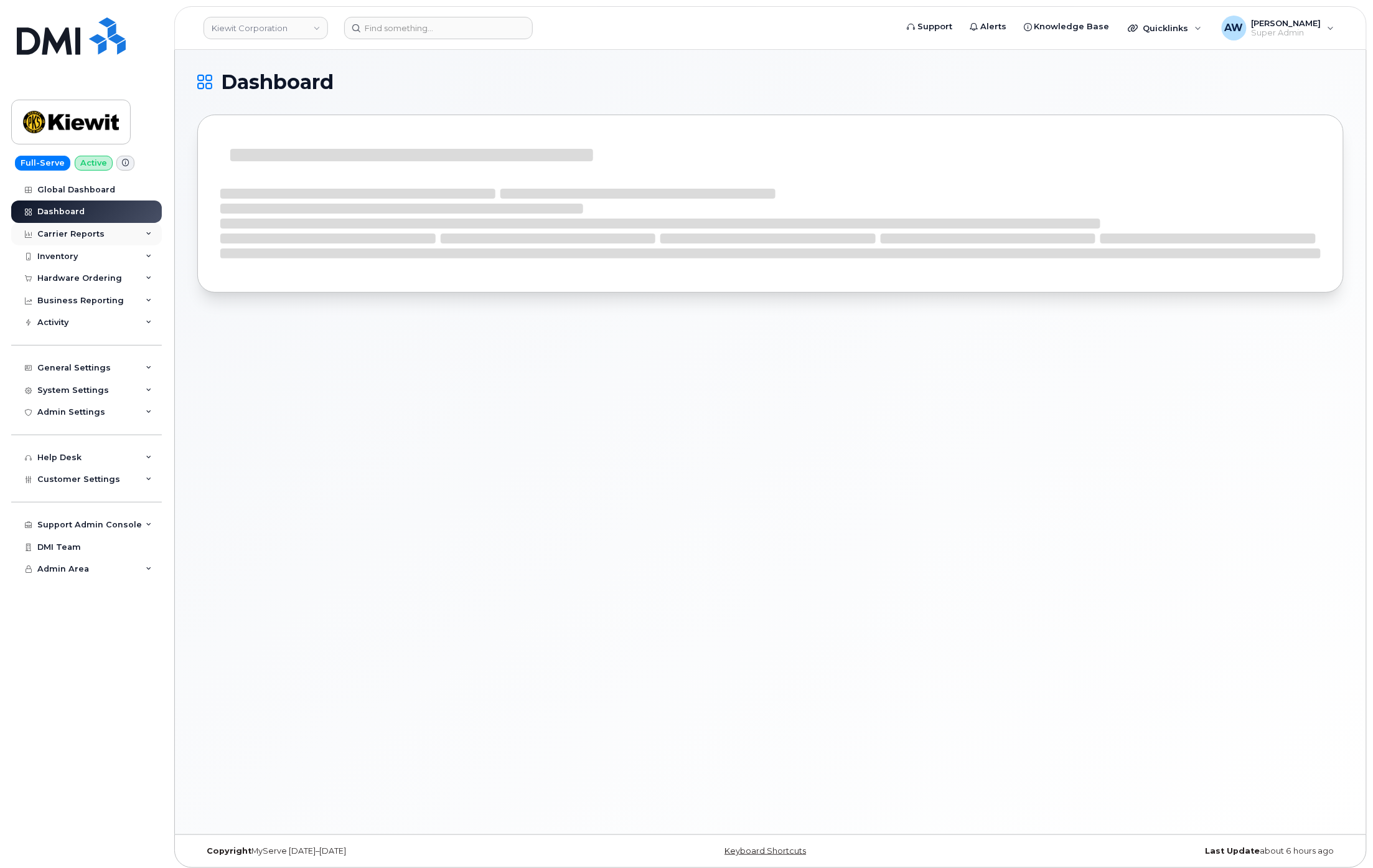
click at [128, 237] on div "Carrier Reports" at bounding box center [87, 234] width 151 height 23
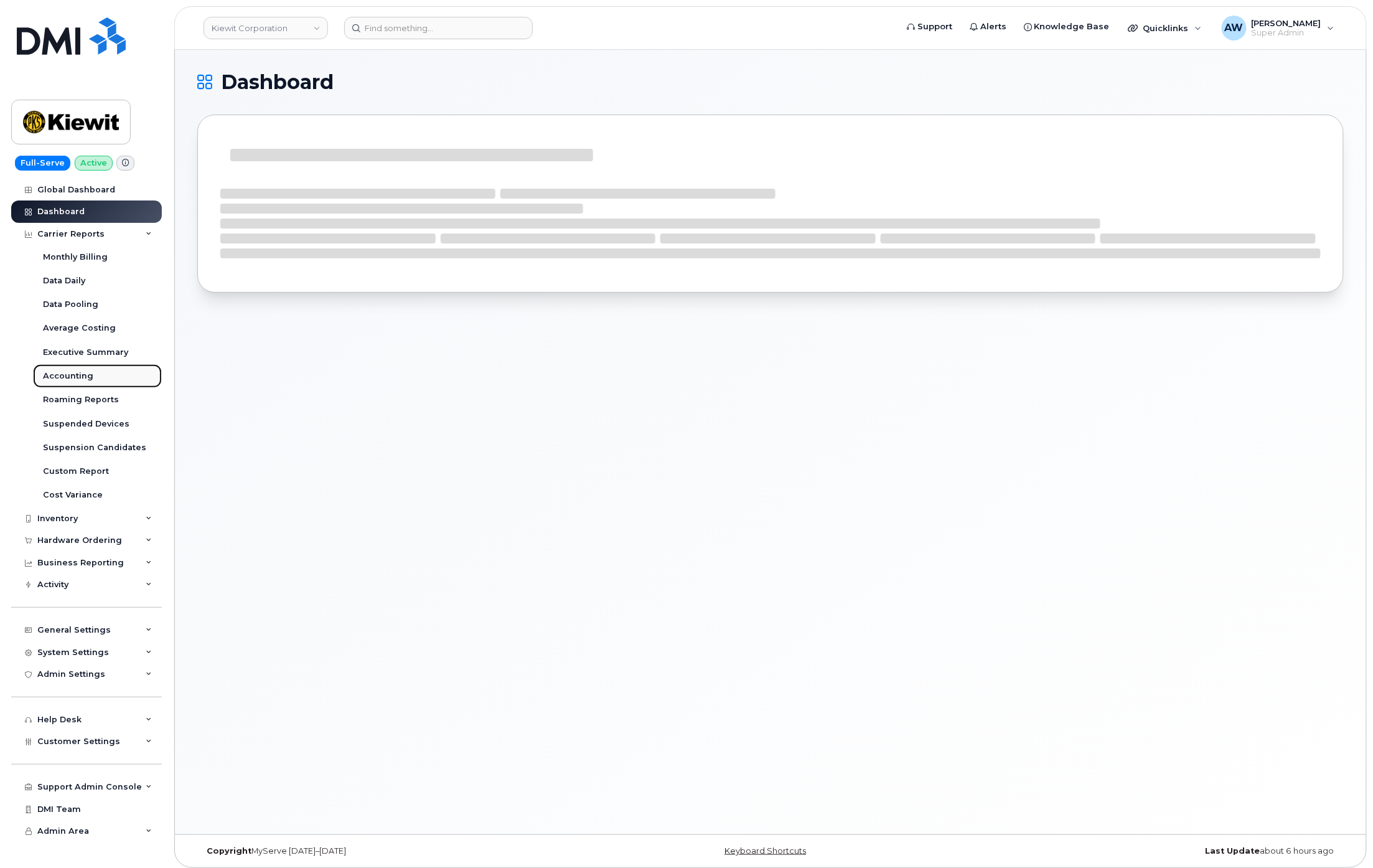
click at [97, 377] on link "Accounting" at bounding box center [97, 376] width 129 height 24
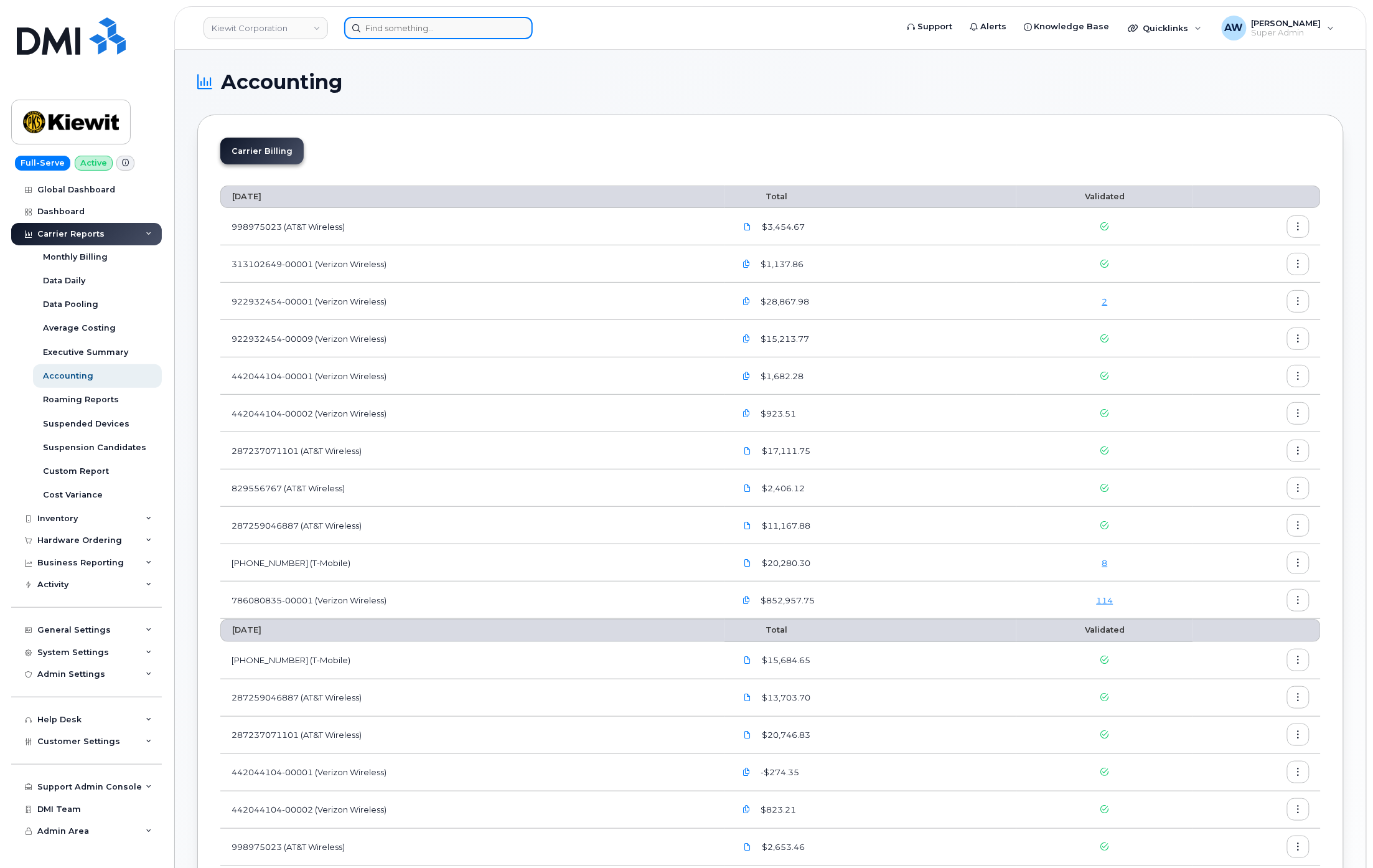
click at [392, 25] on input at bounding box center [438, 28] width 188 height 23
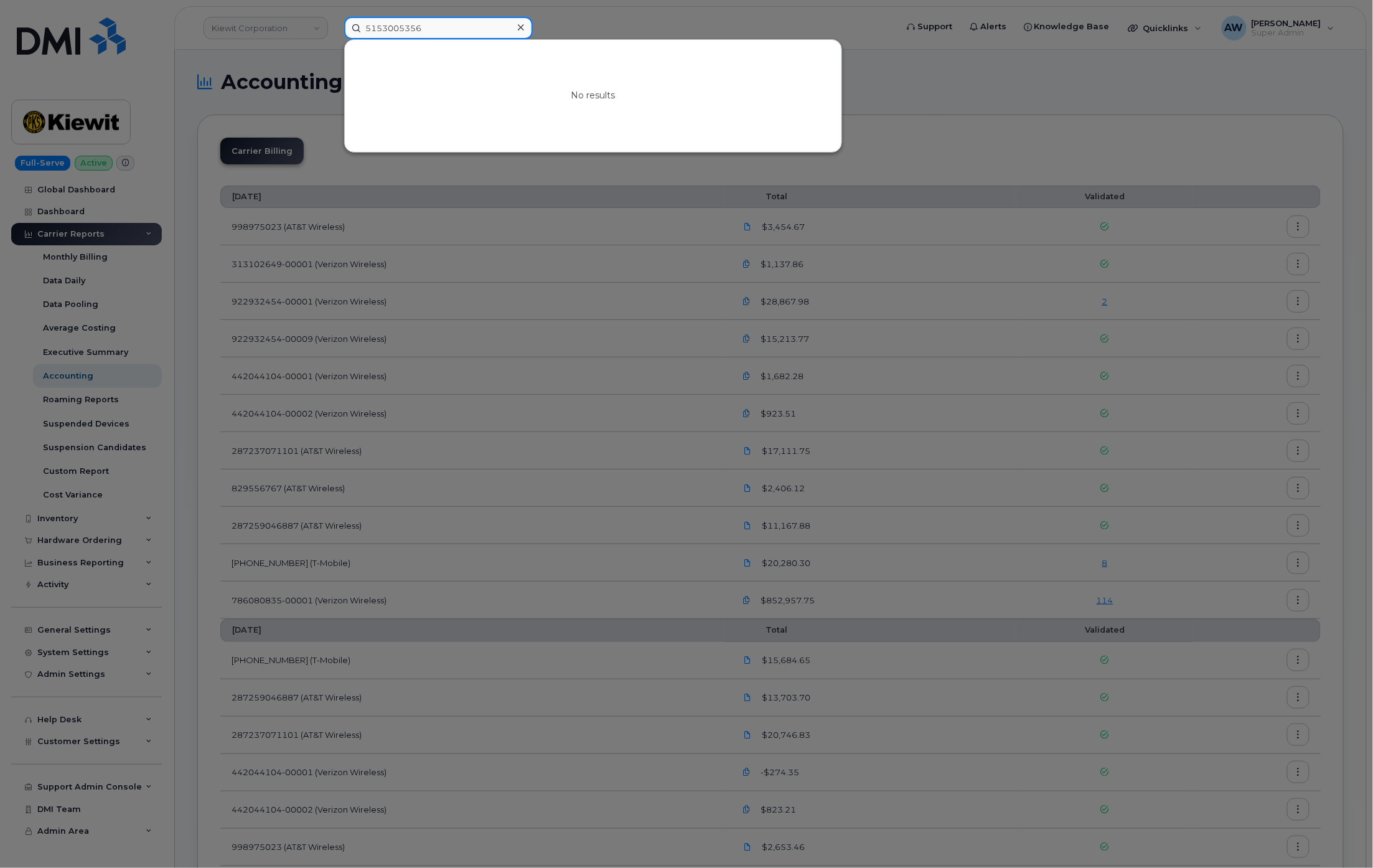
drag, startPoint x: 445, startPoint y: 30, endPoint x: 401, endPoint y: 36, distance: 44.4
click at [401, 36] on input "5153005356" at bounding box center [438, 28] width 188 height 23
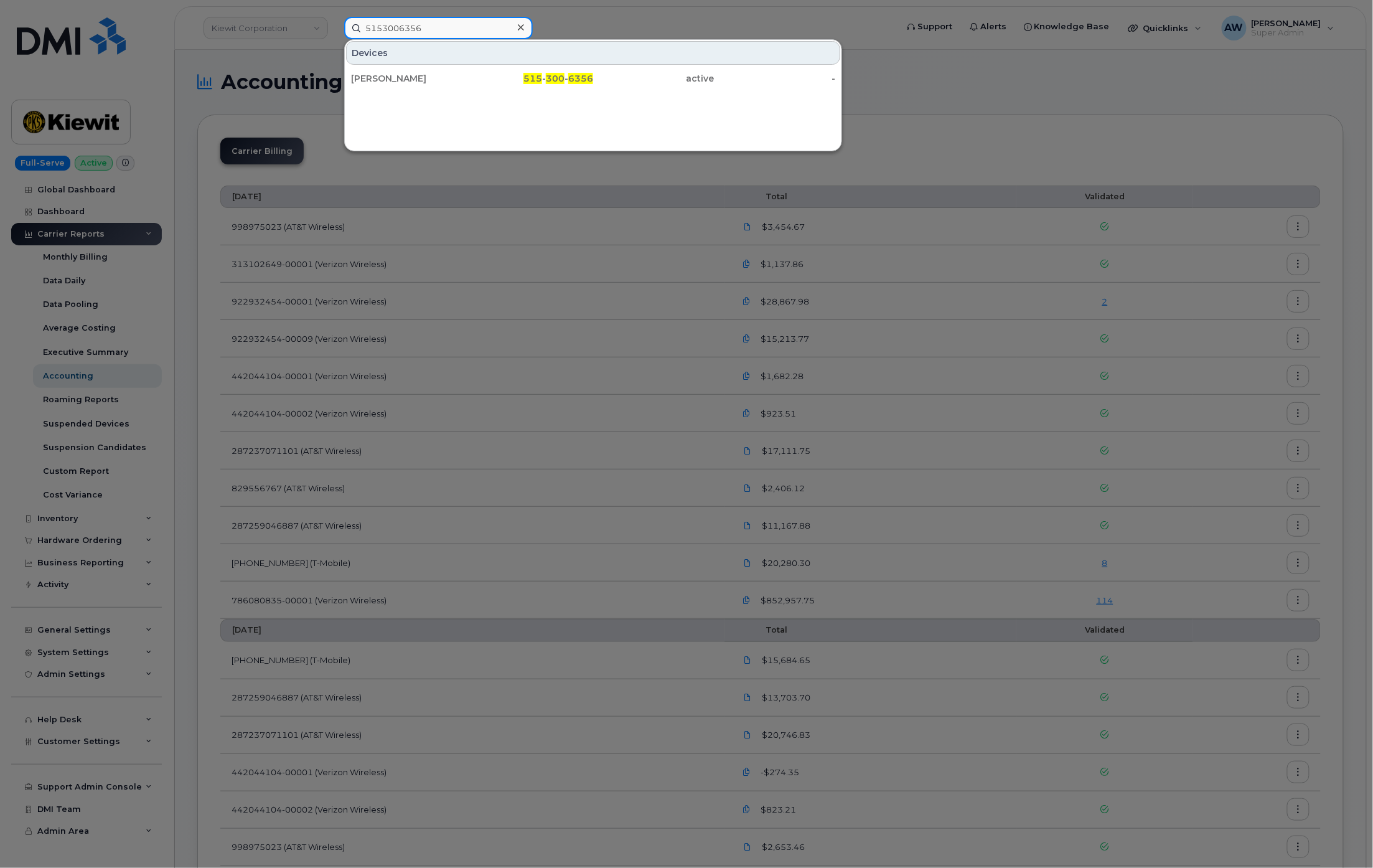
type input "5153006356"
click at [413, 76] on div "[PERSON_NAME]" at bounding box center [411, 79] width 121 height 13
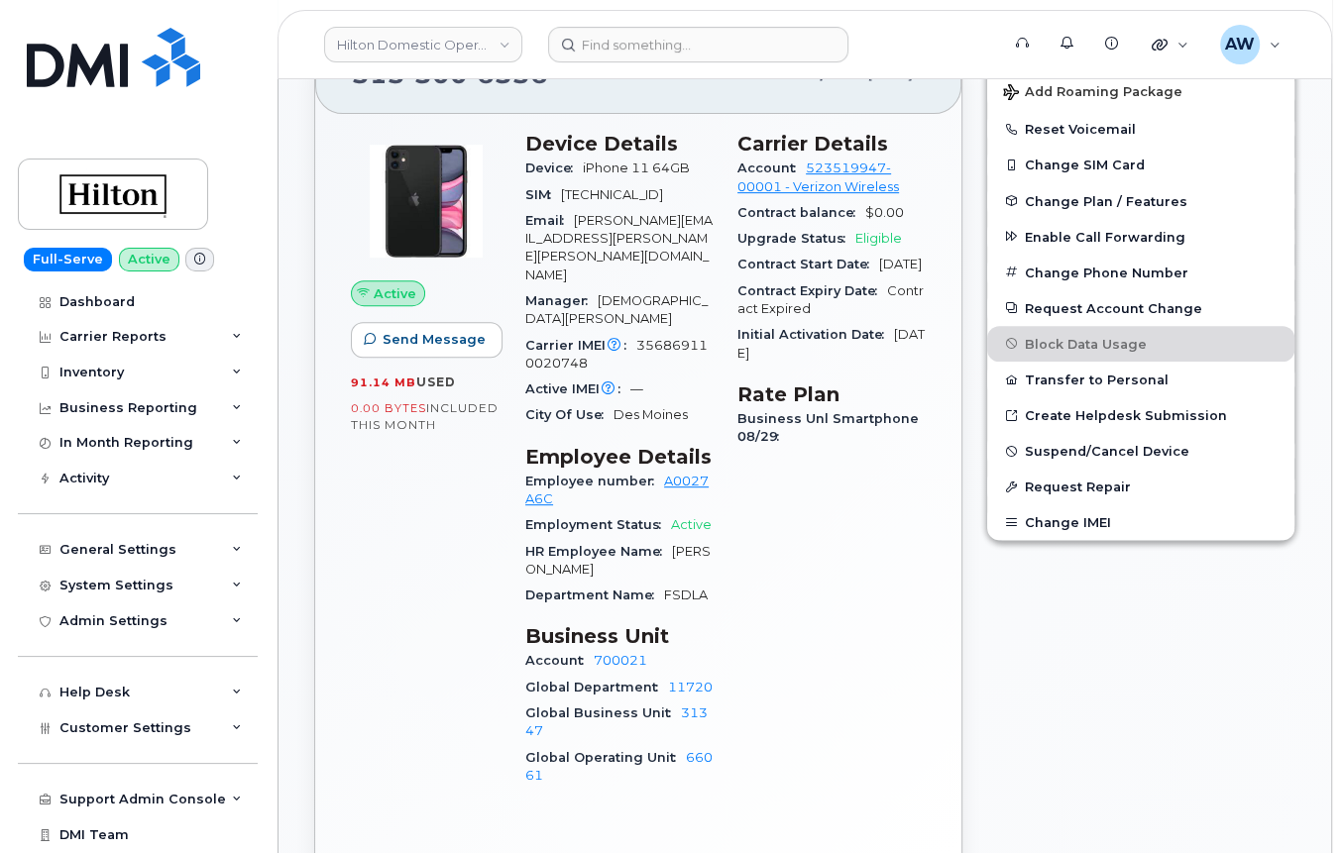
scroll to position [660, 0]
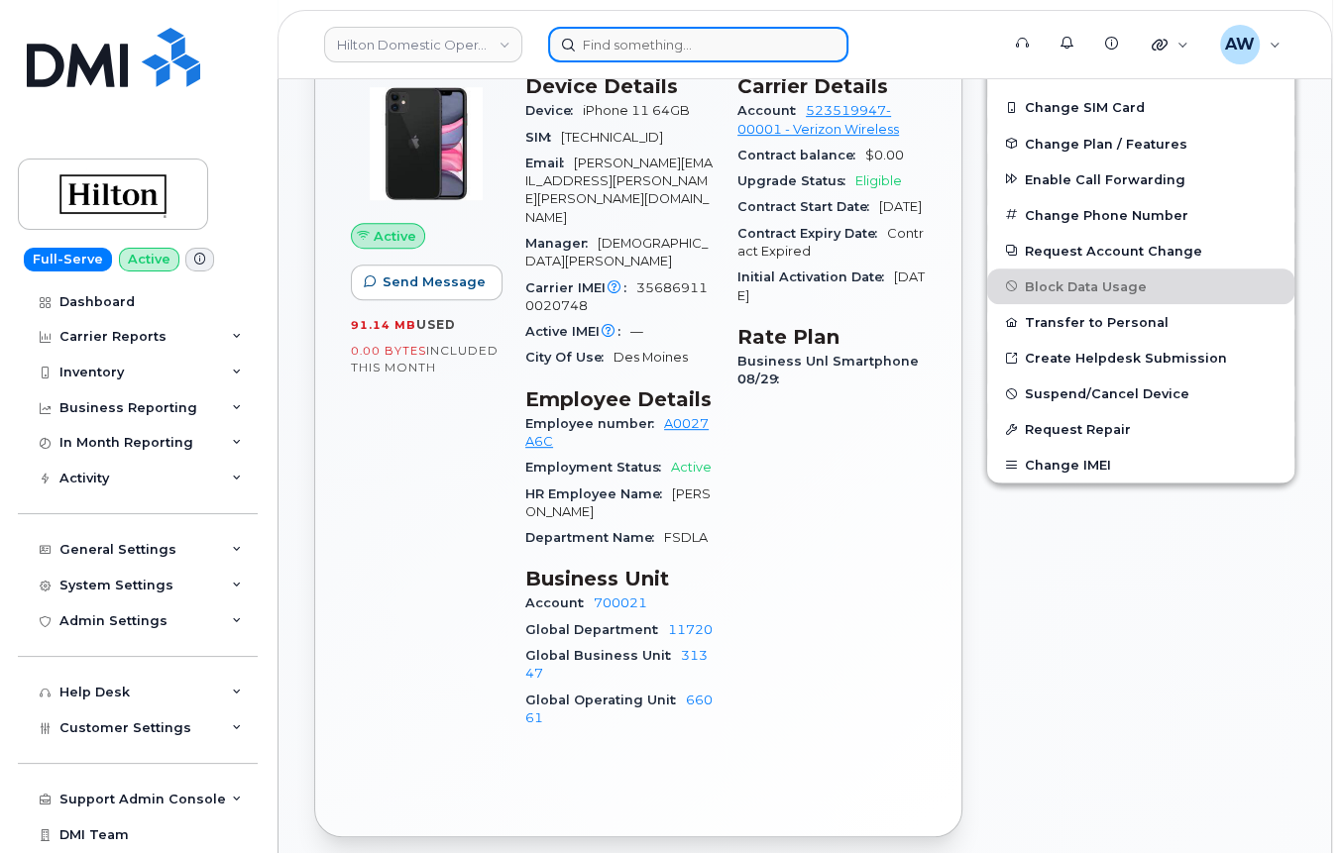
click at [644, 53] on input at bounding box center [698, 45] width 300 height 36
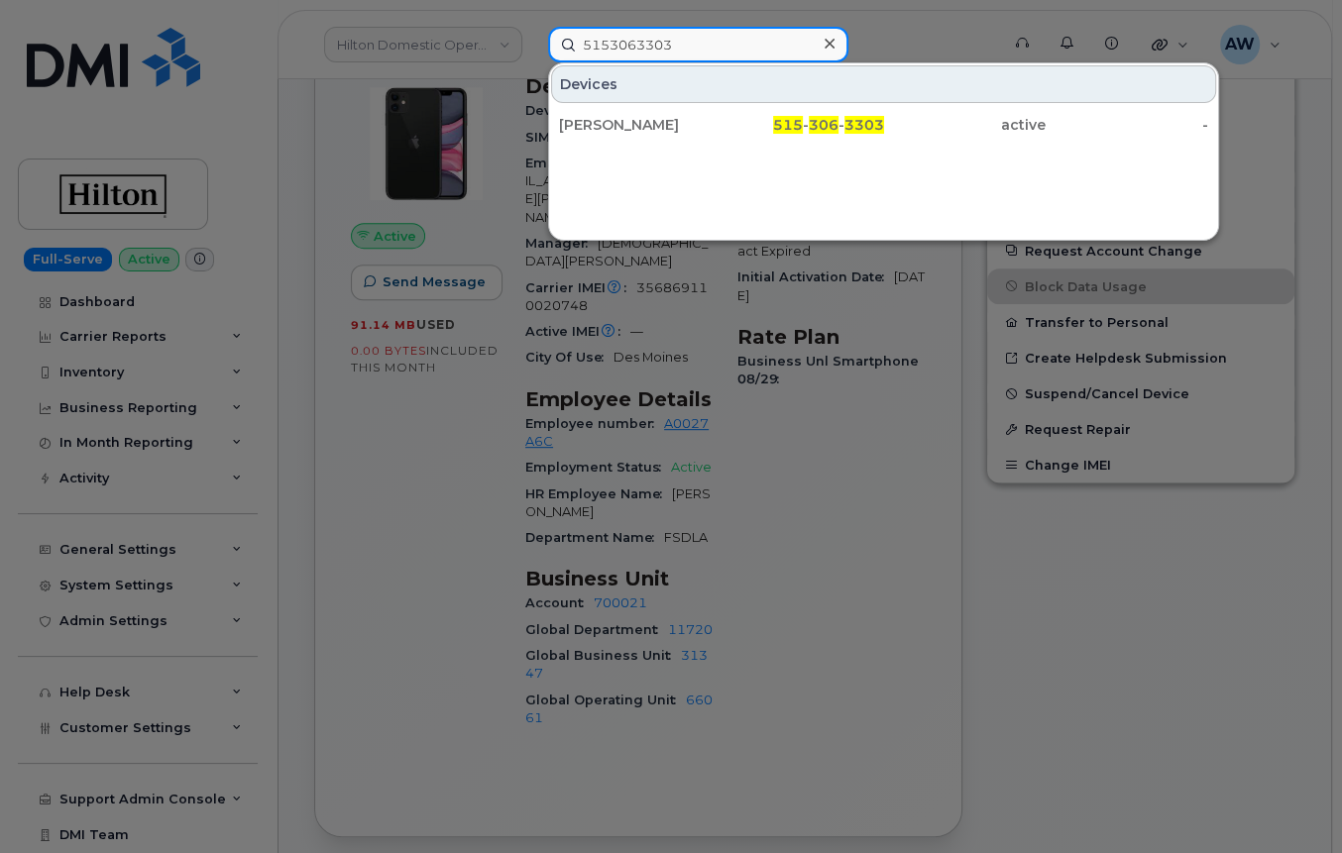
type input "5153063303"
click at [658, 109] on div "[PERSON_NAME]" at bounding box center [640, 125] width 163 height 36
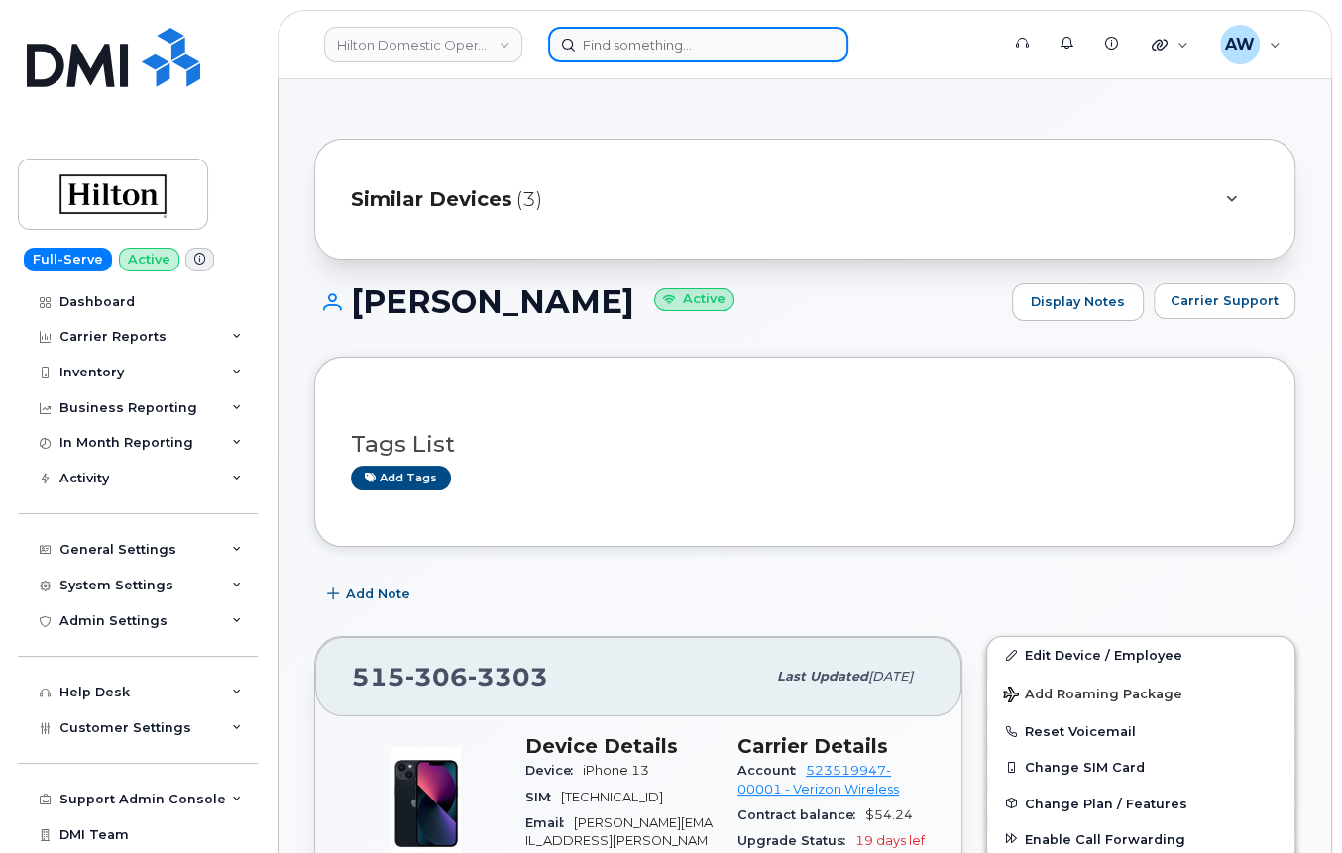
click at [587, 46] on input at bounding box center [698, 45] width 300 height 36
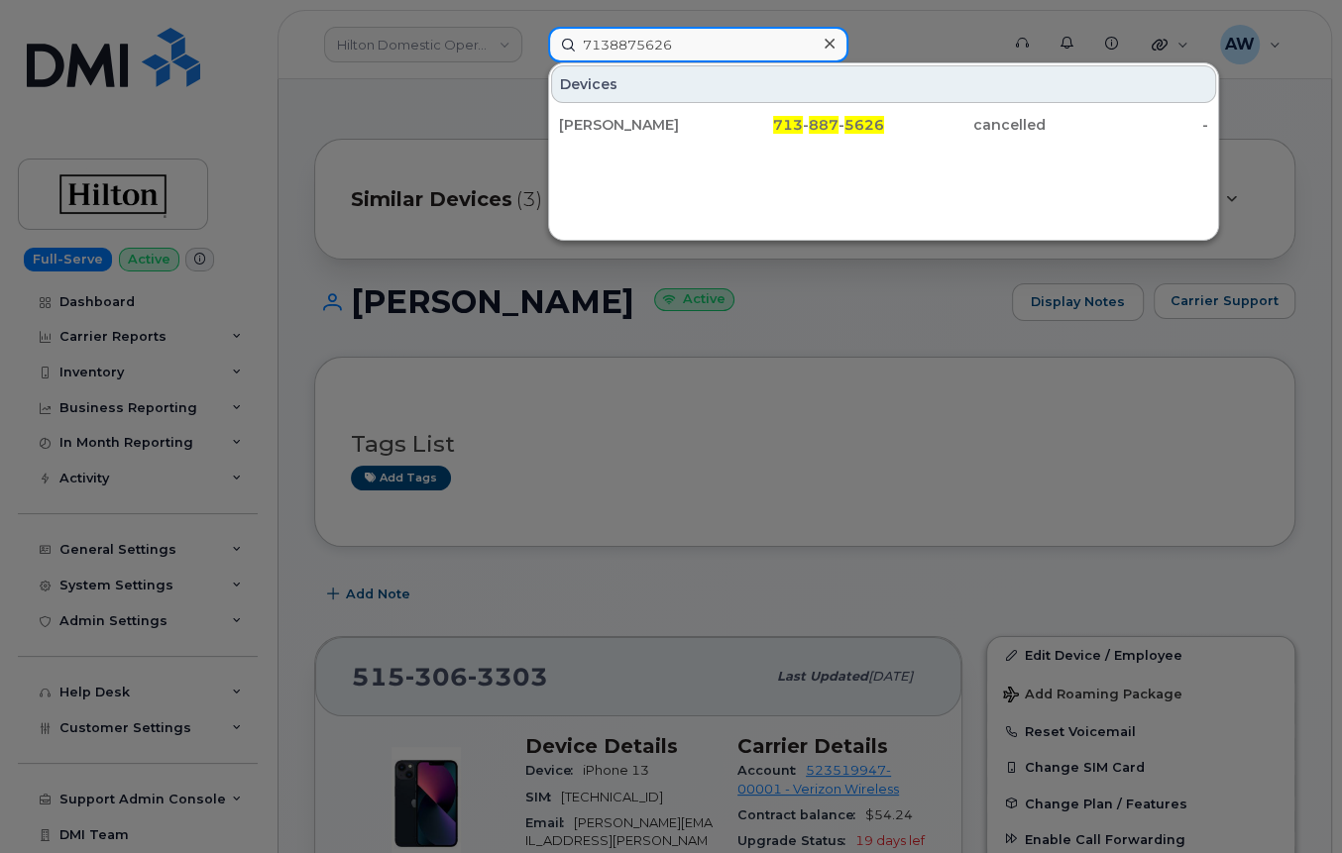
type input "7138875626"
click at [653, 115] on div "[PERSON_NAME]" at bounding box center [640, 125] width 163 height 20
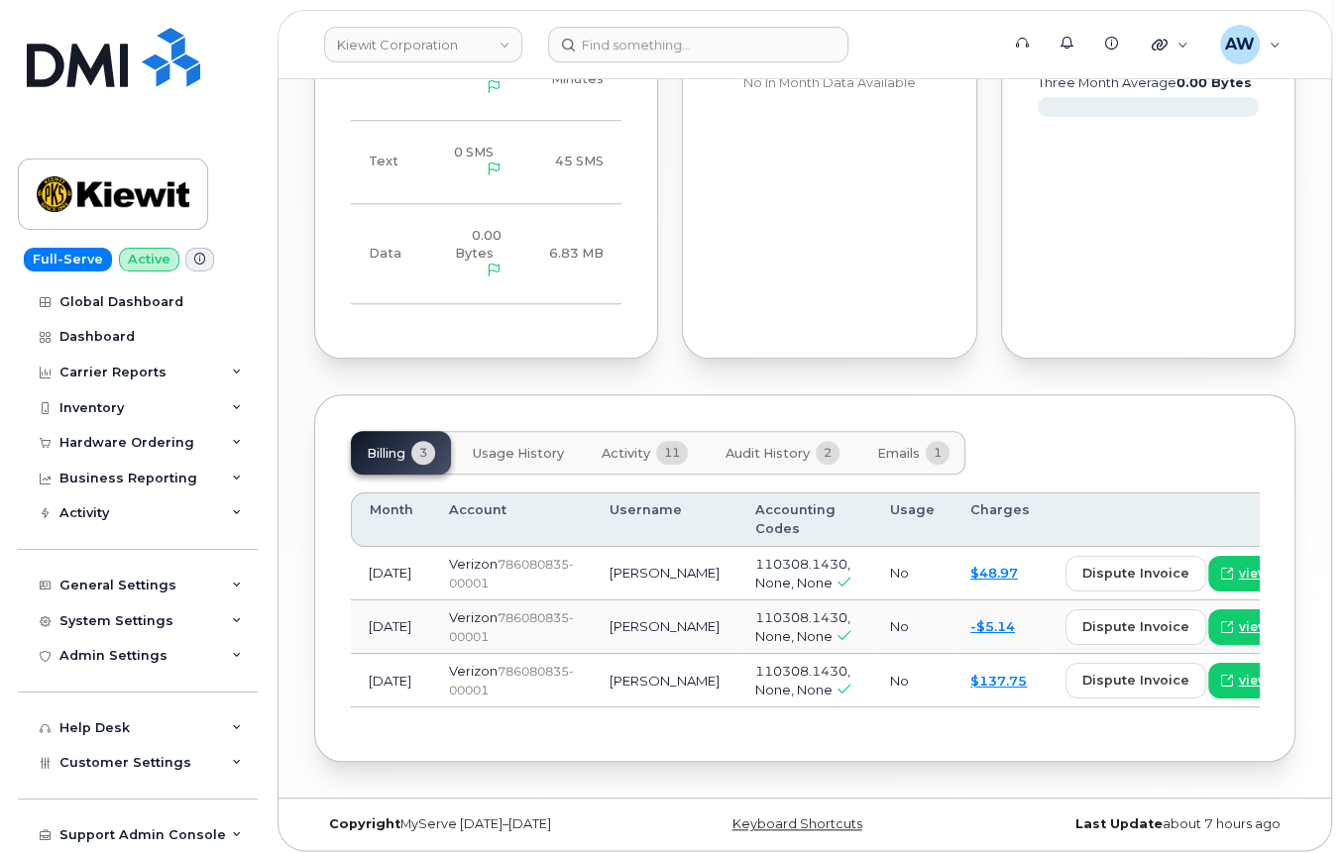
scroll to position [1483, 0]
